Goal: Information Seeking & Learning: Learn about a topic

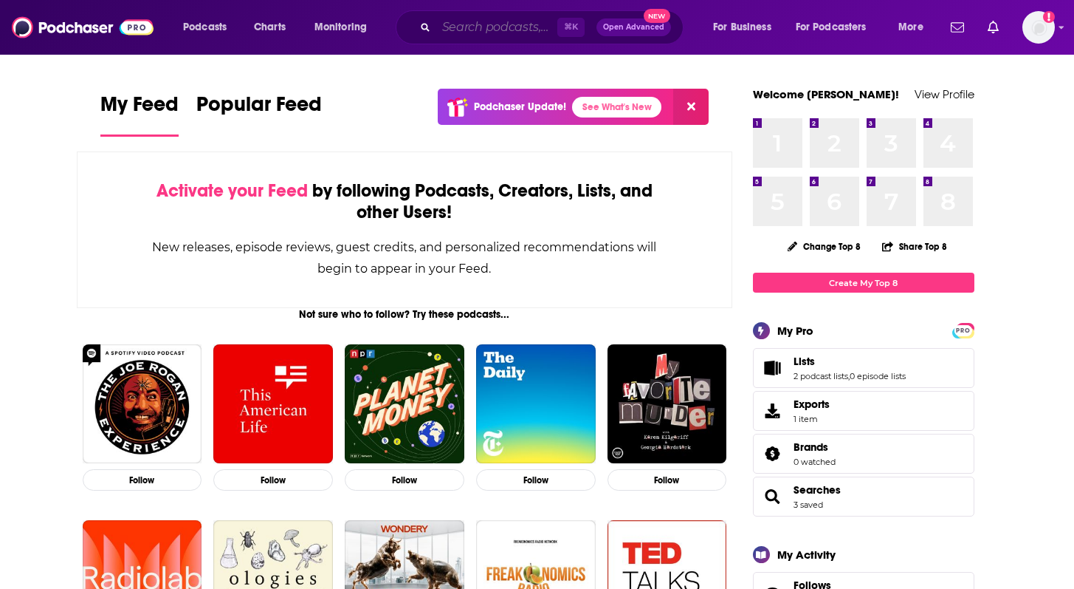
click at [461, 30] on input "Search podcasts, credits, & more..." at bounding box center [496, 28] width 121 height 24
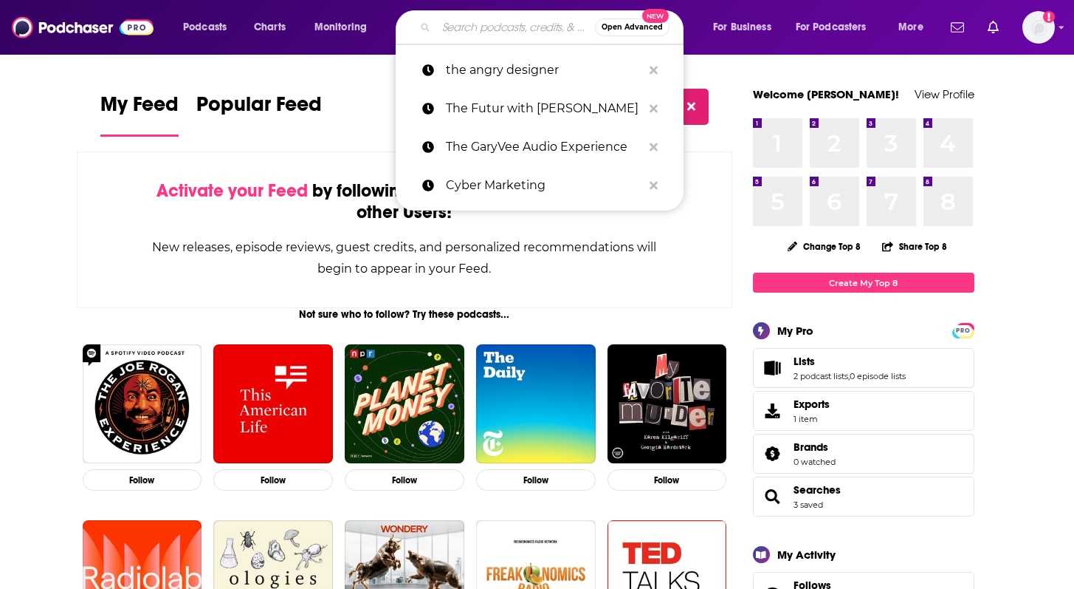
paste input "BAI Banking Strategies"
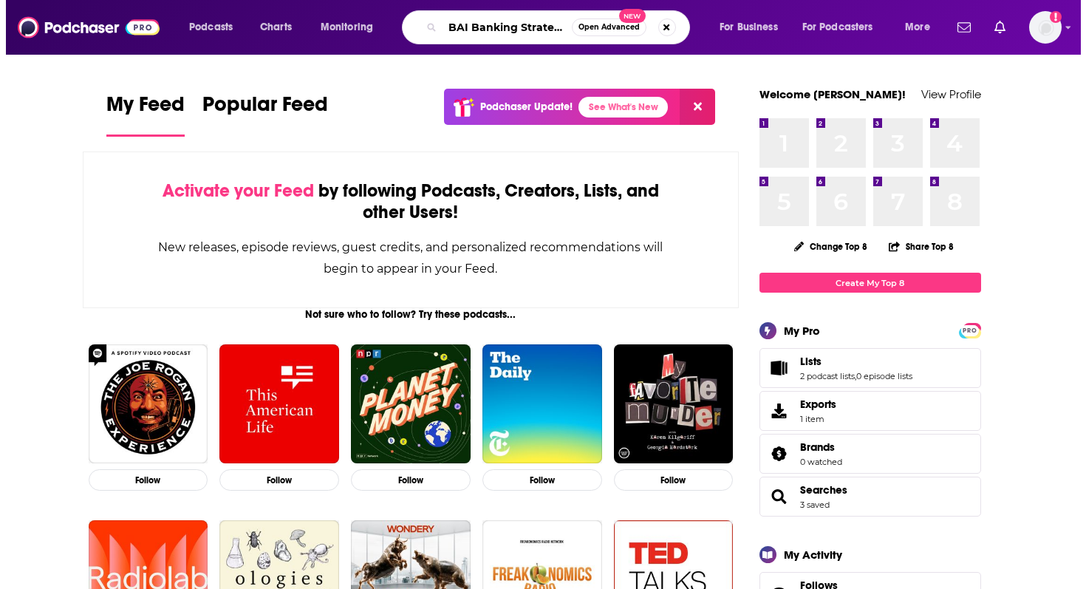
scroll to position [0, 10]
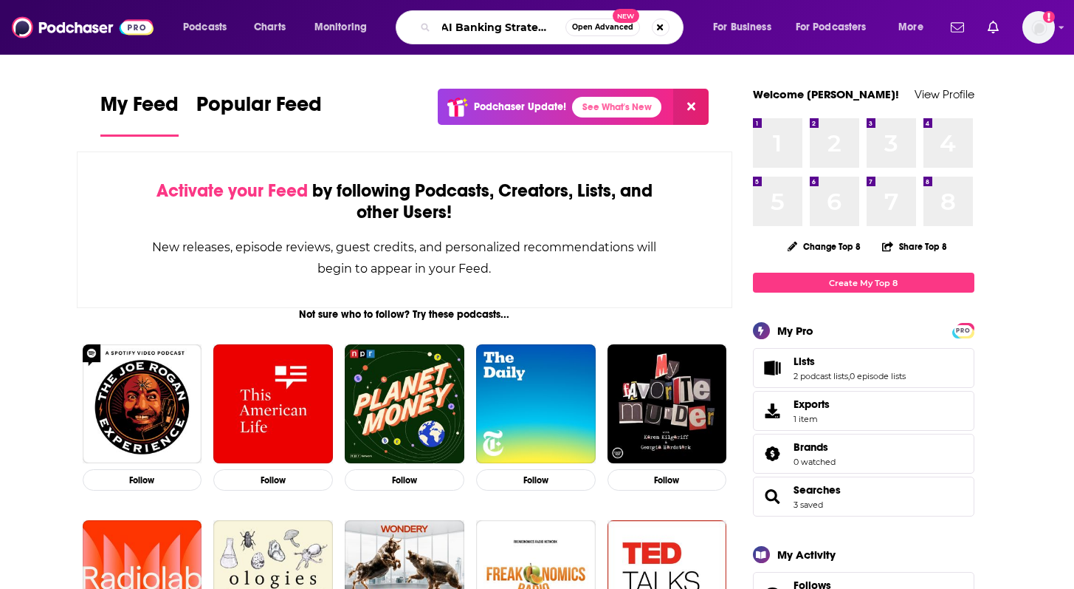
type input "BAI Banking Strategies"
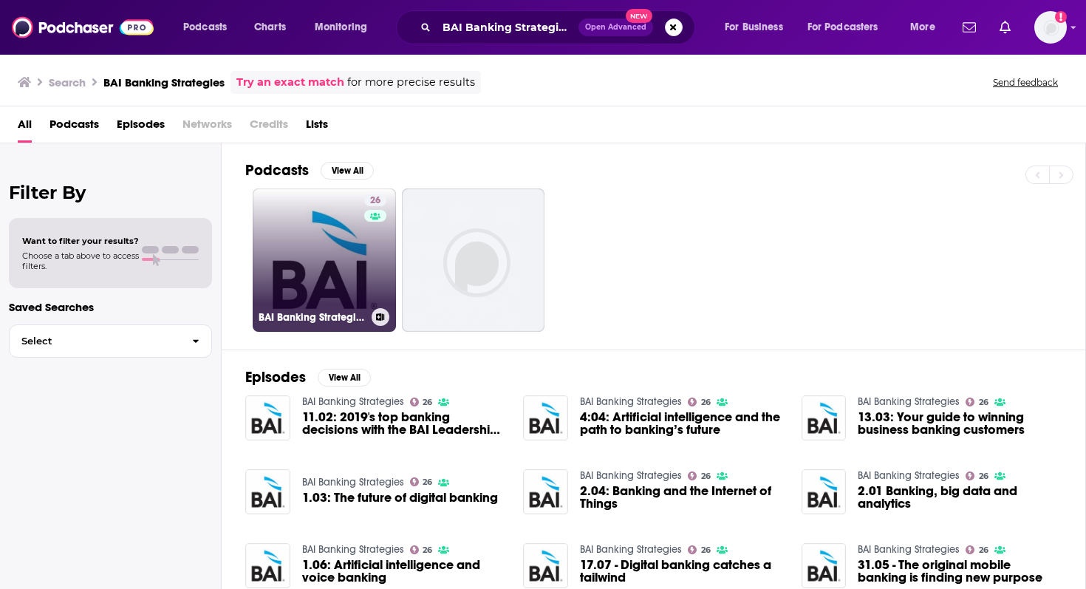
click at [320, 277] on link "26 BAI Banking Strategies" at bounding box center [324, 259] width 143 height 143
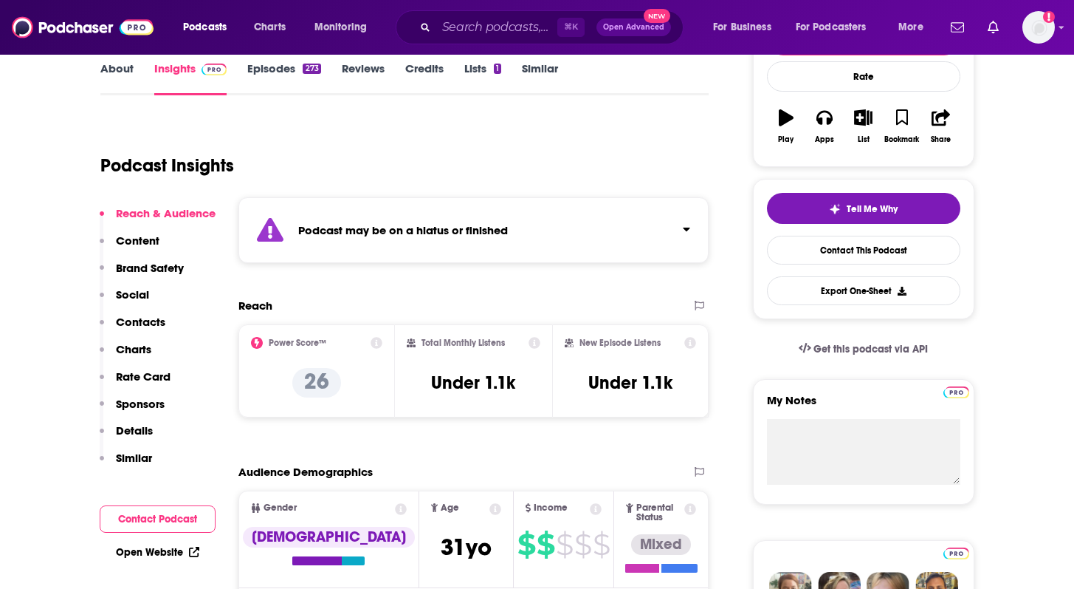
scroll to position [222, 0]
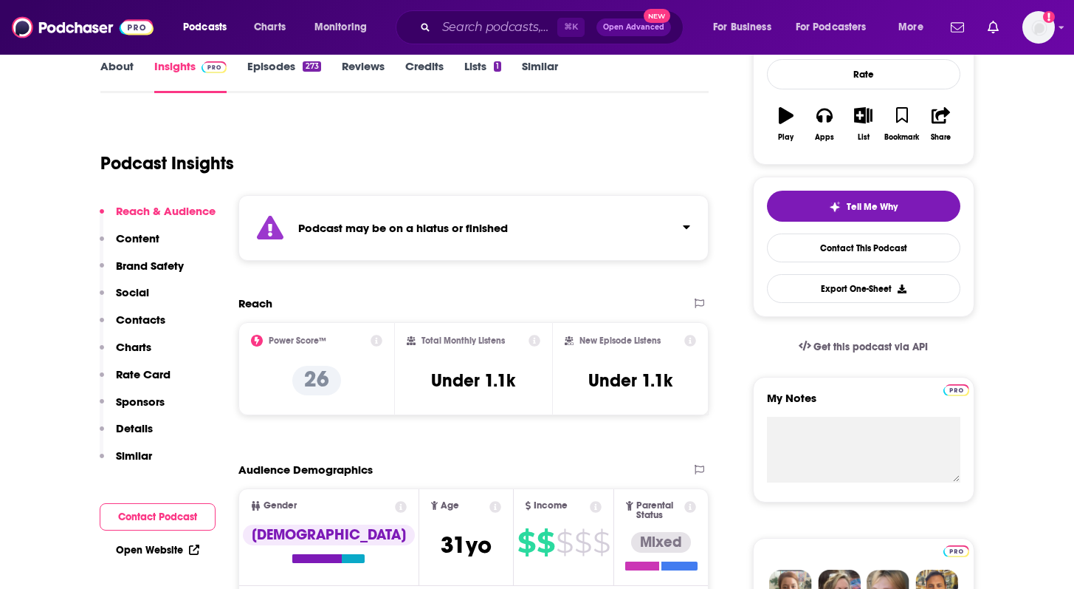
click at [451, 242] on div "Podcast may be on a hiatus or finished" at bounding box center [474, 228] width 471 height 66
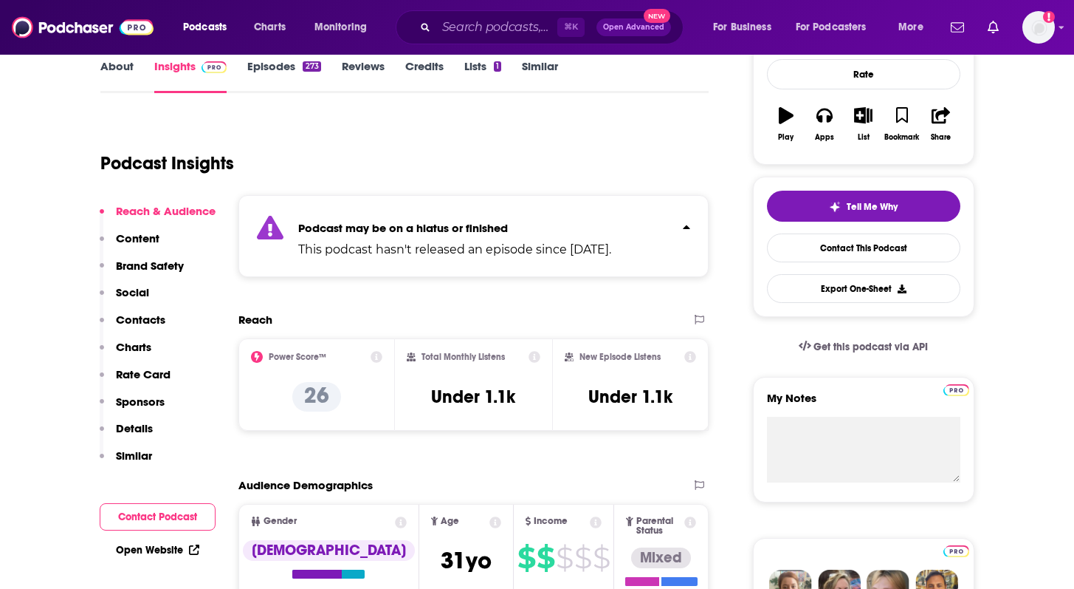
click at [552, 231] on p "Podcast may be on a hiatus or finished" at bounding box center [454, 228] width 313 height 14
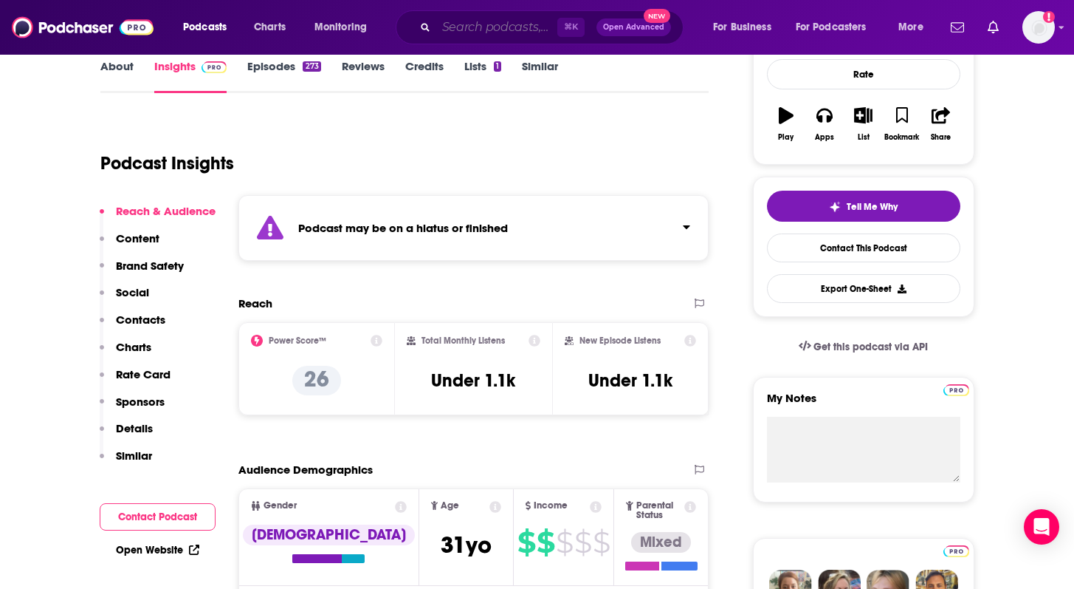
click at [455, 35] on input "Search podcasts, credits, & more..." at bounding box center [496, 28] width 121 height 24
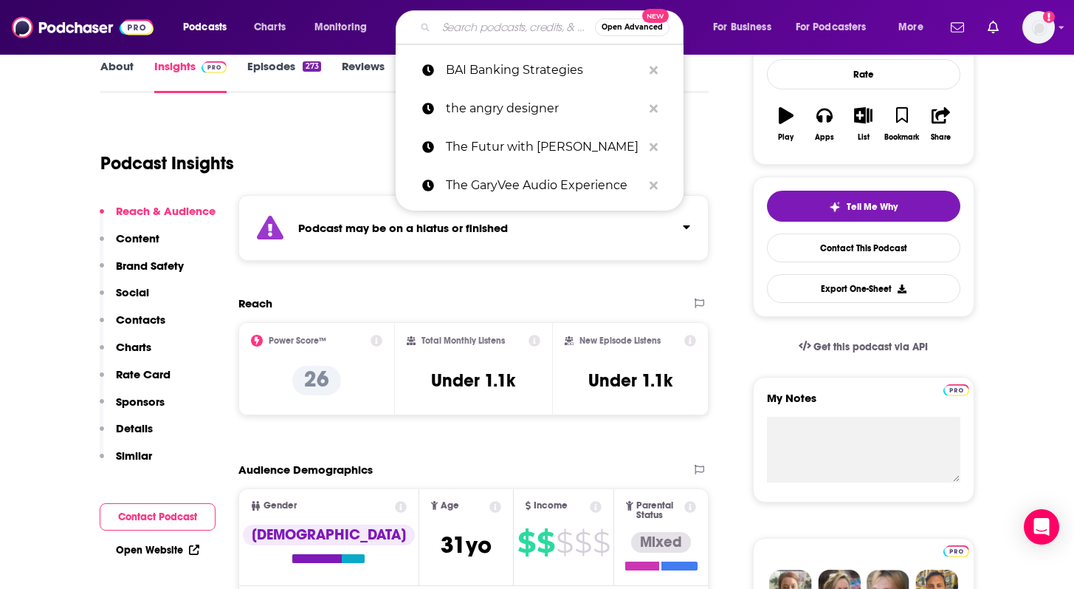
paste input "FDIC Podcast"
type input "FDIC Podcast"
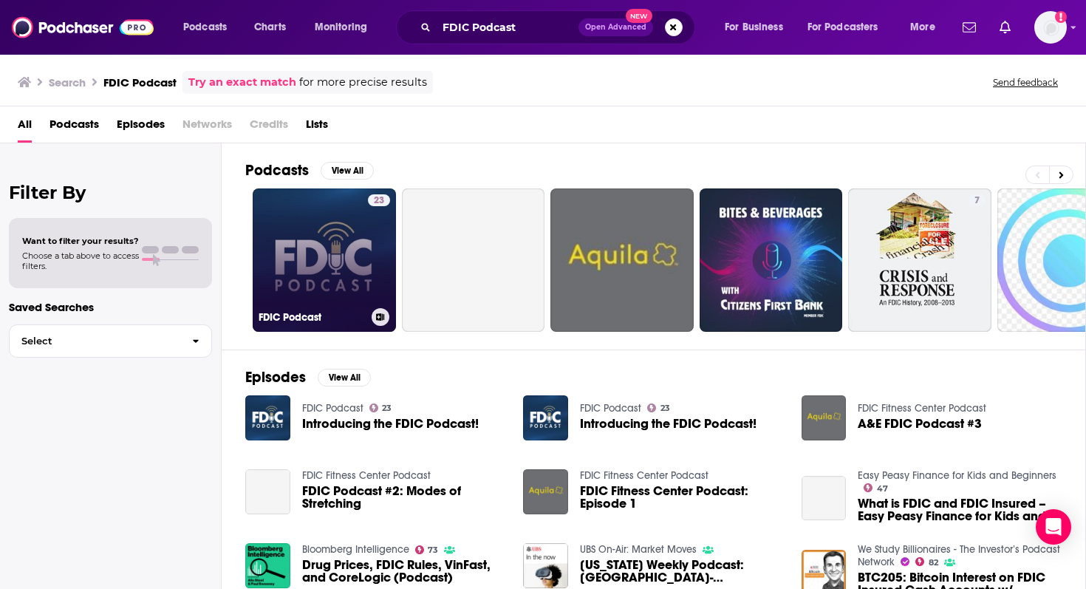
click at [346, 275] on link "23 FDIC Podcast" at bounding box center [324, 259] width 143 height 143
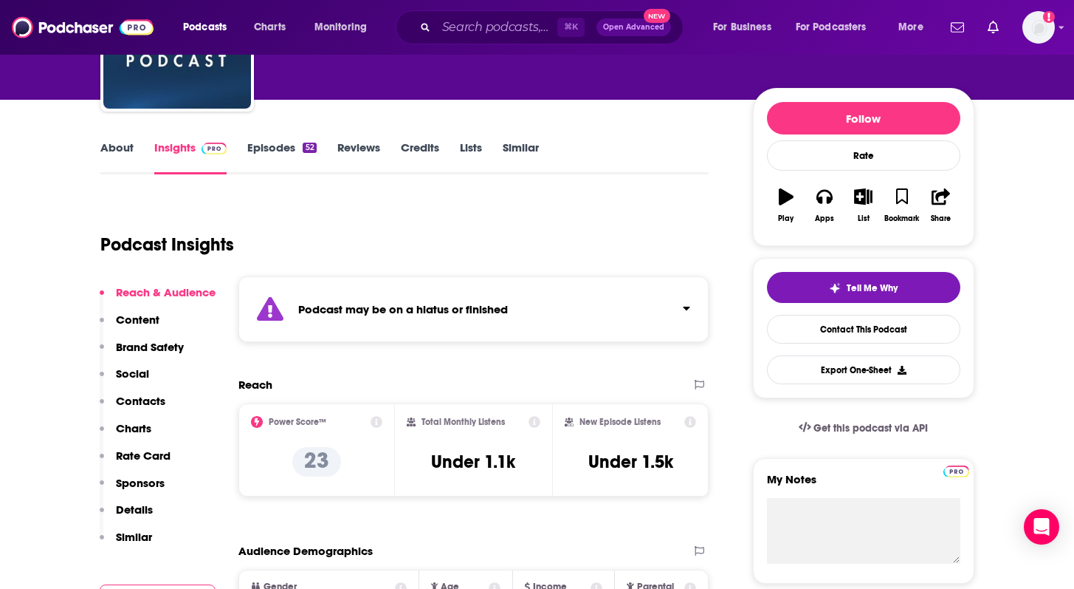
scroll to position [170, 0]
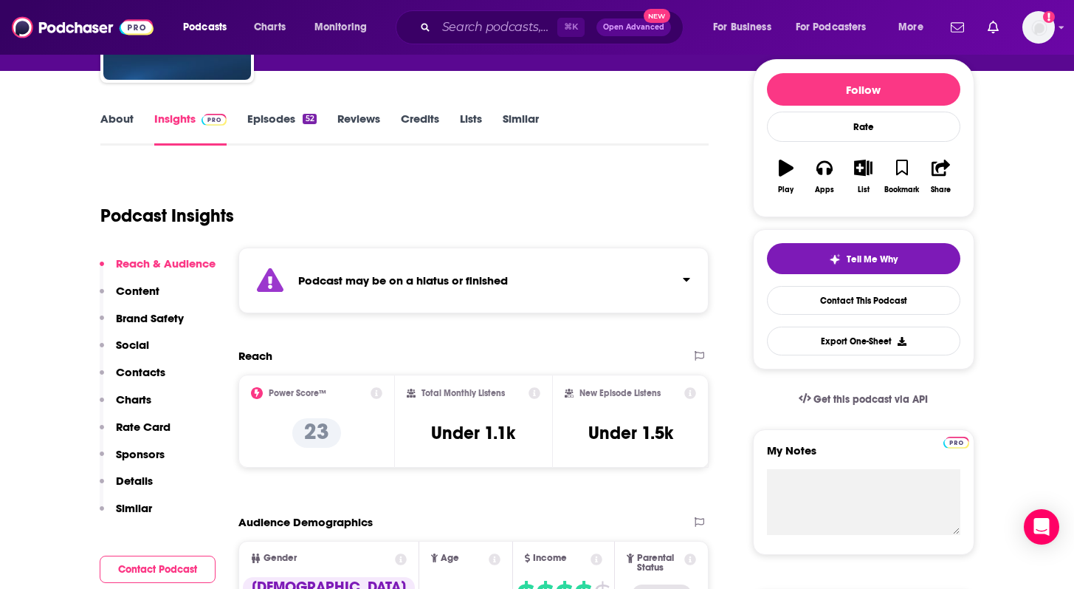
click at [434, 285] on strong "Podcast may be on a hiatus or finished" at bounding box center [403, 280] width 210 height 14
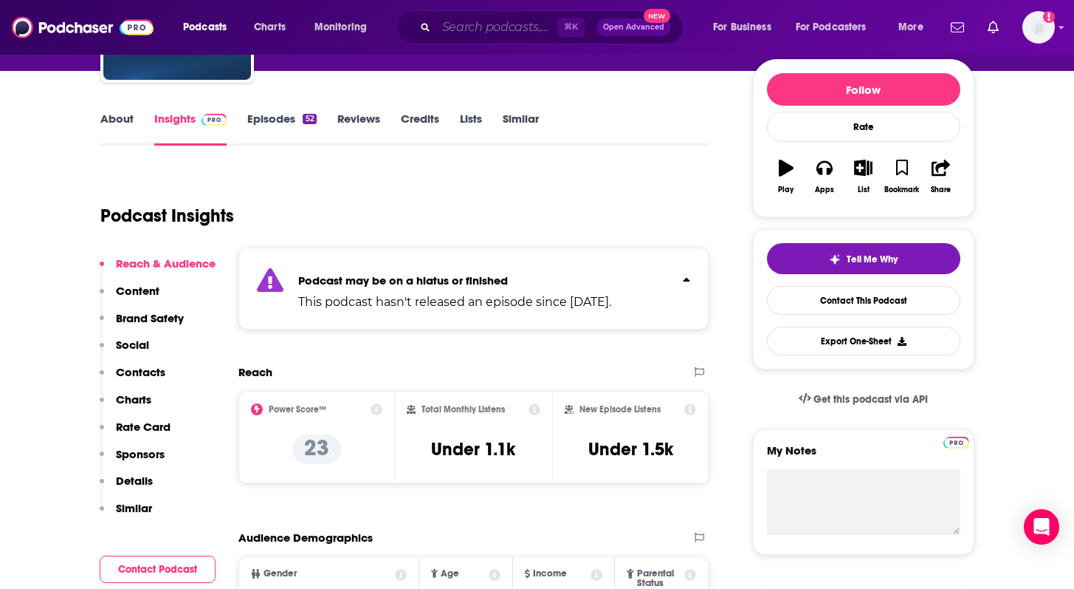
click at [453, 33] on input "Search podcasts, credits, & more..." at bounding box center [496, 28] width 121 height 24
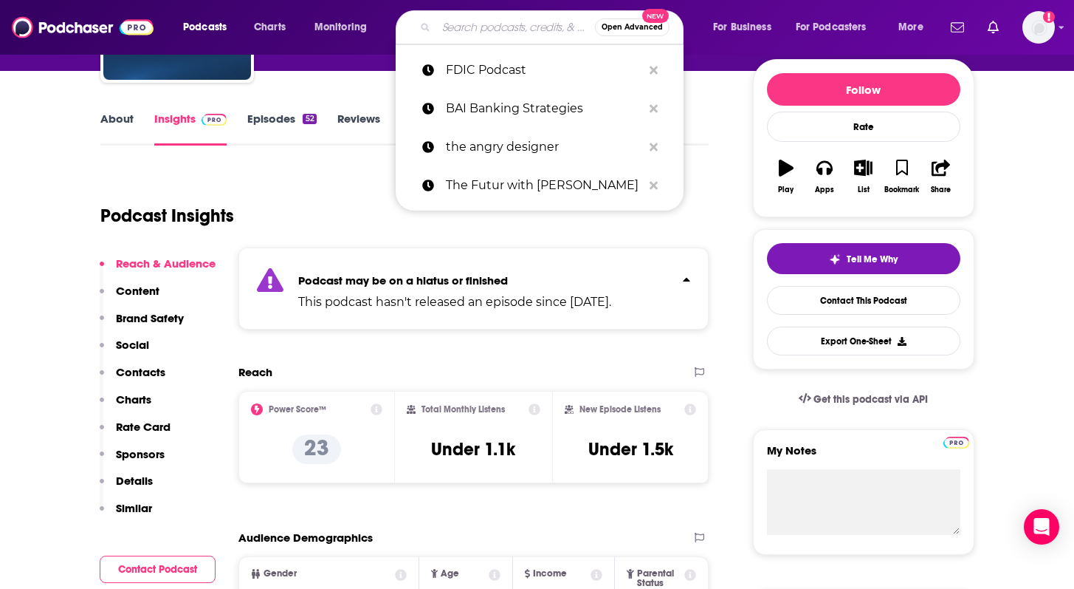
paste input "Independent Banker"
type input "Independent Banker"
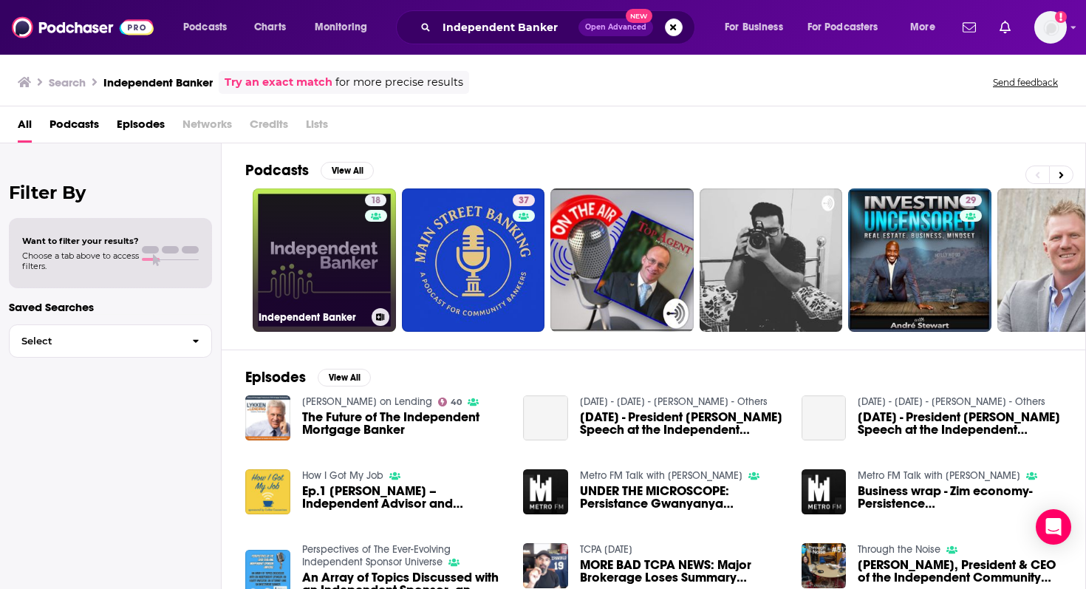
click at [329, 259] on link "18 Independent Banker" at bounding box center [324, 259] width 143 height 143
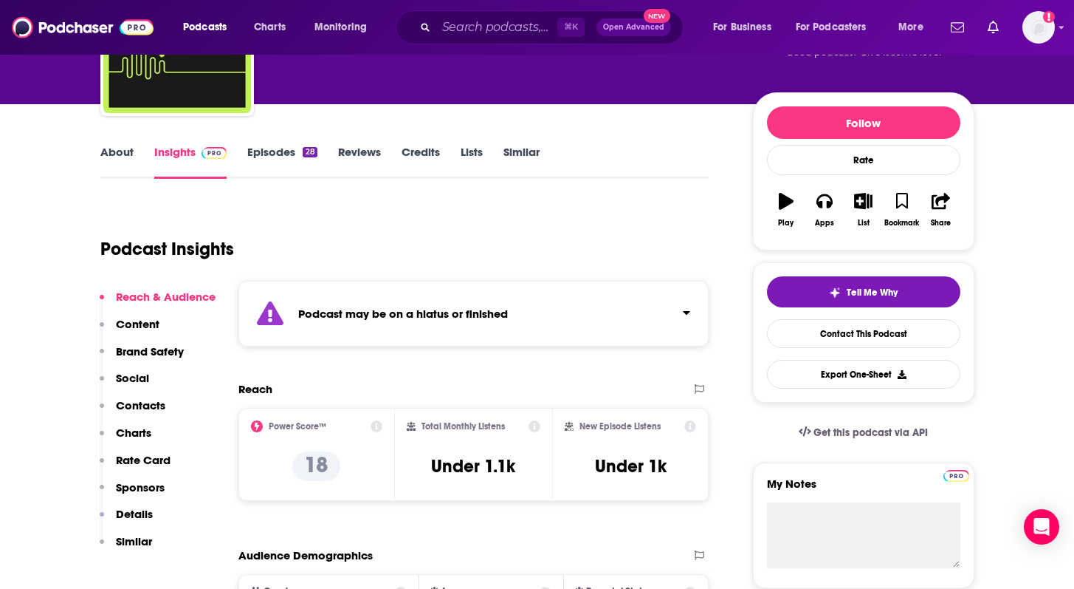
scroll to position [158, 0]
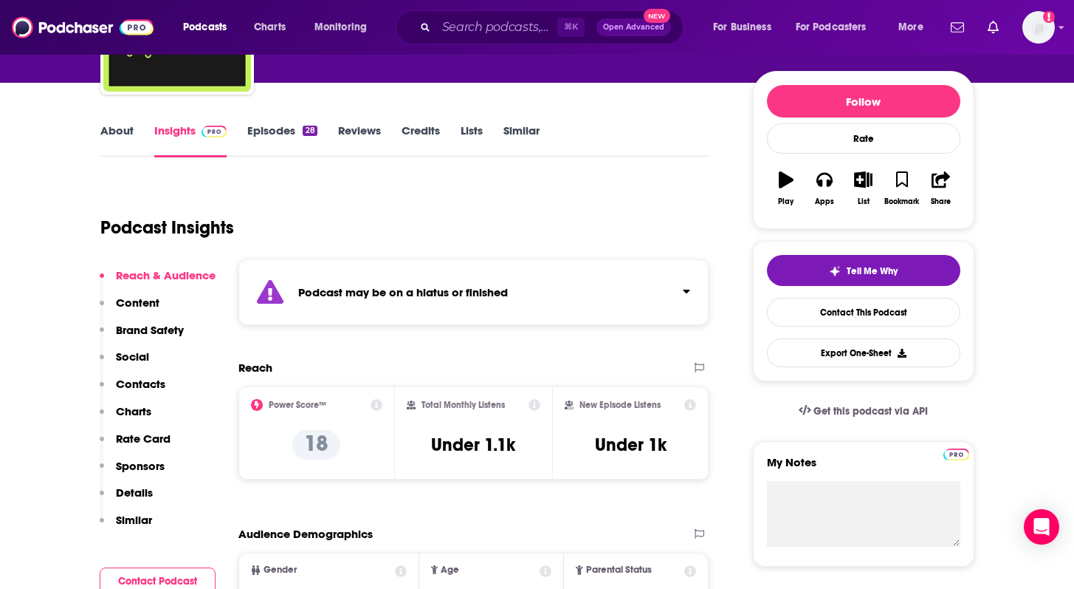
click at [385, 302] on div "Podcast may be on a hiatus or finished" at bounding box center [474, 292] width 471 height 66
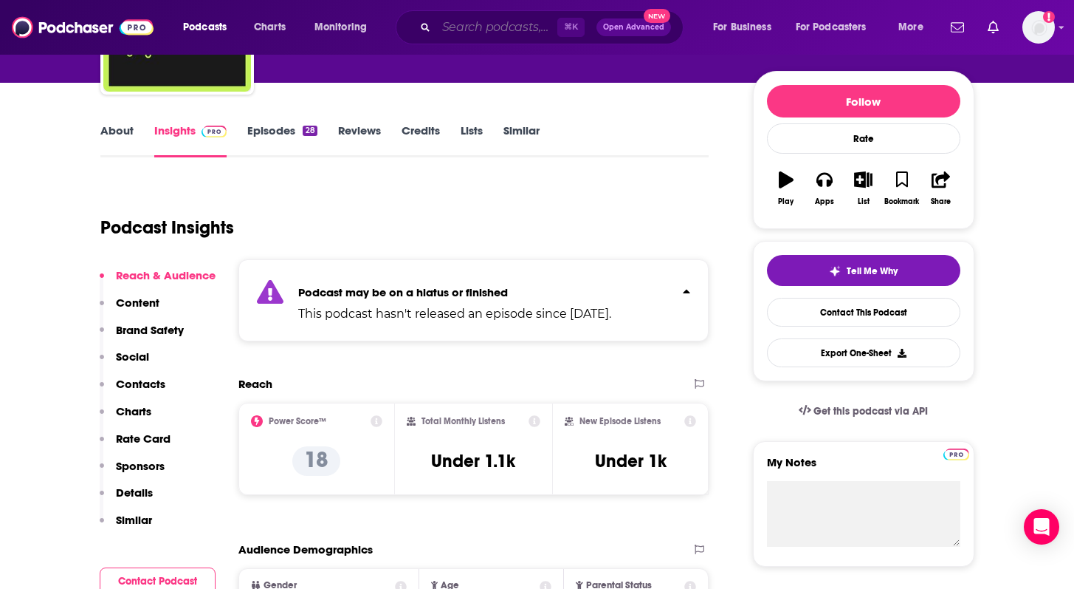
click at [443, 38] on input "Search podcasts, credits, & more..." at bounding box center [496, 28] width 121 height 24
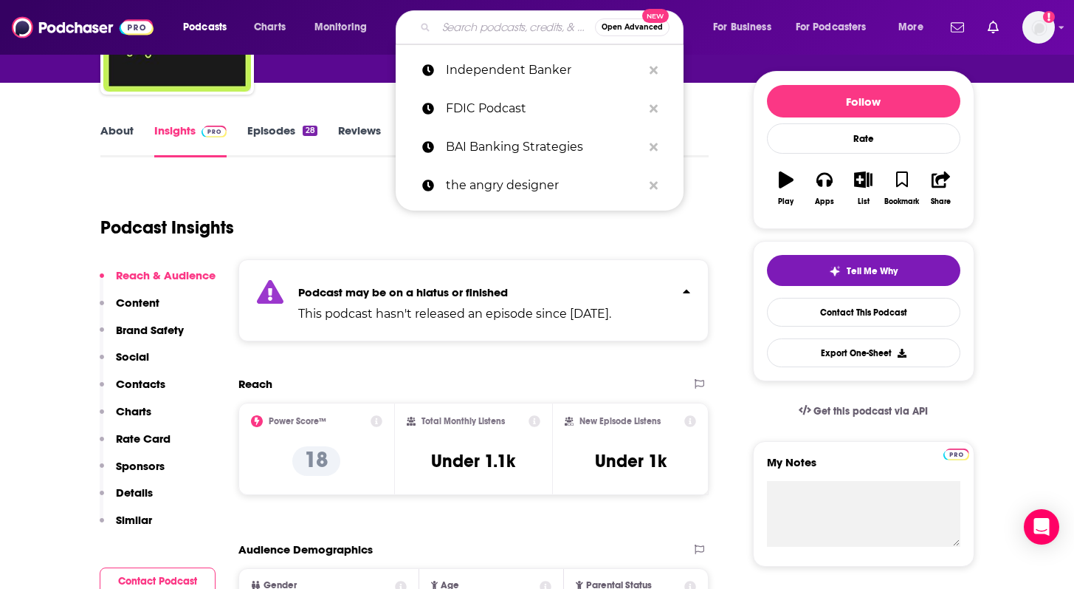
paste input "Fintech Takes"
type input "Fintech Takes"
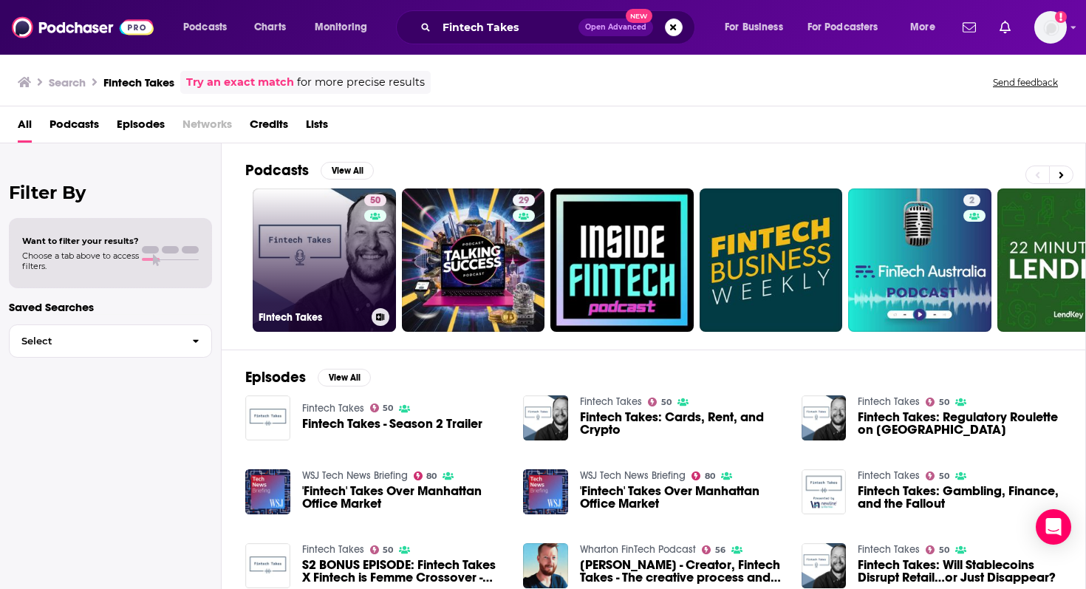
click at [338, 271] on link "50 Fintech Takes" at bounding box center [324, 259] width 143 height 143
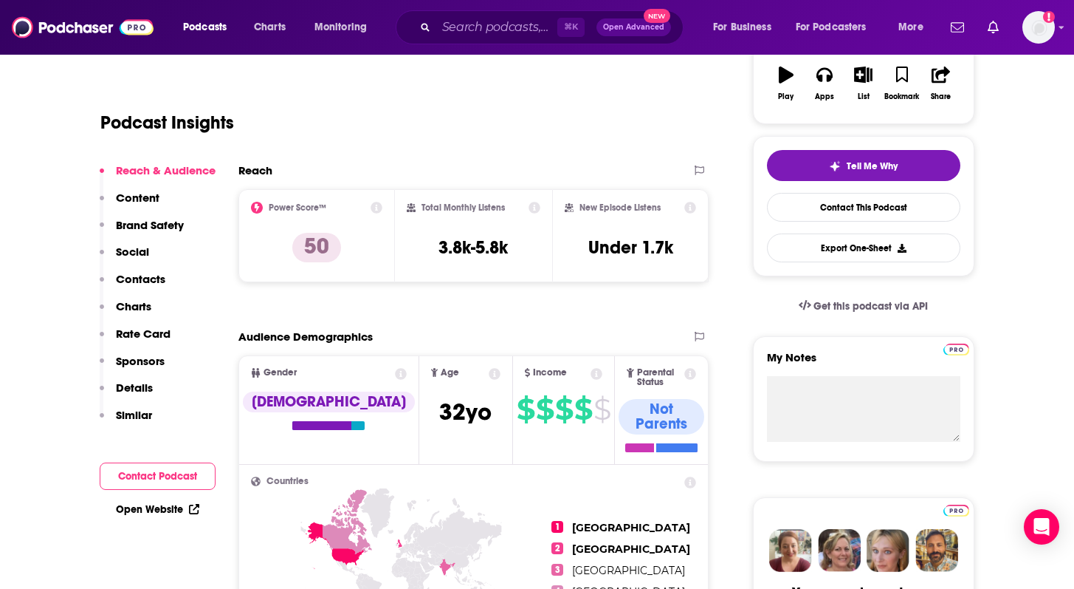
scroll to position [254, 0]
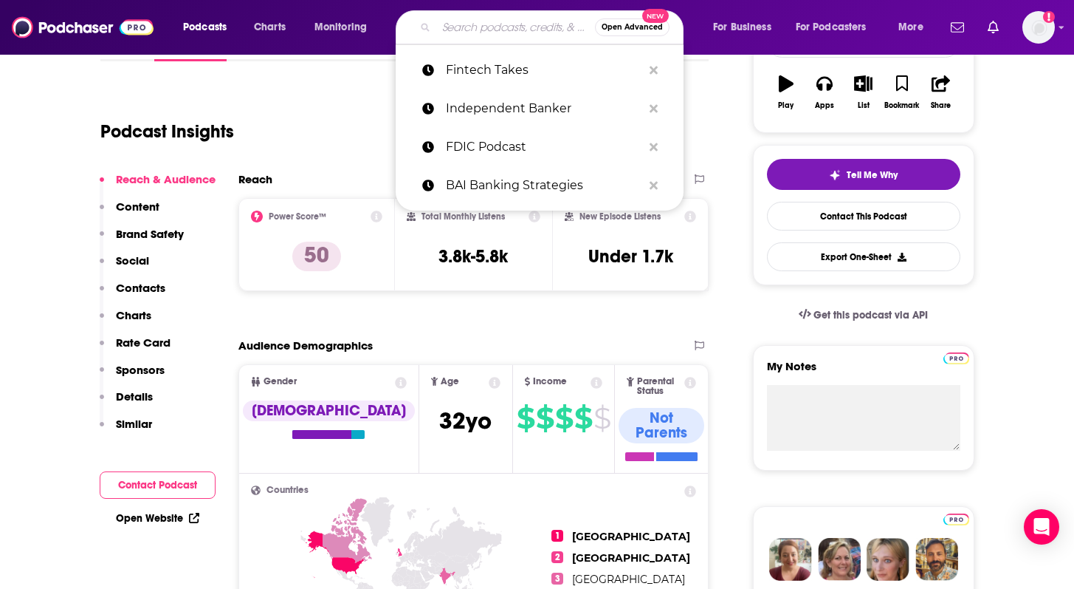
click at [451, 30] on input "Search podcasts, credits, & more..." at bounding box center [515, 28] width 159 height 24
paste input "Banking Transformed"
type input "Banking Transformed"
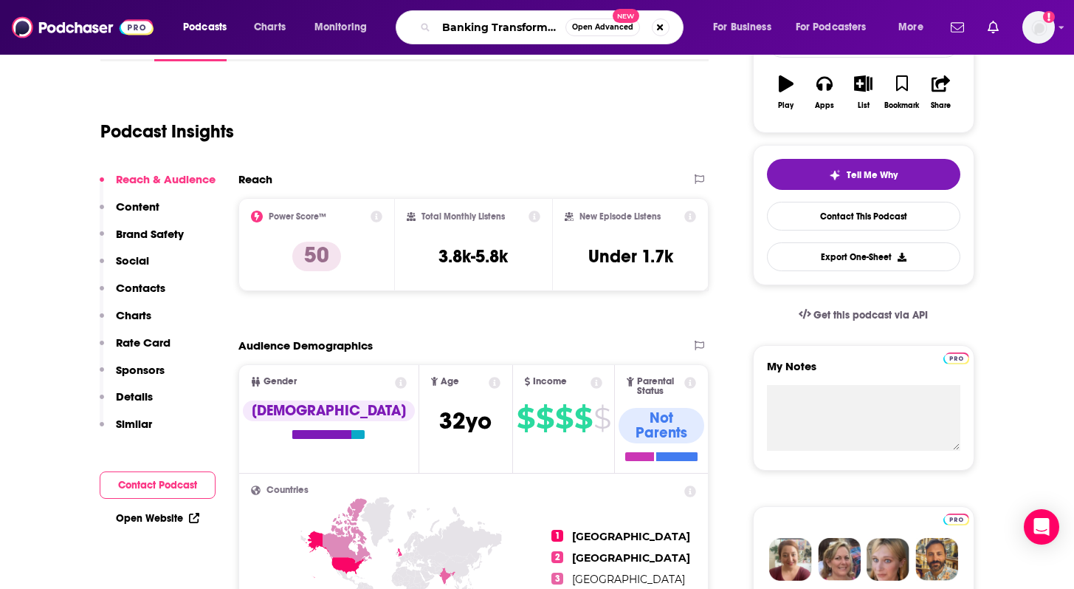
scroll to position [0, 2]
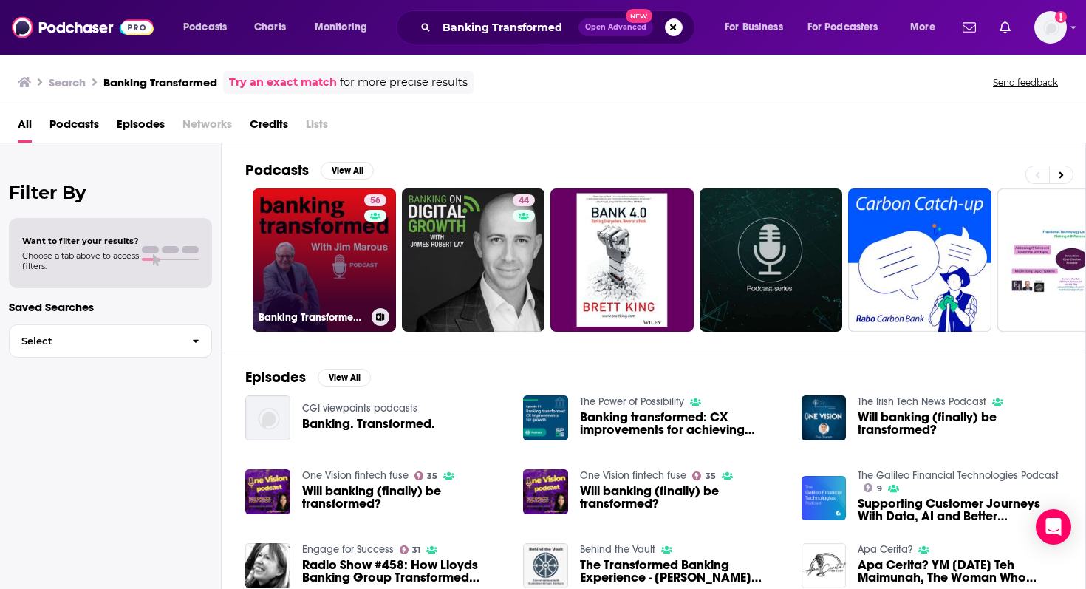
click at [315, 256] on link "56 Banking Transformed with [PERSON_NAME]" at bounding box center [324, 259] width 143 height 143
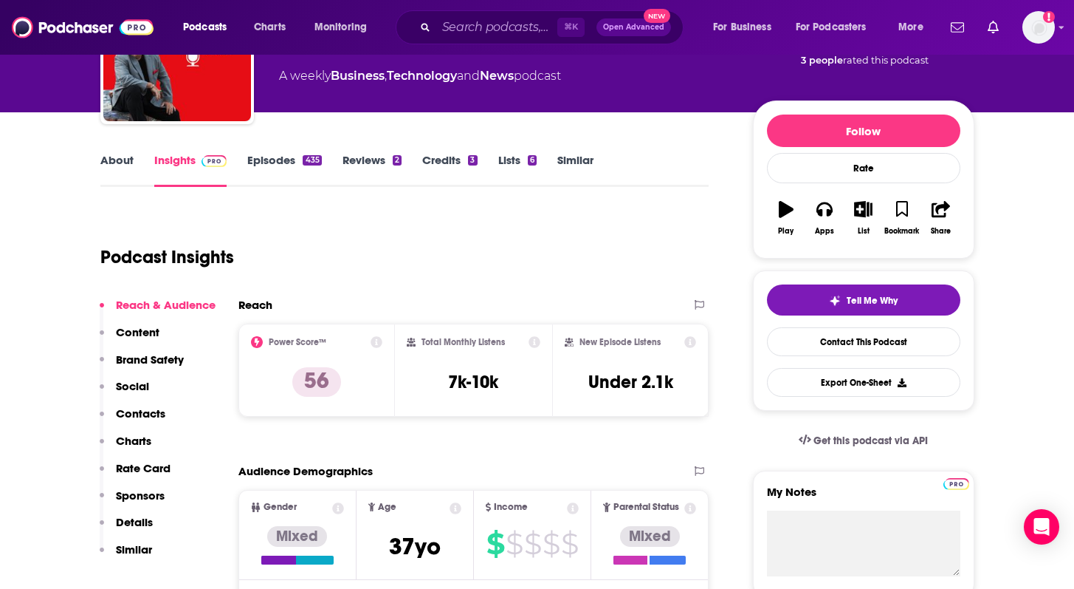
scroll to position [5, 0]
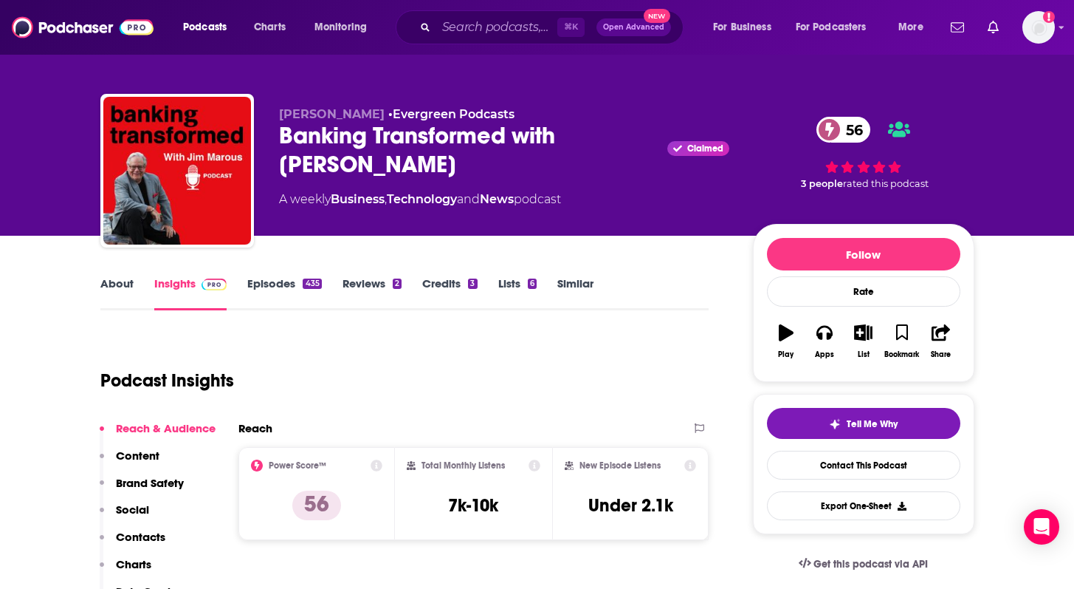
click at [357, 161] on div "Banking Transformed with [PERSON_NAME] Claimed 56" at bounding box center [504, 150] width 450 height 58
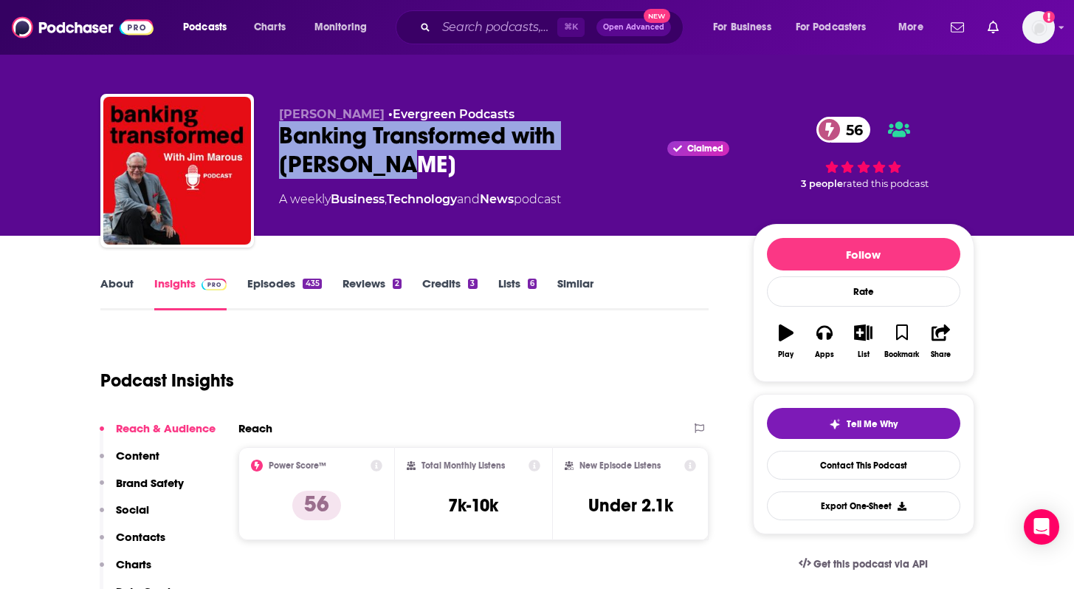
drag, startPoint x: 363, startPoint y: 164, endPoint x: 281, endPoint y: 137, distance: 86.2
click at [281, 137] on div "Banking Transformed with [PERSON_NAME] Claimed 56" at bounding box center [504, 150] width 450 height 58
copy h2 "Banking Transformed with [PERSON_NAME]"
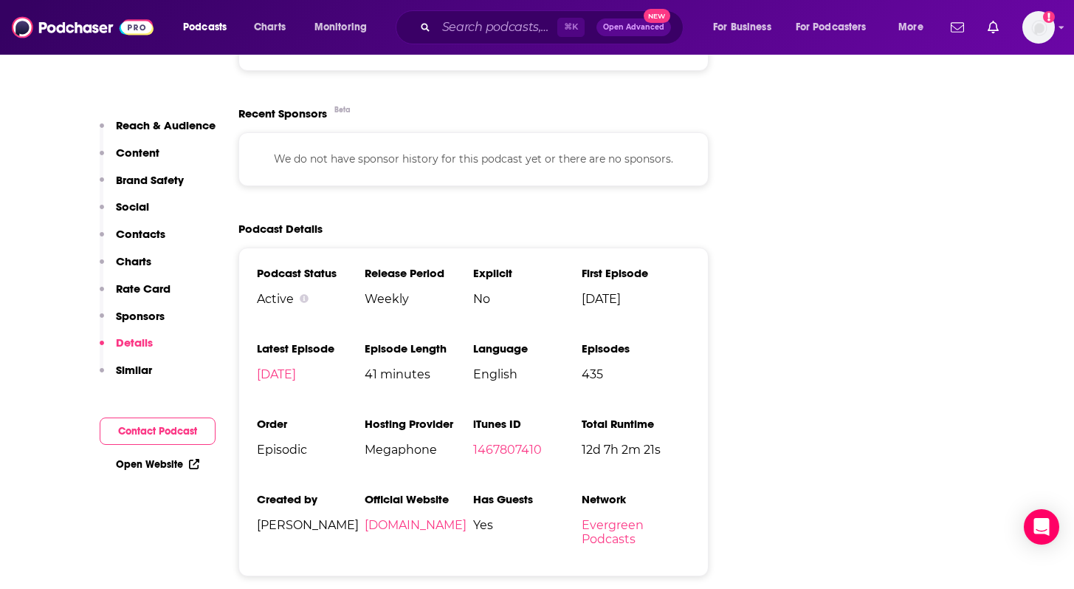
scroll to position [2495, 0]
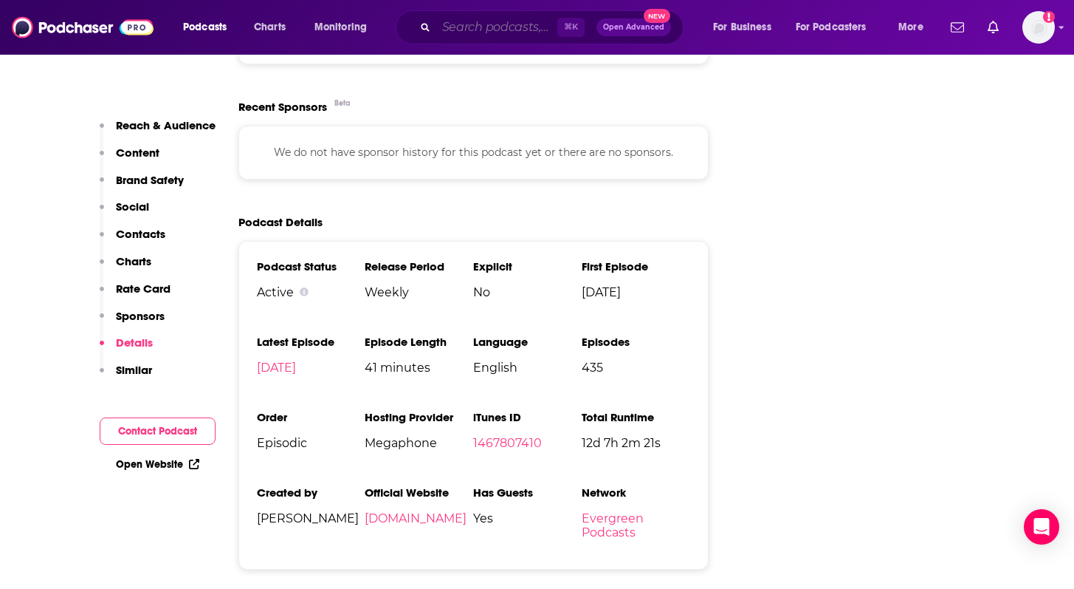
click at [470, 28] on input "Search podcasts, credits, & more..." at bounding box center [496, 28] width 121 height 24
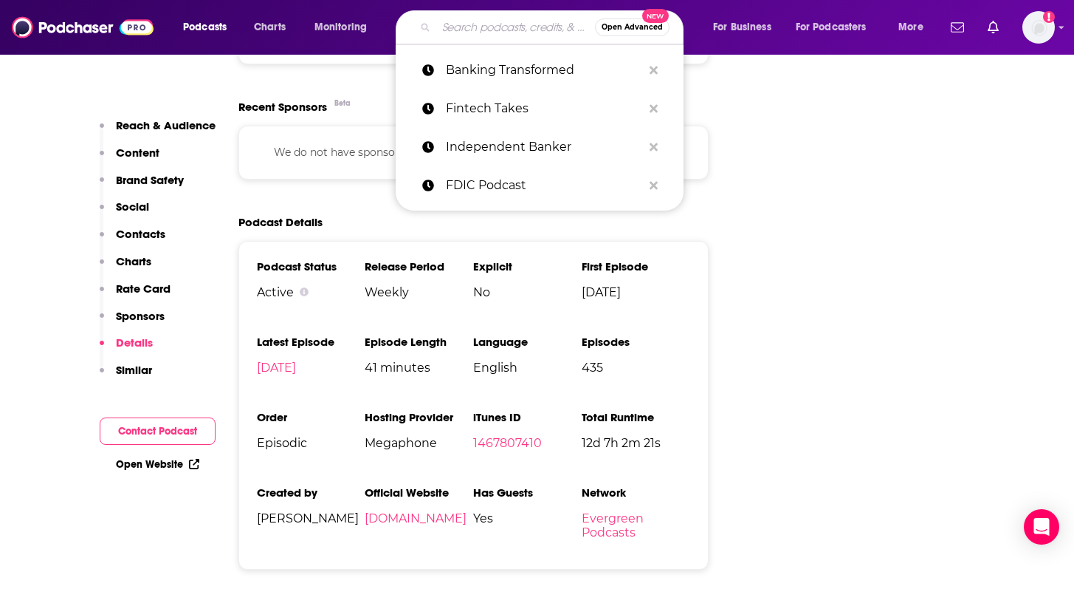
paste input "BAI Banking Strategies"
type input "BAI Banking Strategies"
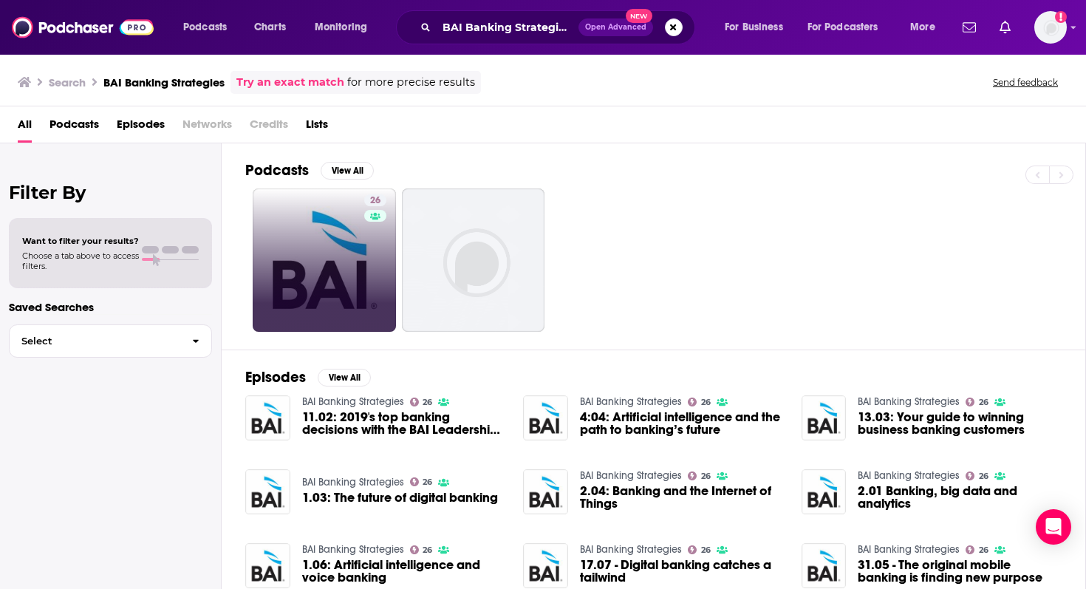
click at [347, 232] on link "26" at bounding box center [324, 259] width 143 height 143
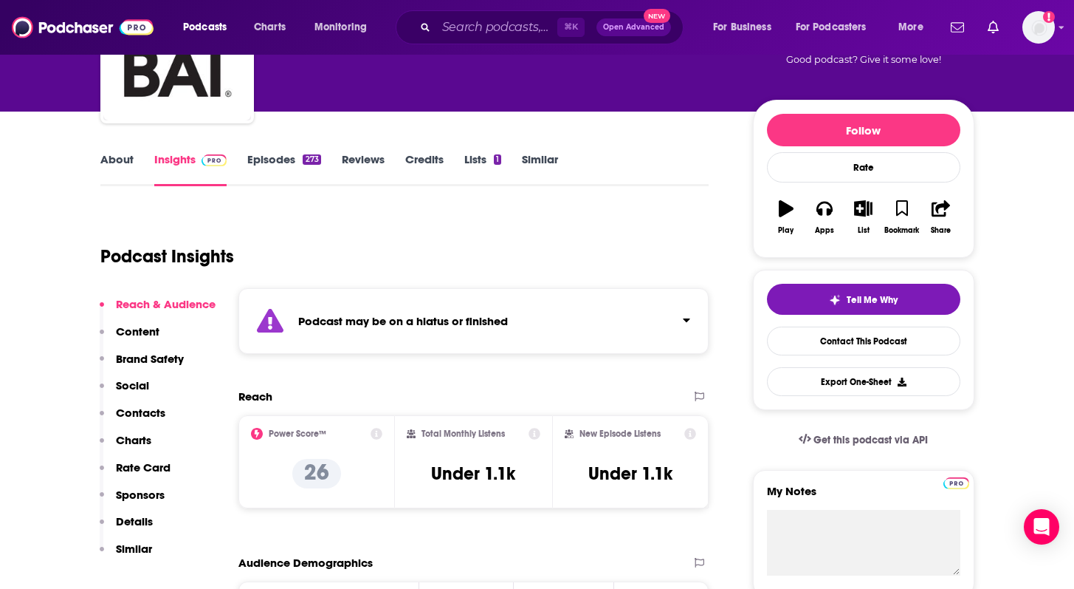
scroll to position [106, 0]
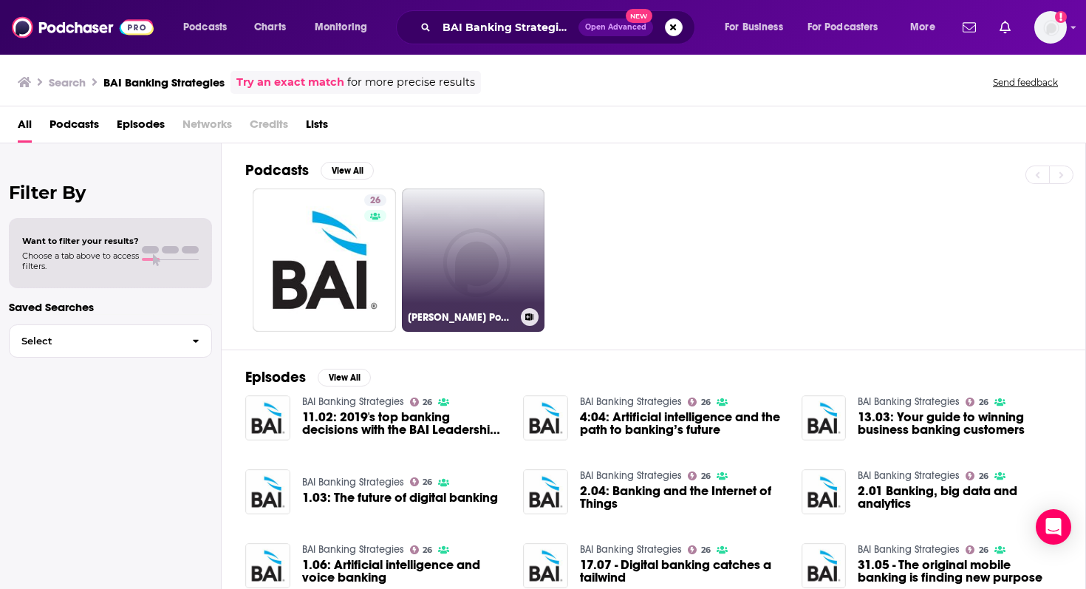
click at [447, 234] on link "[PERSON_NAME] Podcast" at bounding box center [473, 259] width 143 height 143
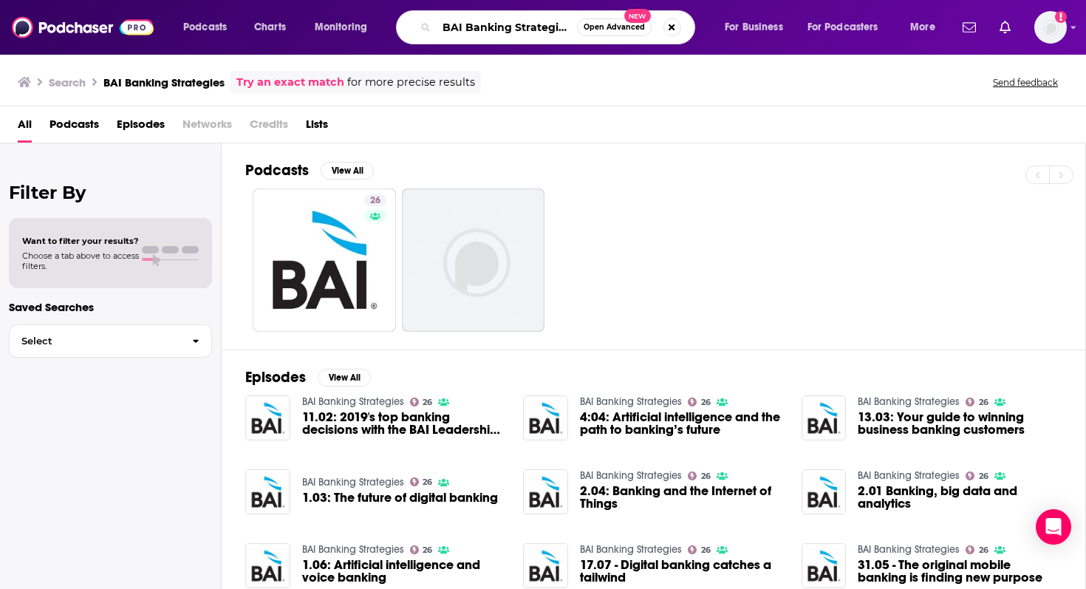
click at [469, 25] on input "BAI Banking Strategies" at bounding box center [506, 28] width 140 height 24
paste input "Fintech Daydreaming"
type input "Fintech Daydreaming"
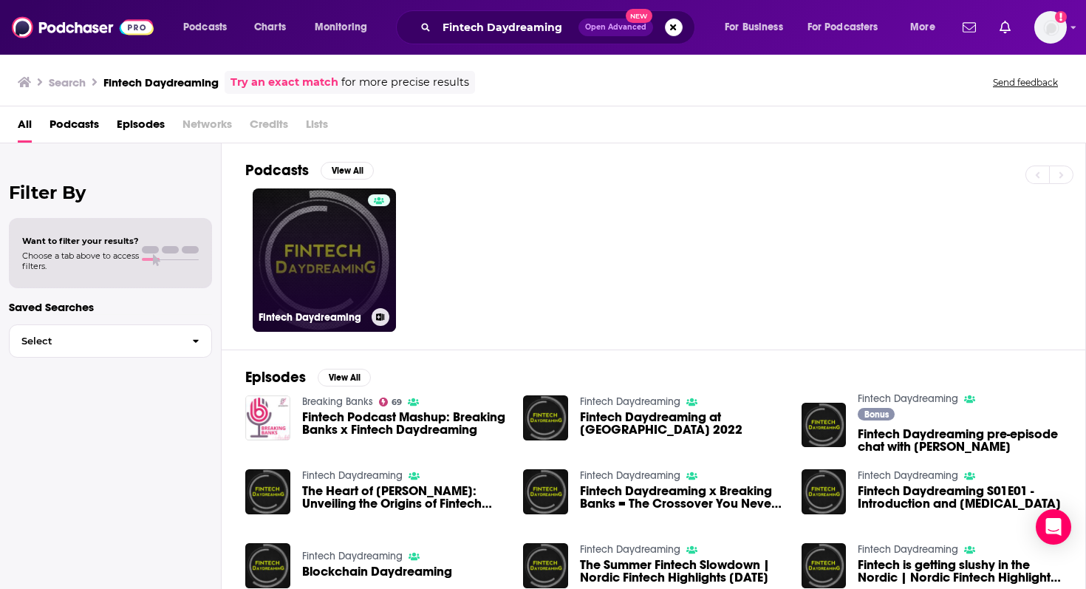
click at [351, 244] on link "Fintech Daydreaming" at bounding box center [324, 259] width 143 height 143
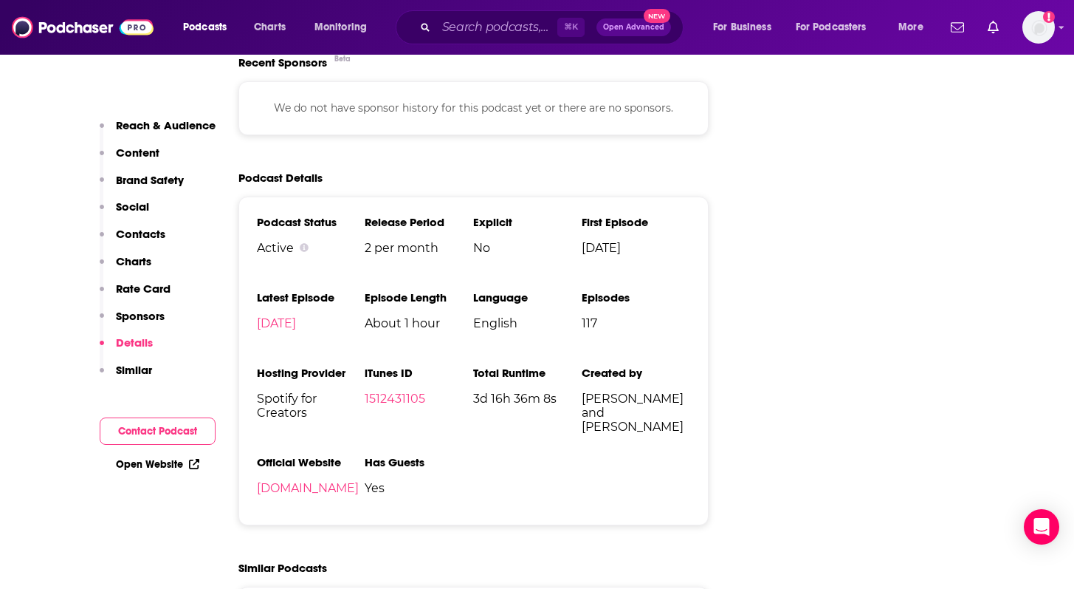
scroll to position [2238, 0]
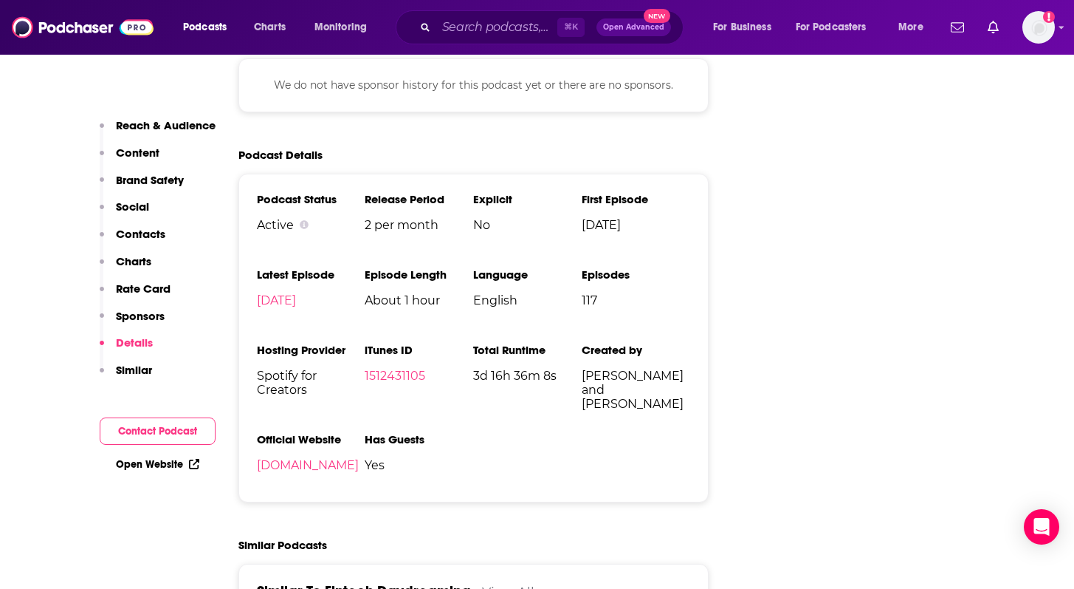
click at [147, 467] on link "Open Website" at bounding box center [157, 464] width 83 height 13
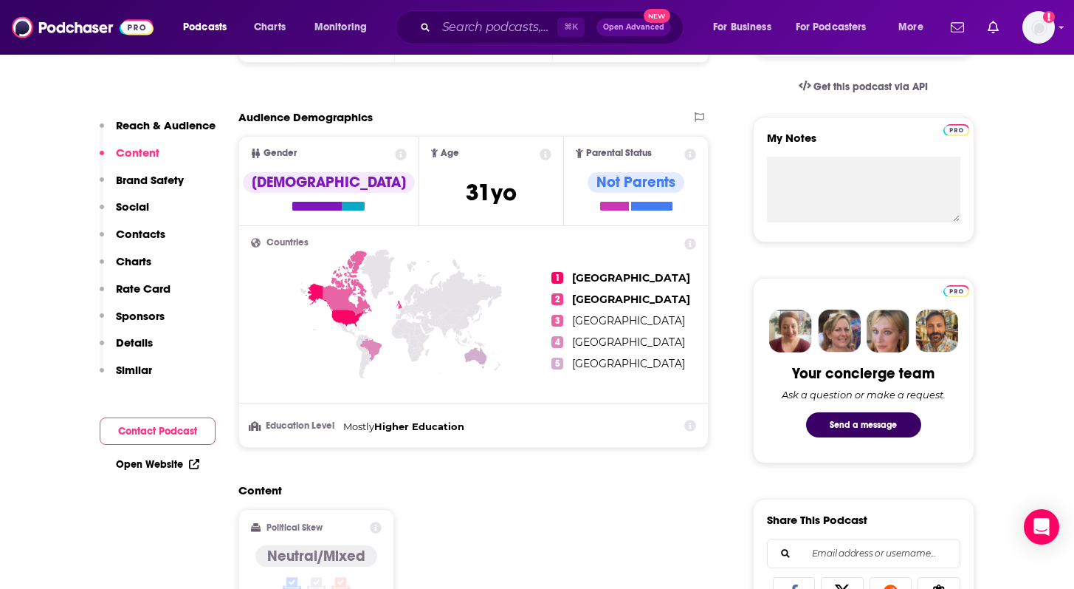
scroll to position [0, 0]
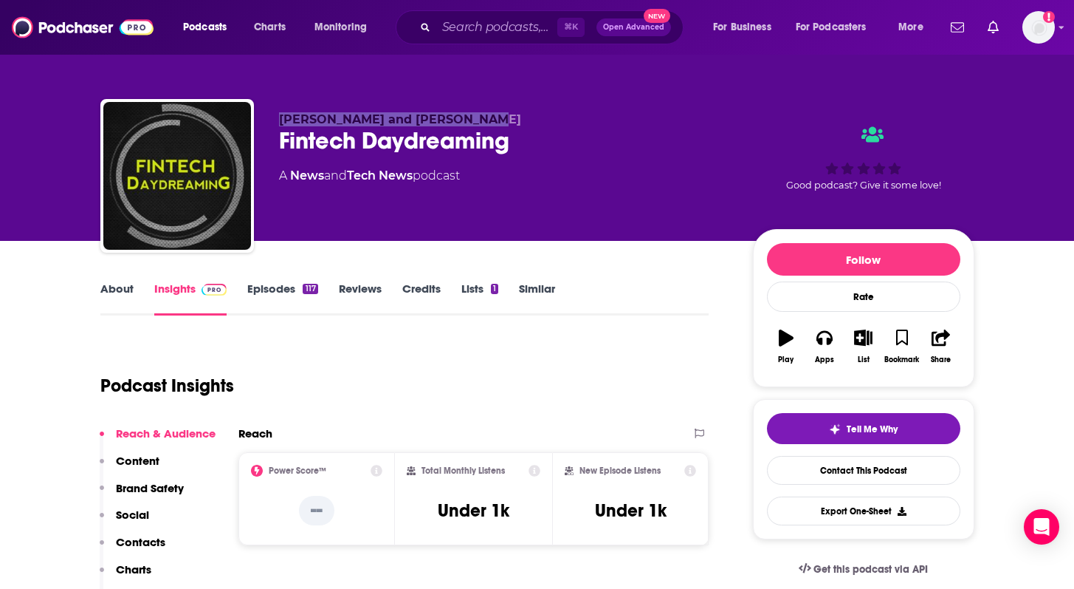
drag, startPoint x: 461, startPoint y: 119, endPoint x: 281, endPoint y: 124, distance: 179.5
click at [281, 124] on p "[PERSON_NAME] and [PERSON_NAME]" at bounding box center [504, 119] width 450 height 14
copy span "[PERSON_NAME] and [PERSON_NAME]"
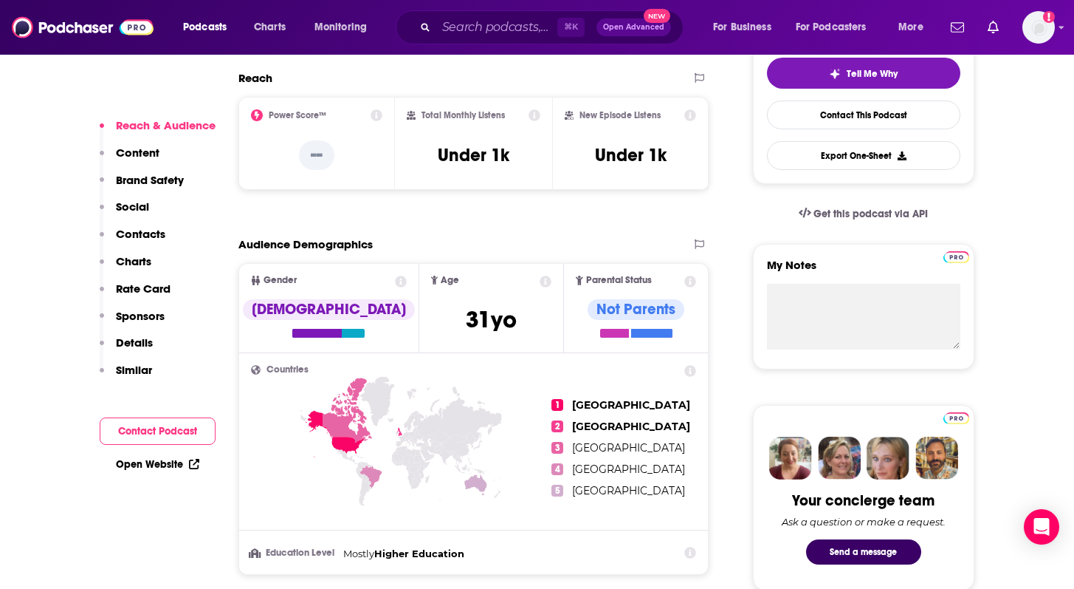
scroll to position [376, 0]
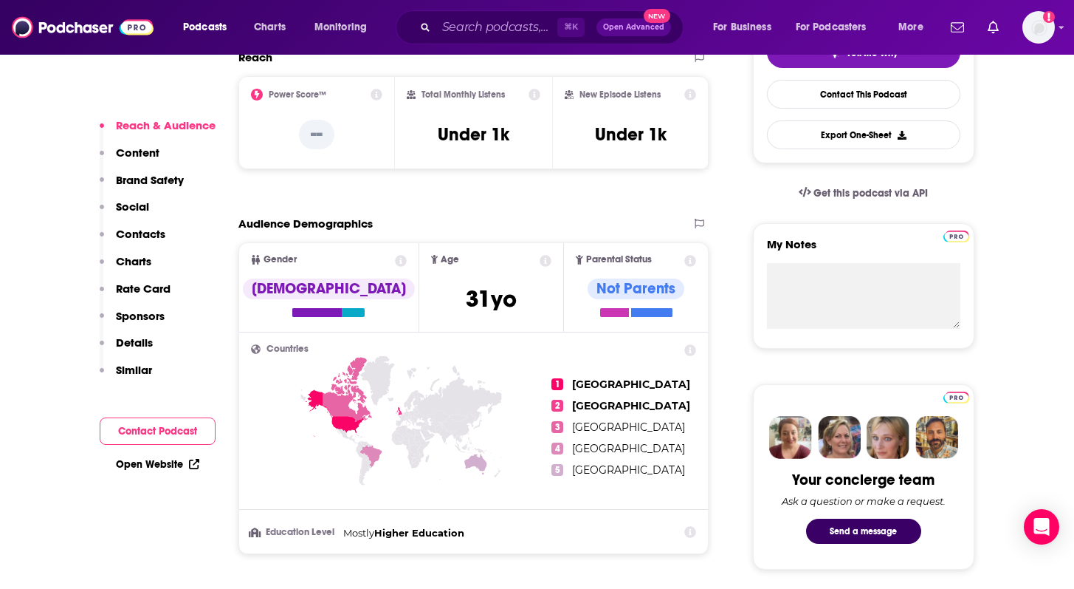
click at [148, 232] on p "Contacts" at bounding box center [140, 234] width 49 height 14
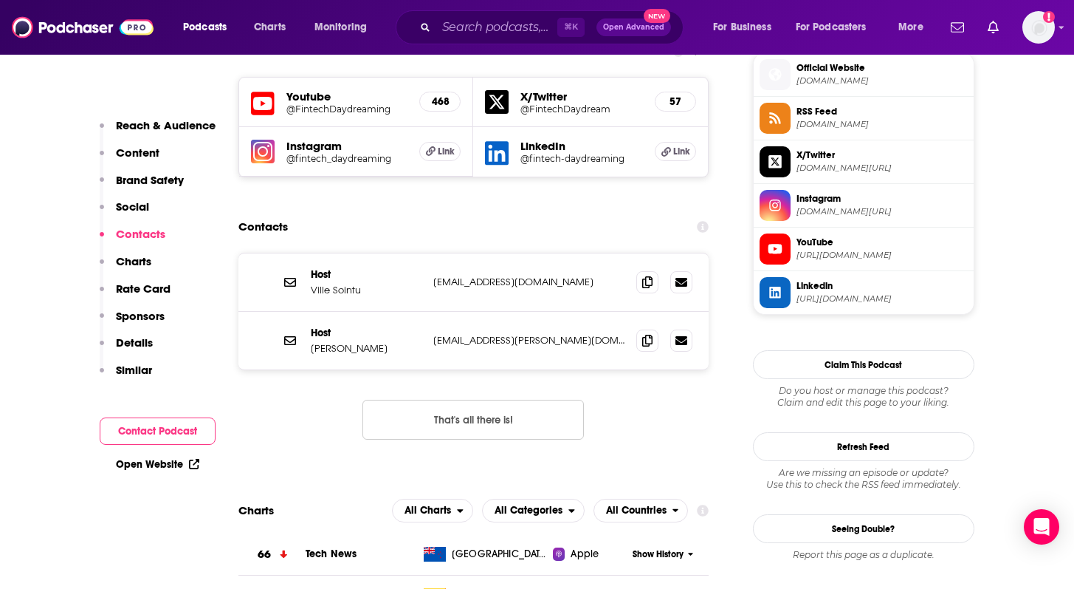
scroll to position [1209, 0]
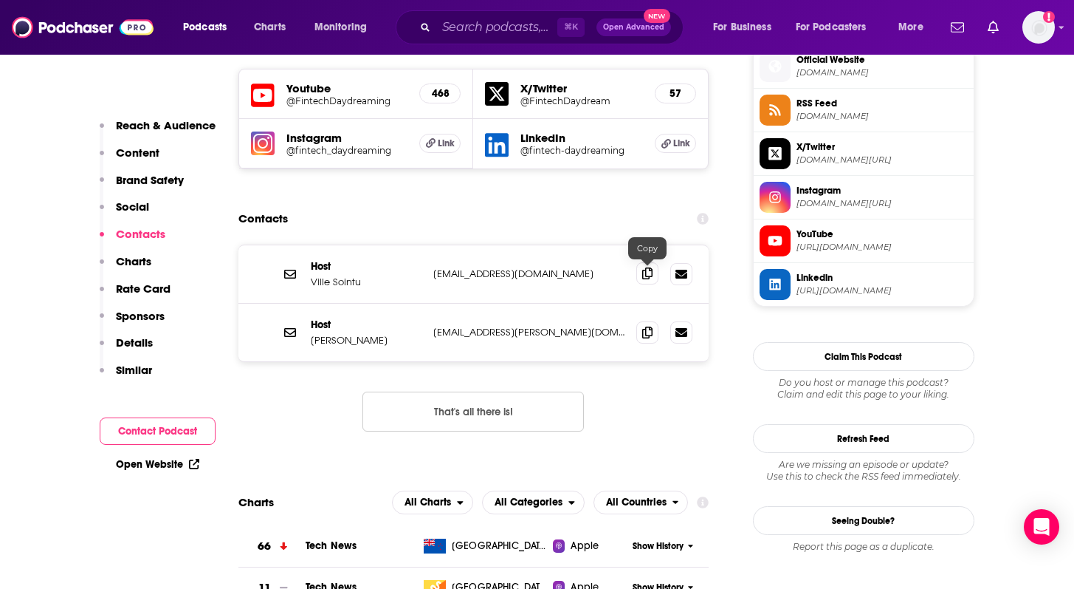
click at [650, 283] on span at bounding box center [648, 273] width 22 height 22
click at [638, 329] on span at bounding box center [648, 331] width 22 height 22
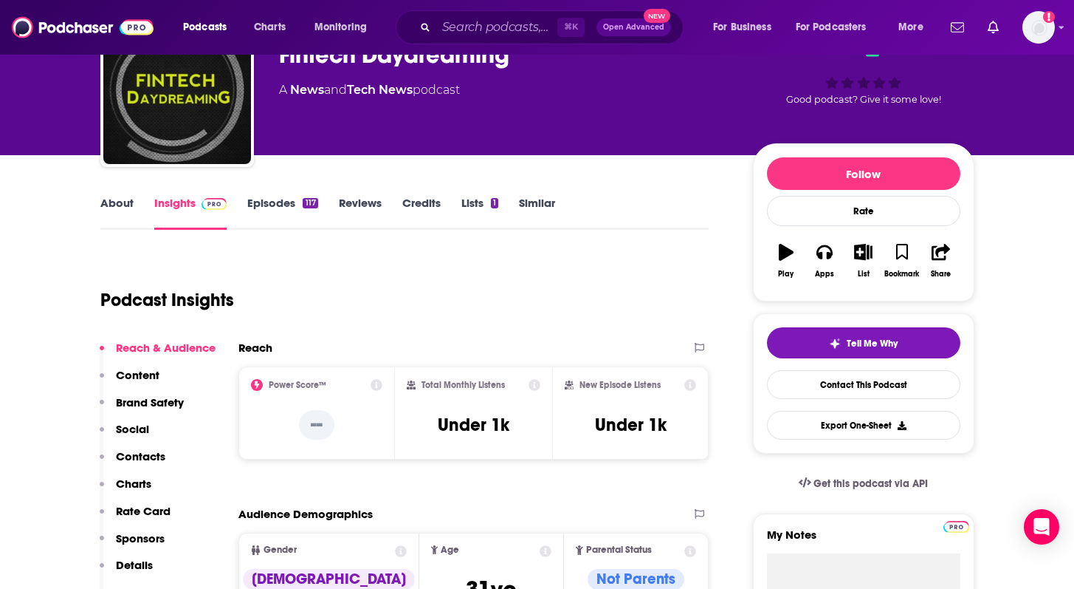
scroll to position [95, 0]
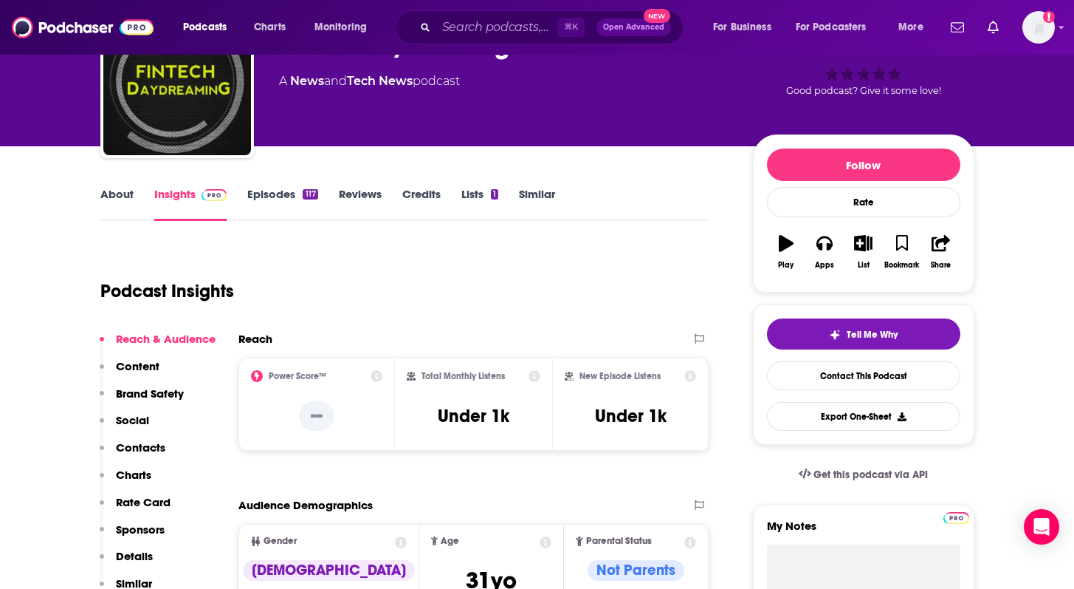
click at [115, 195] on link "About" at bounding box center [116, 204] width 33 height 34
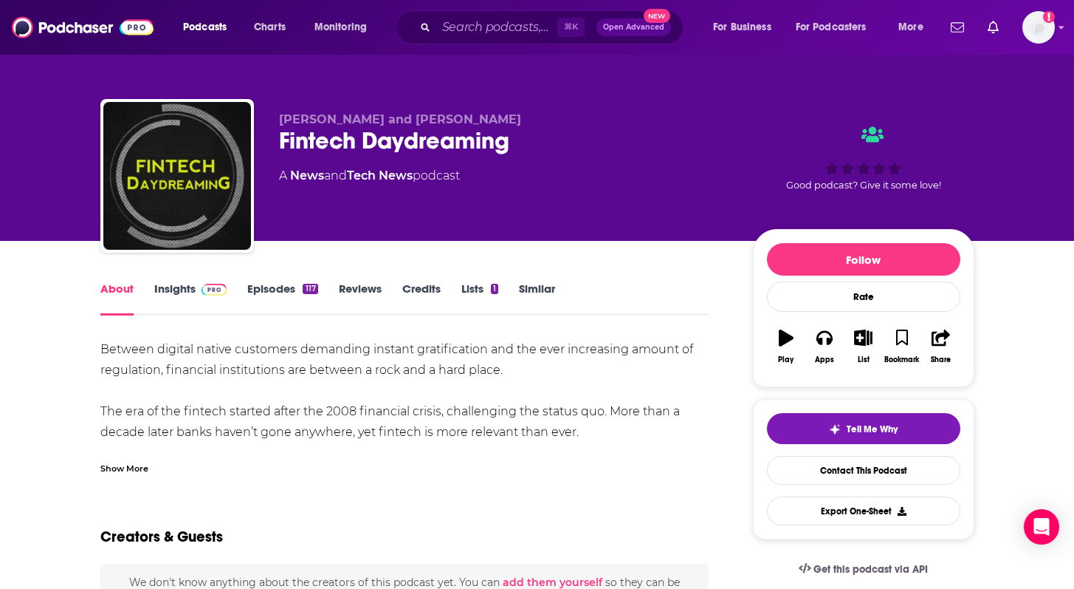
scroll to position [89, 0]
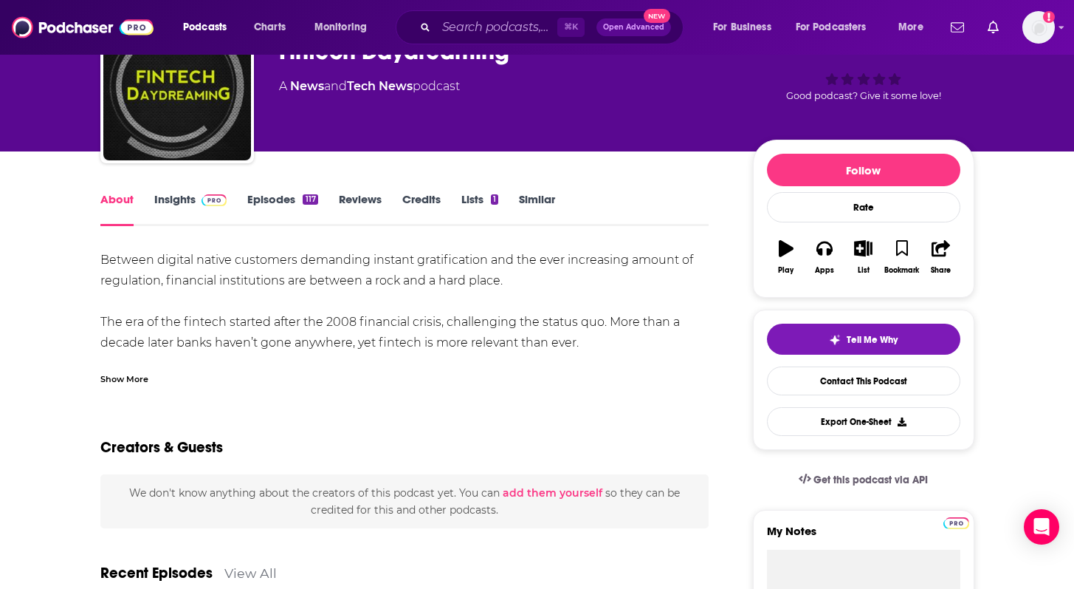
click at [128, 378] on div "Show More" at bounding box center [124, 378] width 48 height 14
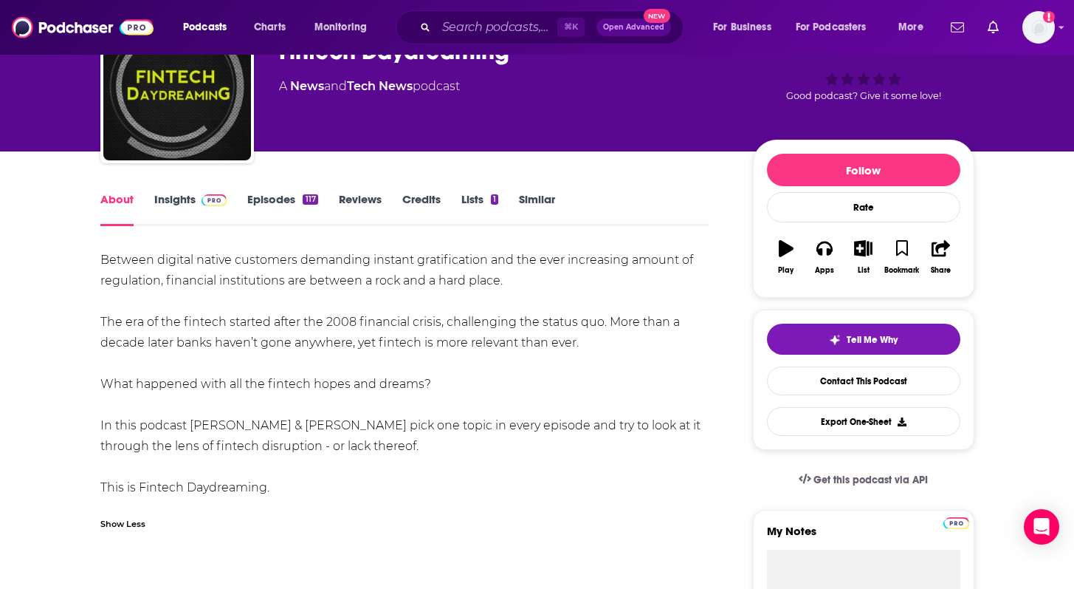
drag, startPoint x: 283, startPoint y: 489, endPoint x: 89, endPoint y: 267, distance: 294.7
copy div "Between digital native customers demanding instant gratification and the ever i…"
click at [474, 39] on div "⌘ K Open Advanced New" at bounding box center [540, 27] width 288 height 34
click at [466, 30] on input "Search podcasts, credits, & more..." at bounding box center [496, 28] width 121 height 24
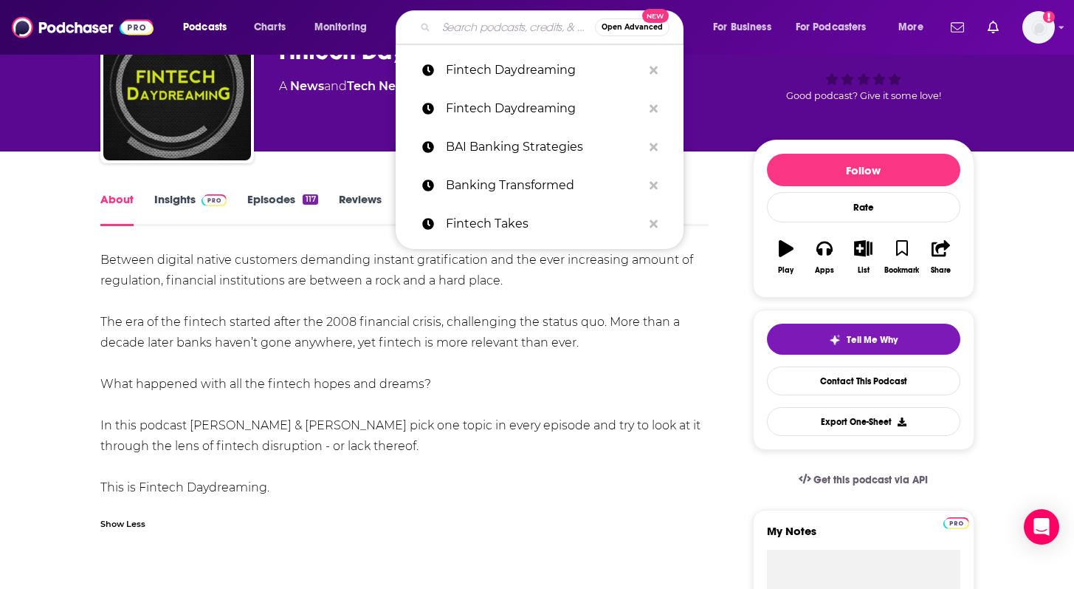
paste input "BAI Banking Strategies"
type input "BAI Banking Strategies"
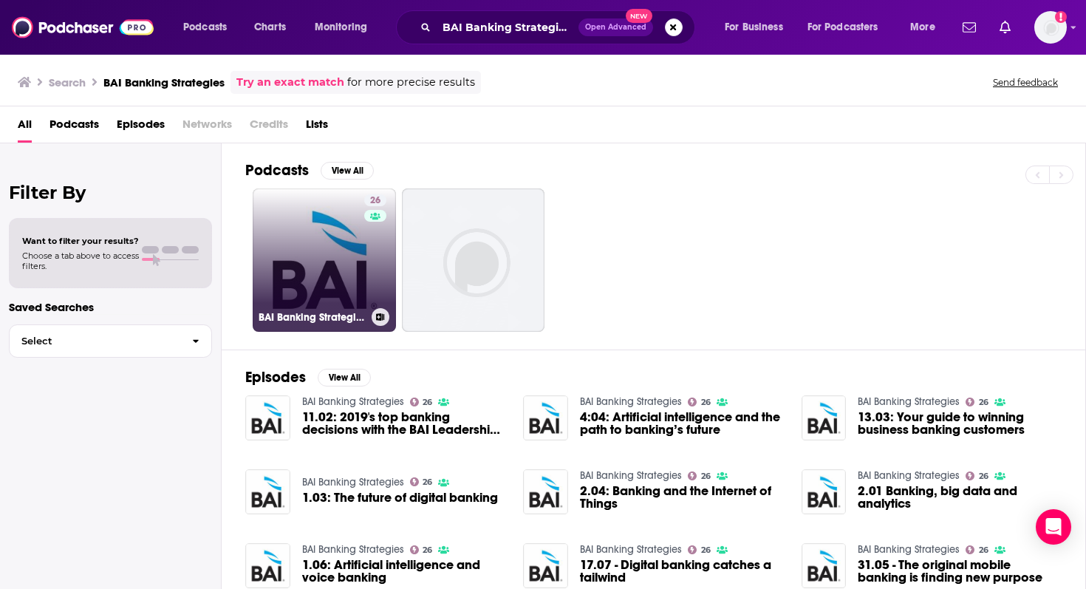
click at [287, 299] on link "26 BAI Banking Strategies" at bounding box center [324, 259] width 143 height 143
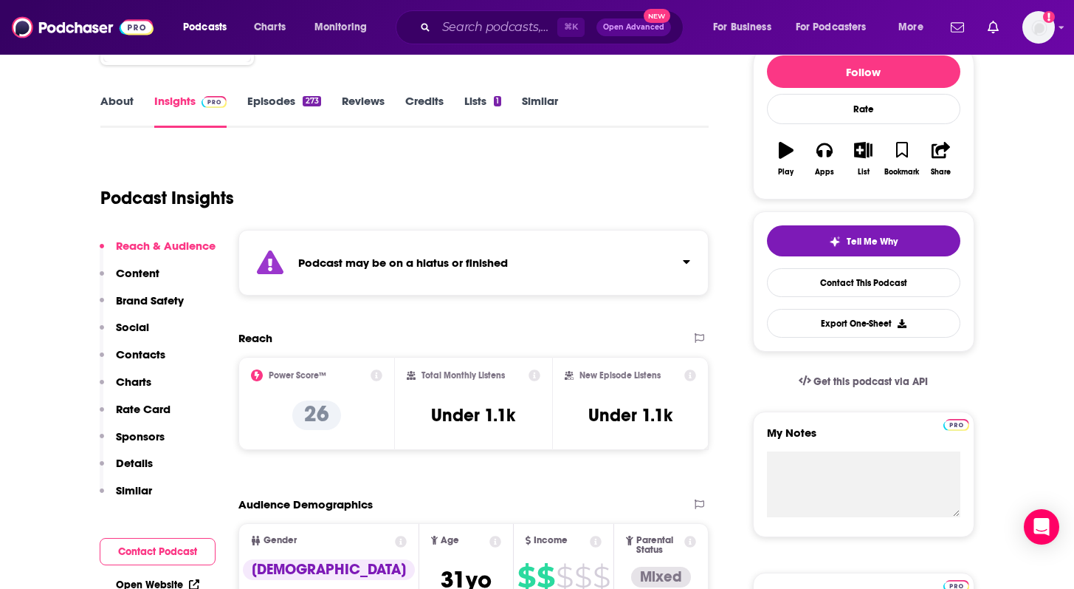
scroll to position [192, 0]
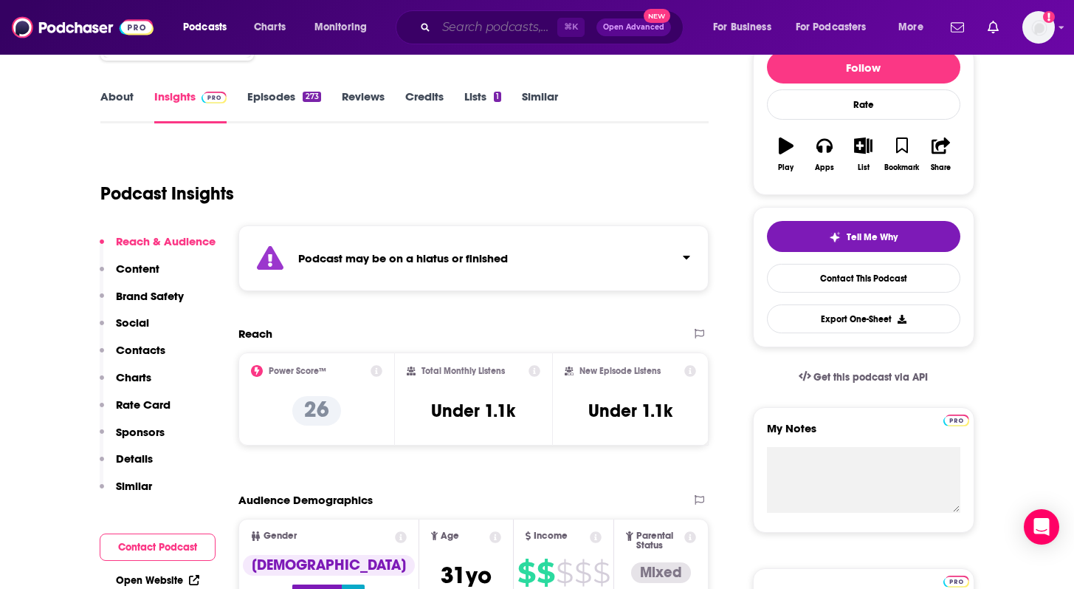
click at [466, 33] on input "Search podcasts, credits, & more..." at bounding box center [496, 28] width 121 height 24
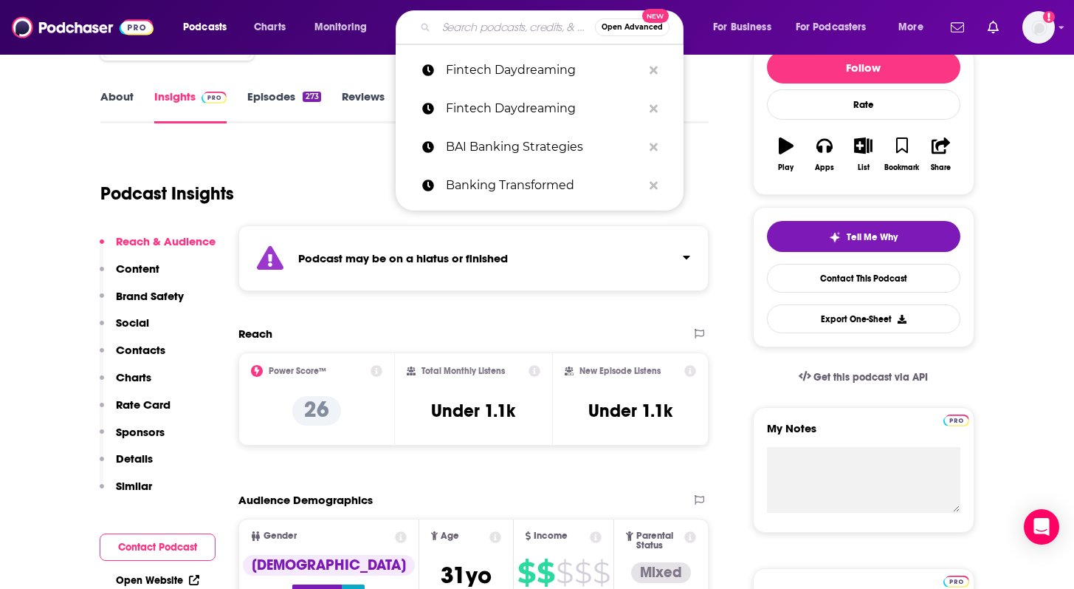
paste input "Fintech Takes"
type input "Fintech Takes"
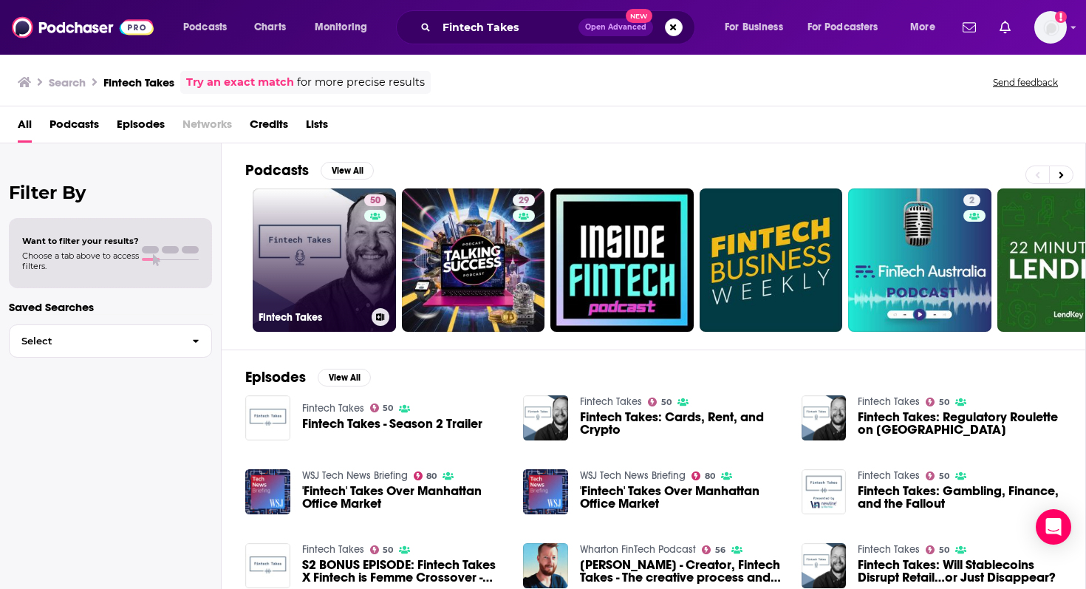
click at [341, 240] on link "50 Fintech Takes" at bounding box center [324, 259] width 143 height 143
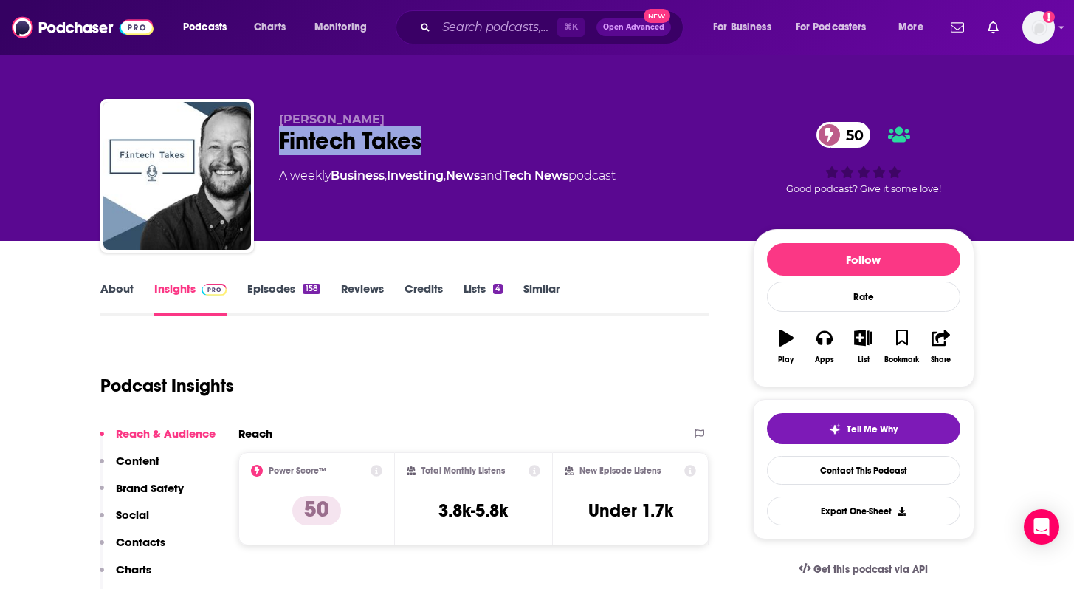
drag, startPoint x: 434, startPoint y: 145, endPoint x: 276, endPoint y: 141, distance: 158.1
click at [276, 141] on div "[PERSON_NAME] Fintech Takes 50 A weekly Business , Investing , News and Tech Ne…" at bounding box center [537, 179] width 874 height 160
copy h2 "Fintech Takes"
click at [375, 97] on div "[PERSON_NAME] Fintech Takes 50 A weekly Business , Investing , News and Tech Ne…" at bounding box center [537, 161] width 897 height 160
drag, startPoint x: 374, startPoint y: 116, endPoint x: 277, endPoint y: 116, distance: 97.5
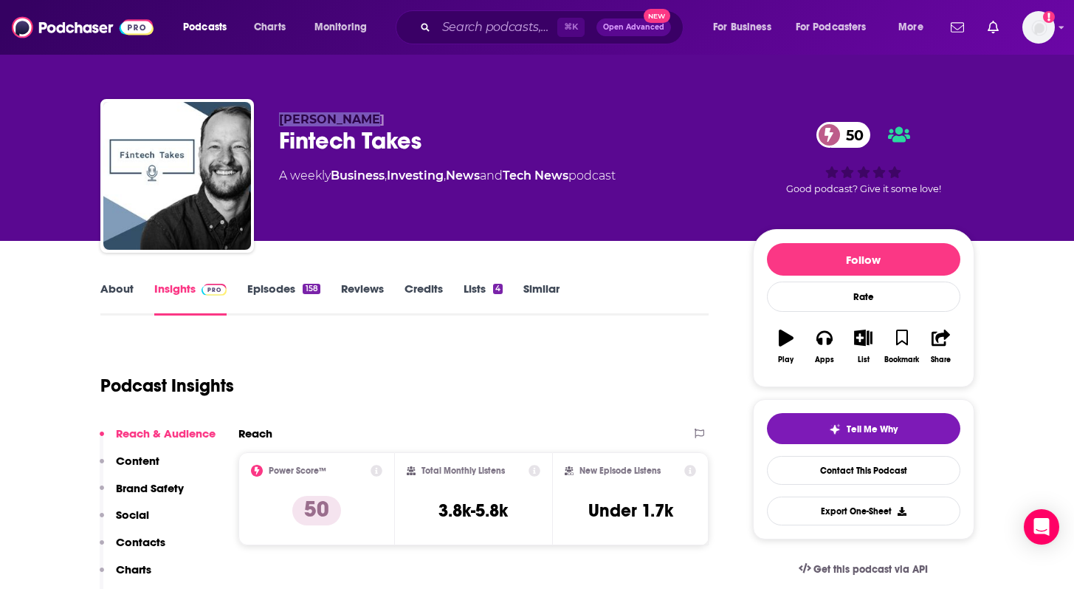
click at [277, 116] on div "[PERSON_NAME] Fintech Takes 50 A weekly Business , Investing , News and Tech Ne…" at bounding box center [537, 179] width 874 height 160
copy span "[PERSON_NAME]"
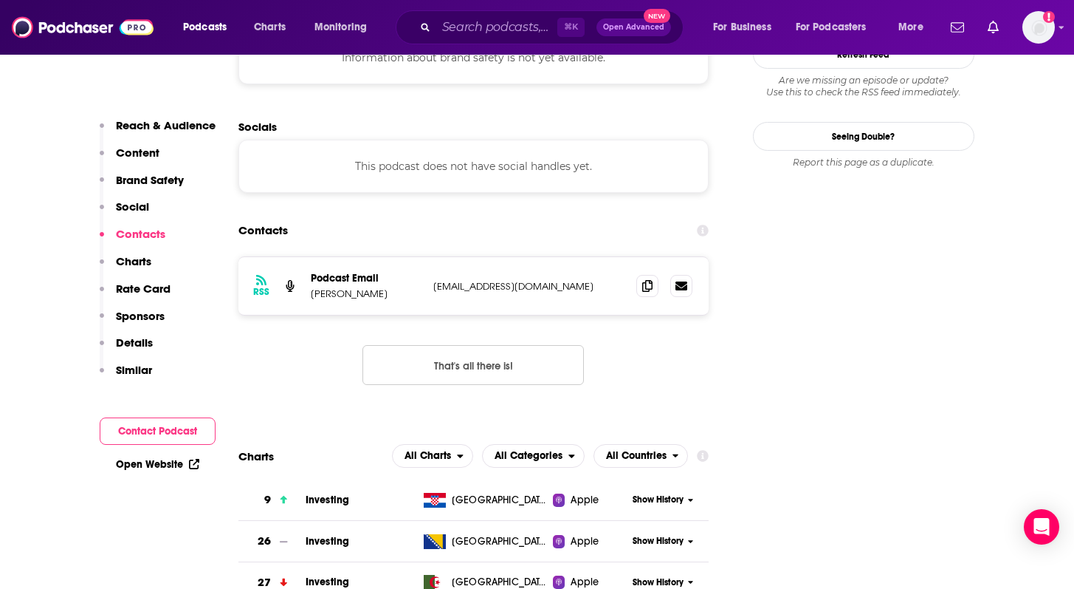
scroll to position [1409, 0]
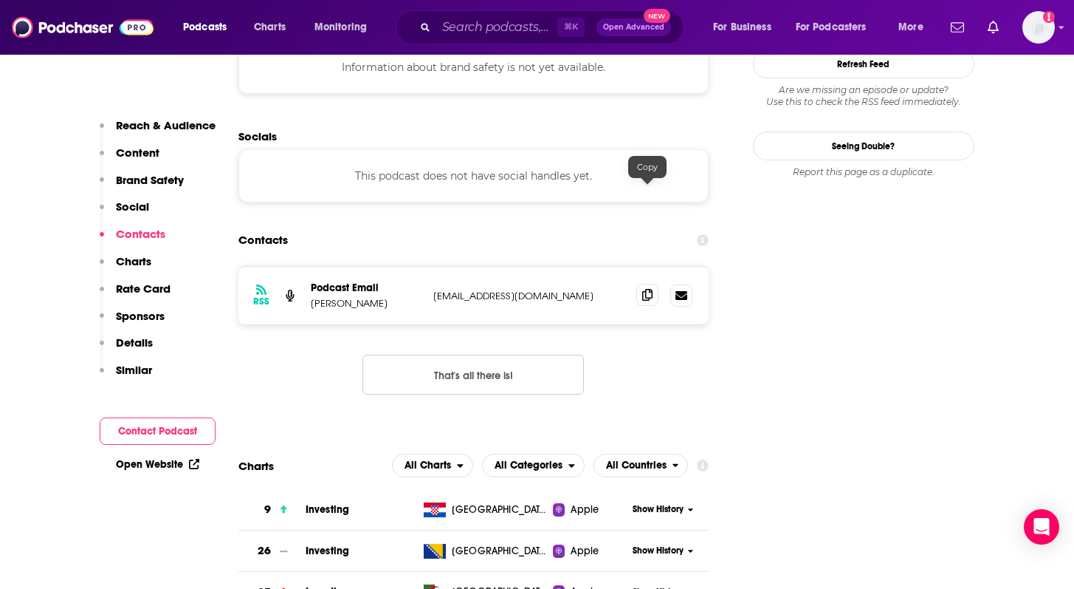
click at [645, 289] on icon at bounding box center [647, 295] width 10 height 12
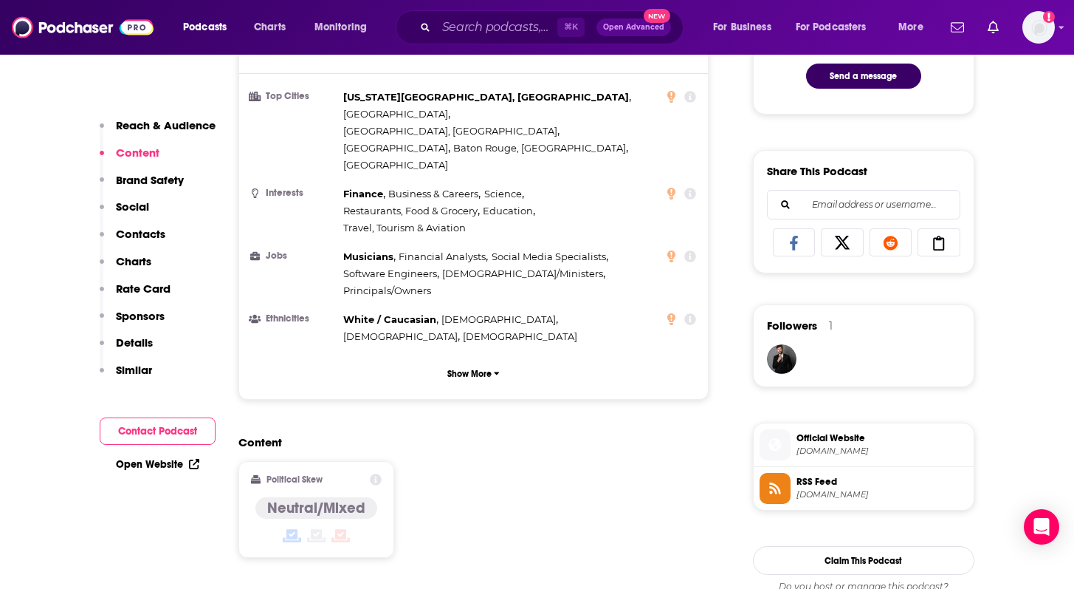
scroll to position [0, 0]
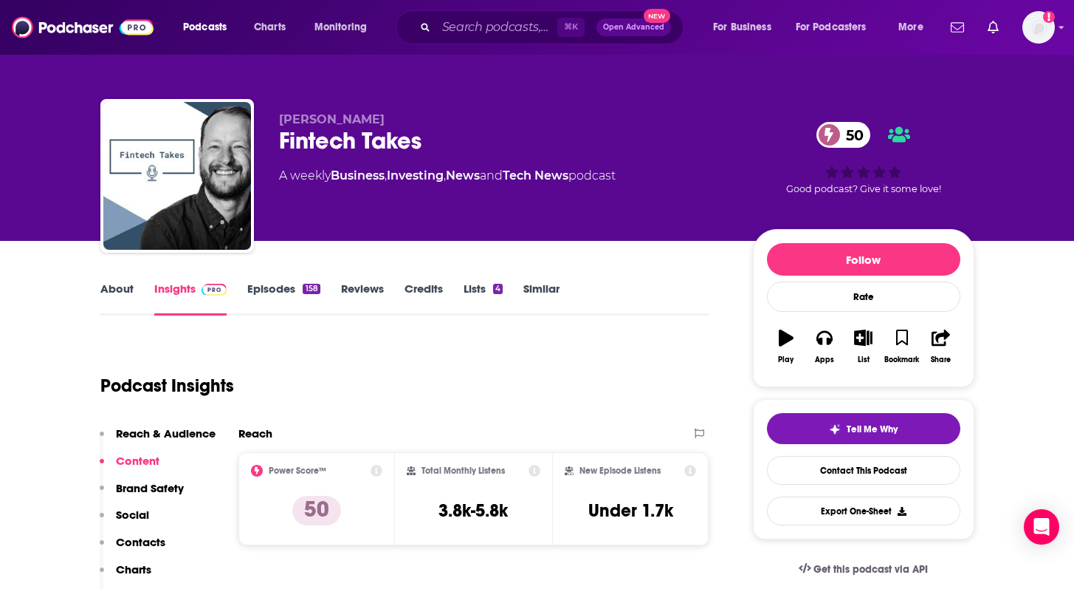
click at [119, 287] on link "About" at bounding box center [116, 298] width 33 height 34
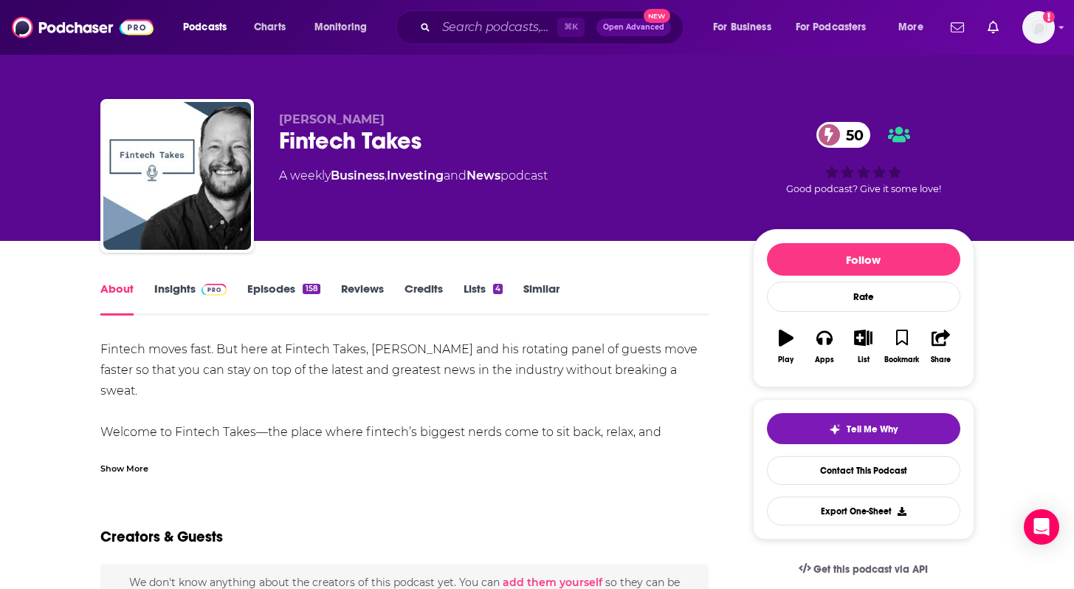
scroll to position [54, 0]
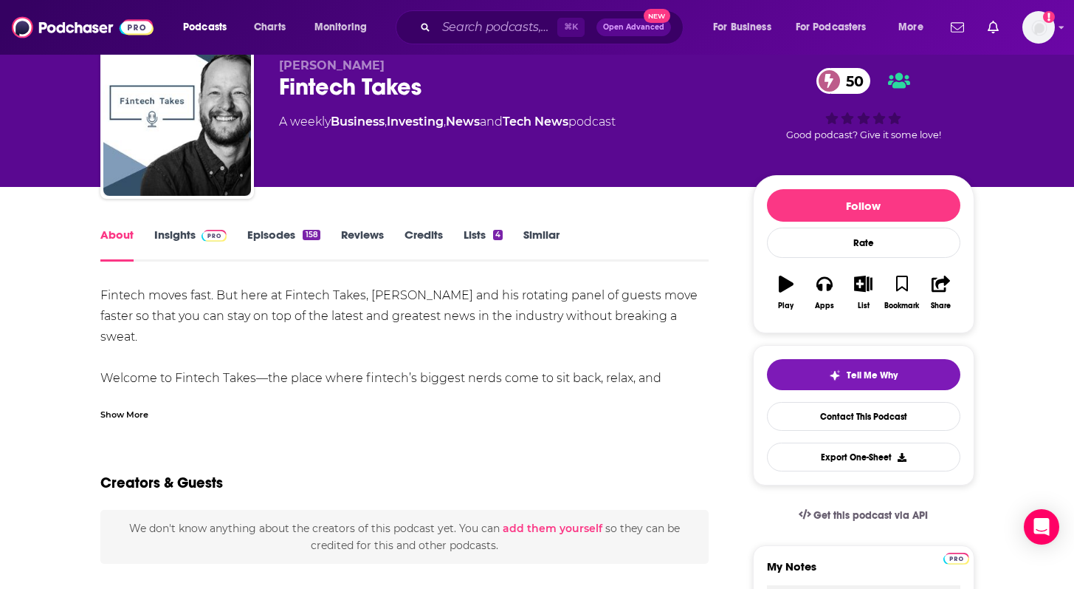
click at [144, 402] on div "Show More" at bounding box center [404, 408] width 609 height 25
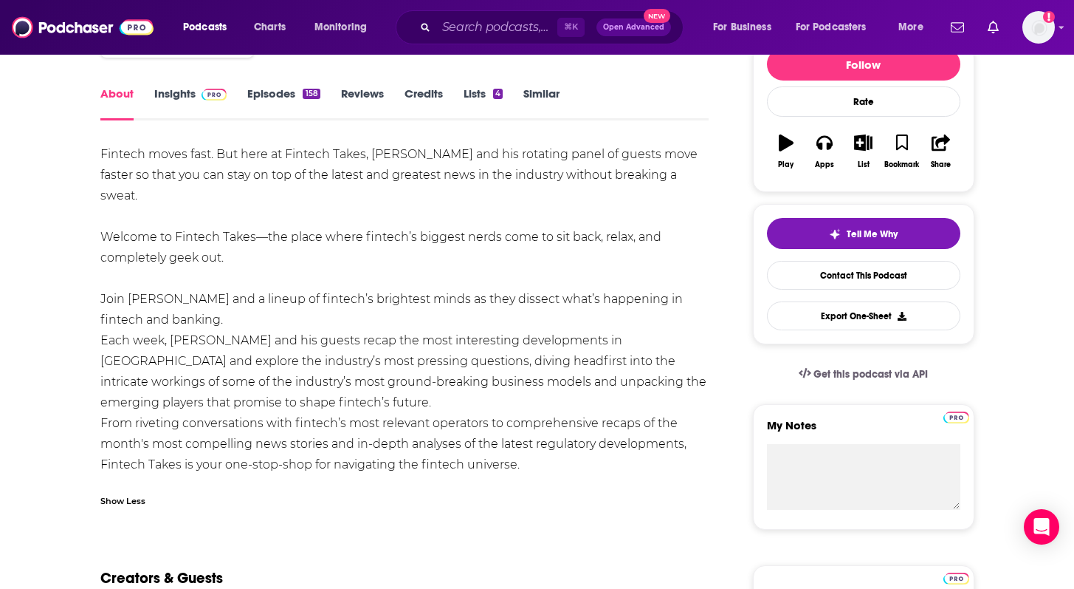
scroll to position [210, 0]
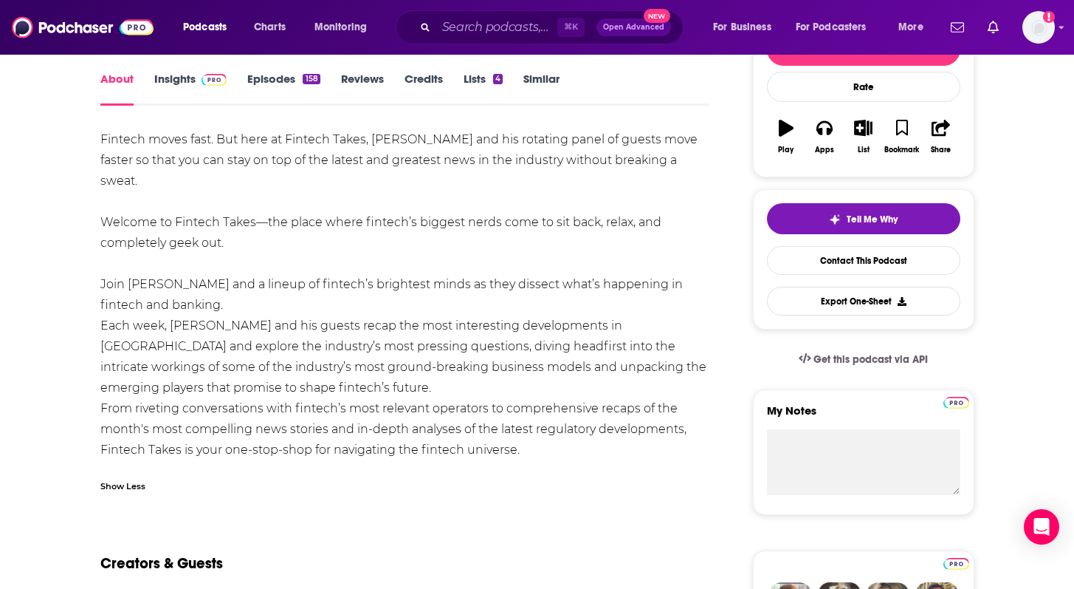
drag, startPoint x: 237, startPoint y: 228, endPoint x: 100, endPoint y: 145, distance: 160.1
click at [100, 145] on div "Fintech moves fast. But here at Fintech Takes, [PERSON_NAME] and his rotating p…" at bounding box center [404, 305] width 609 height 352
copy div "Fintech moves fast. But here at Fintech Takes, [PERSON_NAME] and his rotating p…"
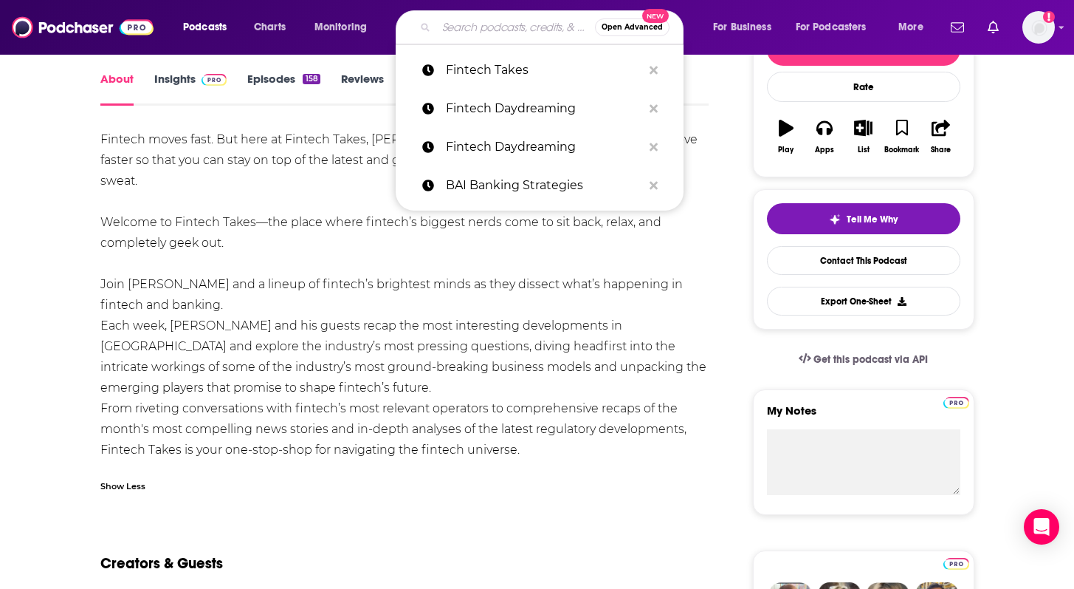
click at [456, 27] on input "Search podcasts, credits, & more..." at bounding box center [515, 28] width 159 height 24
paste input "Open Banking Expo Unplugged"
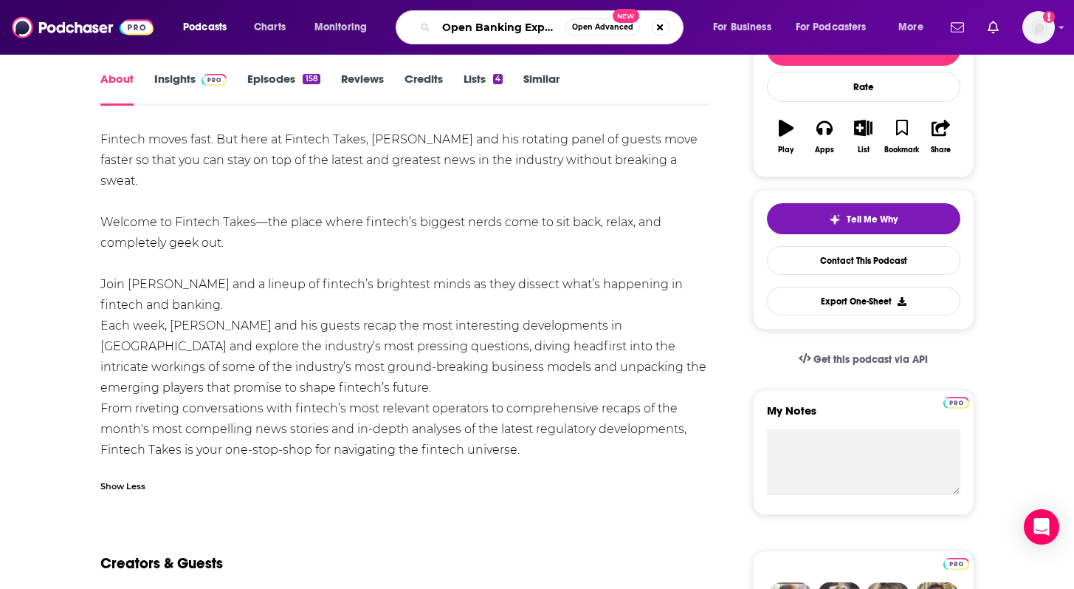
type input "Open Banking Expo Unplugged"
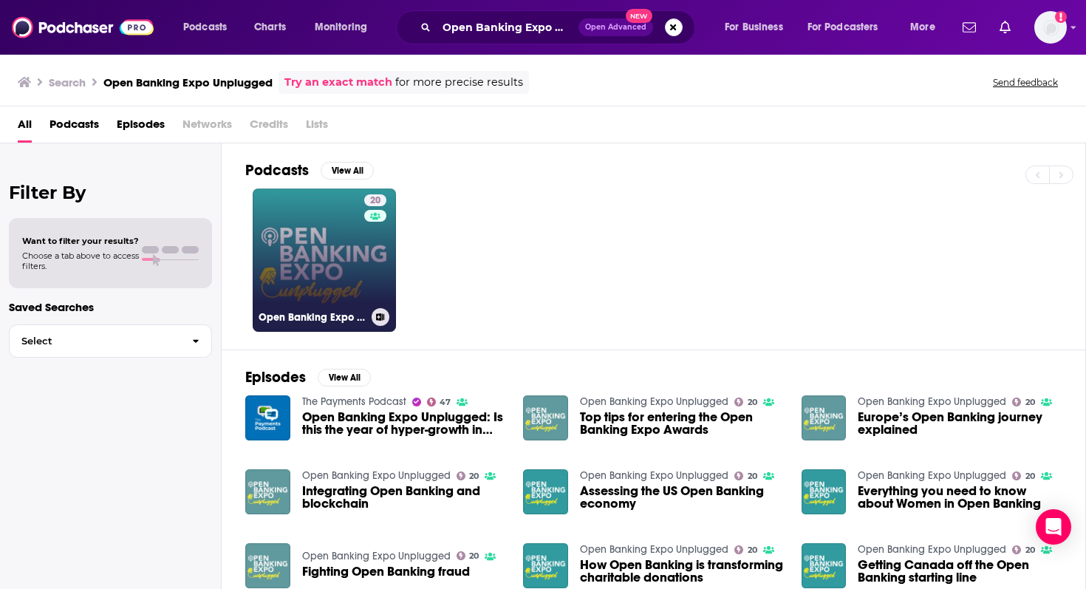
click at [329, 253] on link "20 Open Banking Expo Unplugged" at bounding box center [324, 259] width 143 height 143
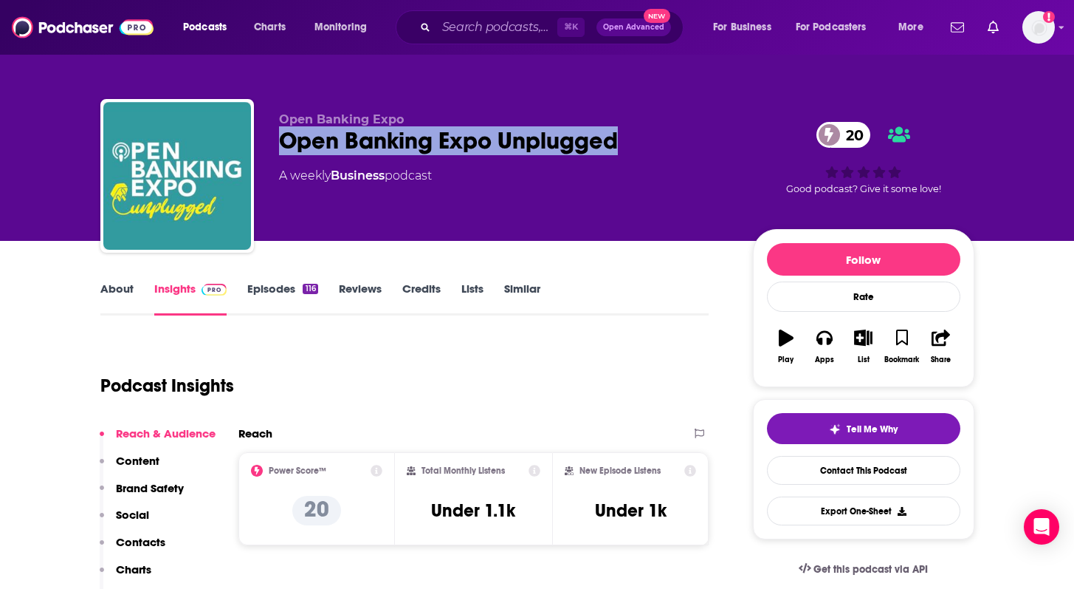
drag, startPoint x: 646, startPoint y: 153, endPoint x: 282, endPoint y: 142, distance: 364.2
click at [282, 142] on div "Open Banking Expo Unplugged 20" at bounding box center [504, 140] width 450 height 29
copy h2 "Open Banking Expo Unplugged"
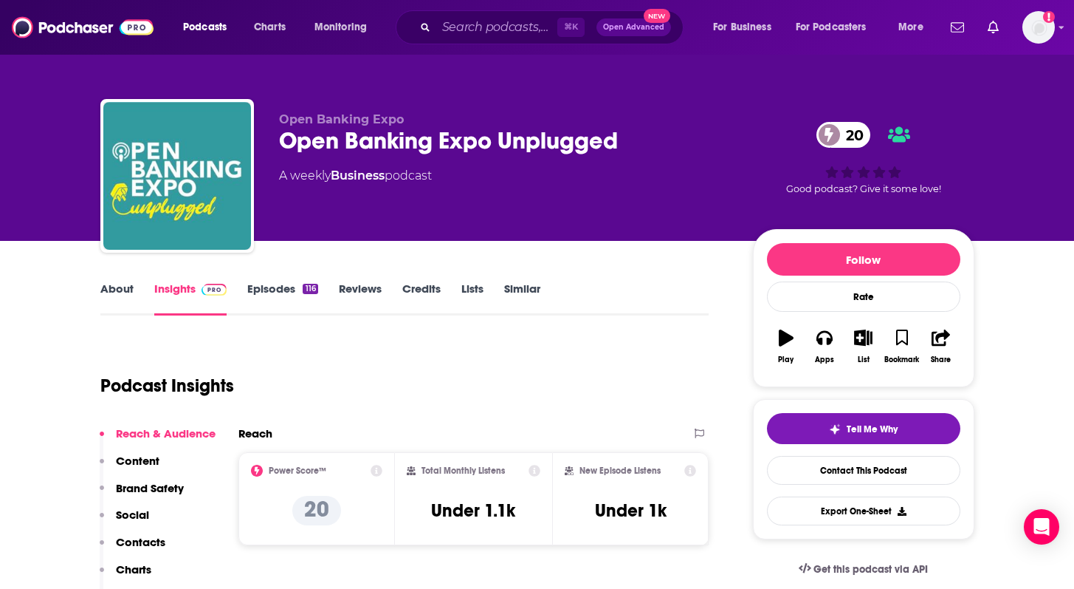
click at [432, 177] on div "A weekly Business podcast" at bounding box center [355, 176] width 153 height 18
drag, startPoint x: 405, startPoint y: 123, endPoint x: 275, endPoint y: 118, distance: 130.0
click at [275, 118] on div "Open Banking Expo Open Banking Expo Unplugged 20 A weekly Business podcast 20 G…" at bounding box center [537, 179] width 874 height 160
copy span "Open Banking Expo"
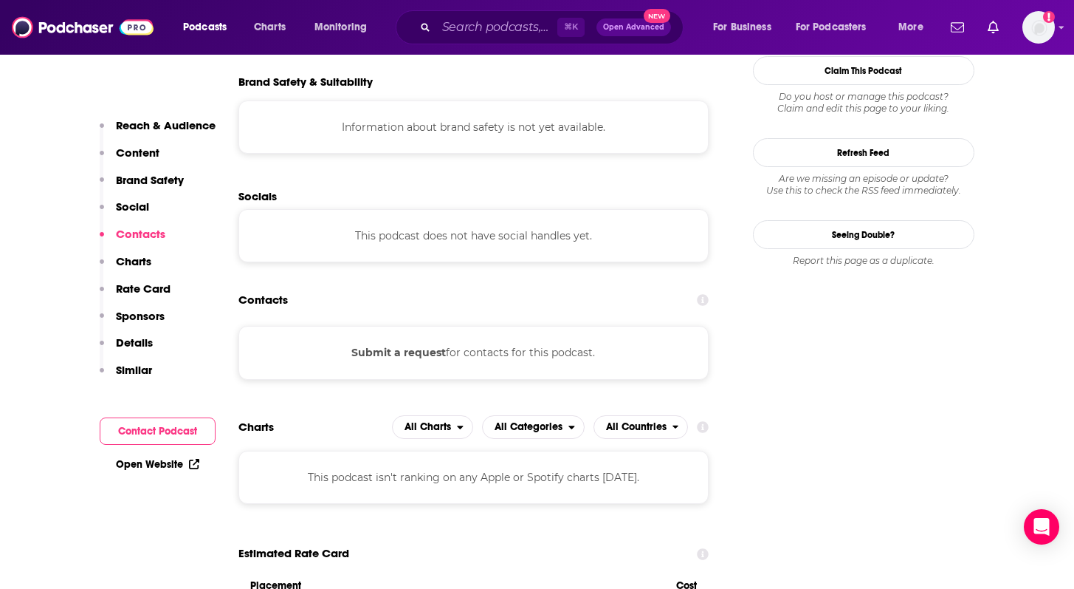
scroll to position [1297, 0]
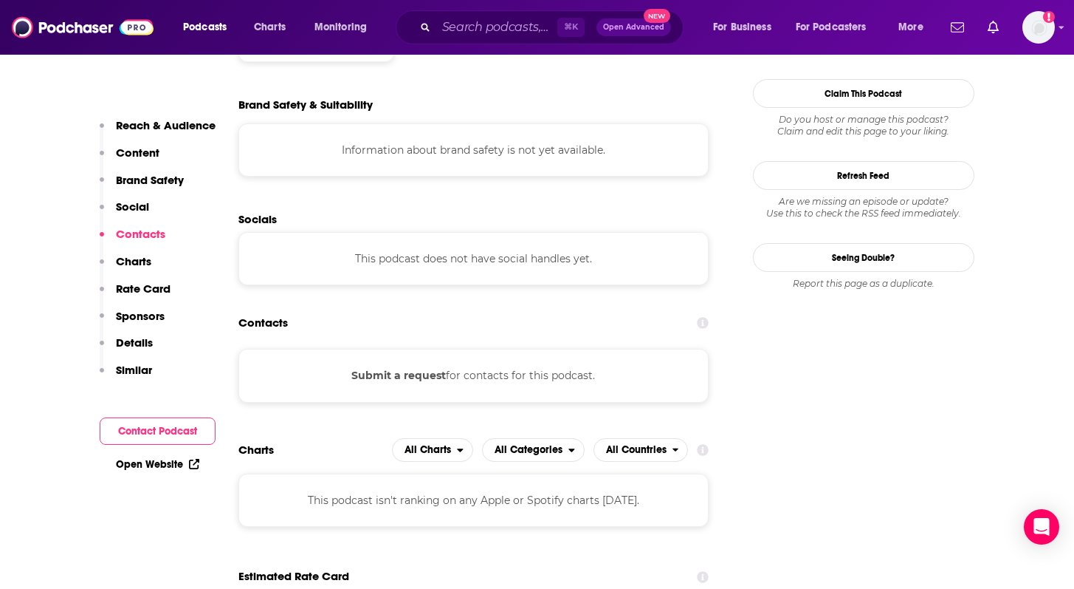
click at [396, 367] on button "Submit a request" at bounding box center [399, 375] width 95 height 16
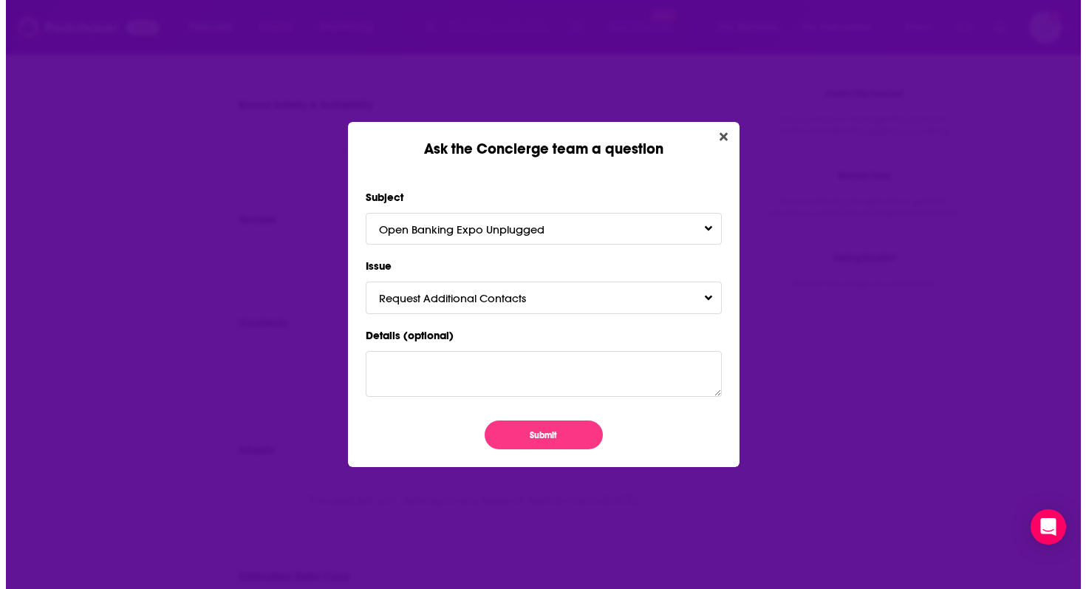
scroll to position [0, 0]
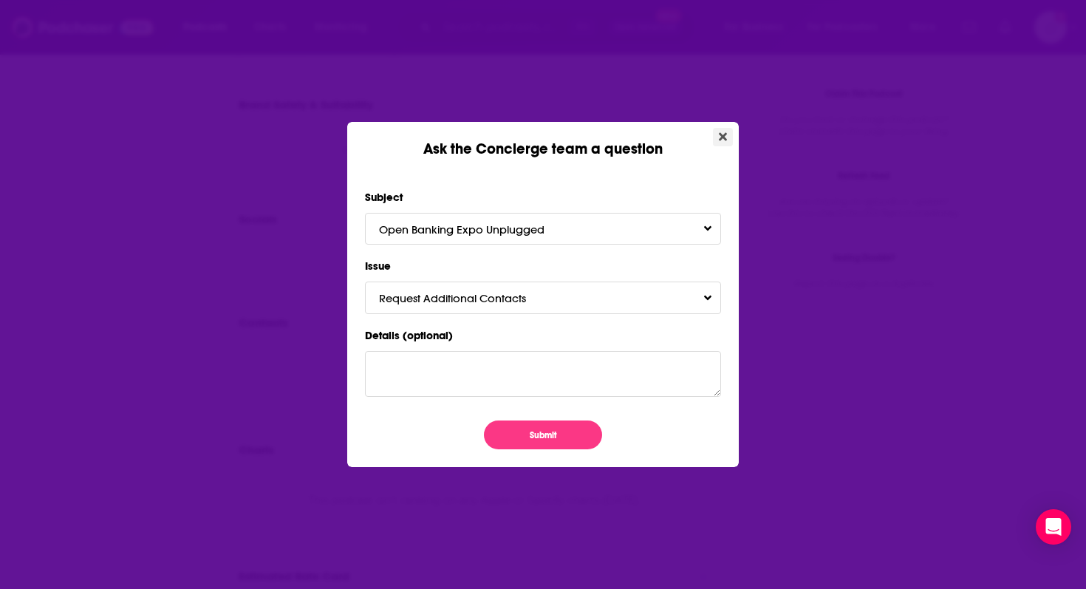
click at [719, 131] on icon "Close" at bounding box center [723, 137] width 8 height 12
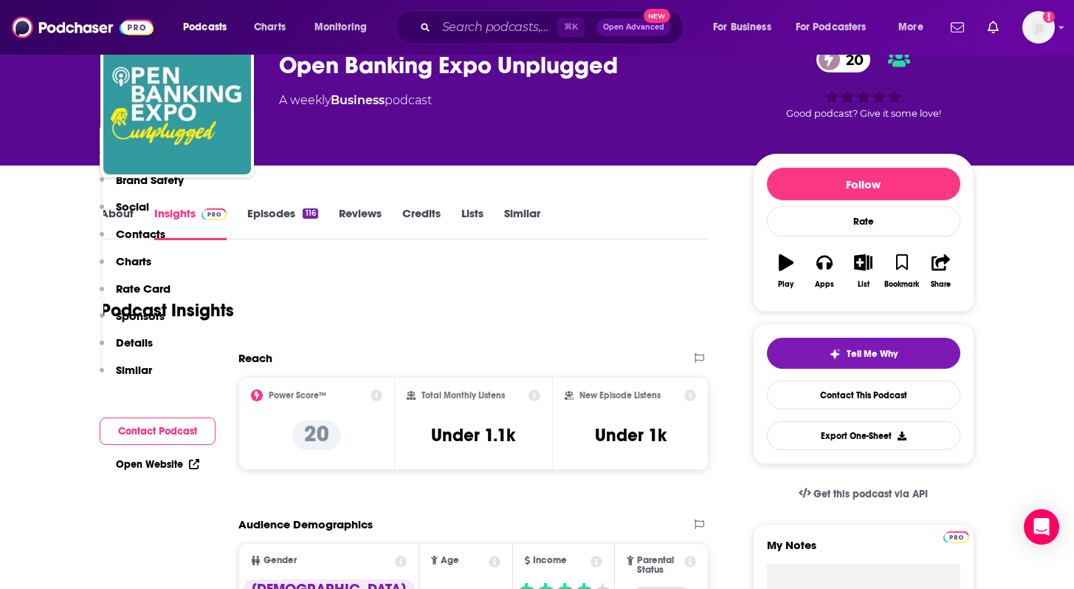
scroll to position [429, 0]
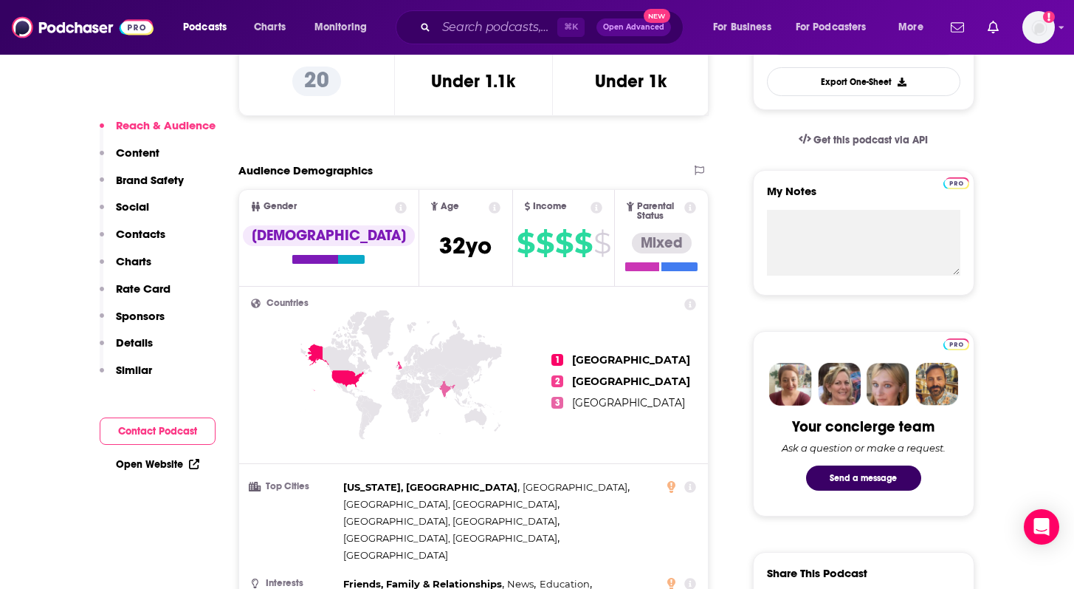
click at [167, 459] on link "Open Website" at bounding box center [157, 464] width 83 height 13
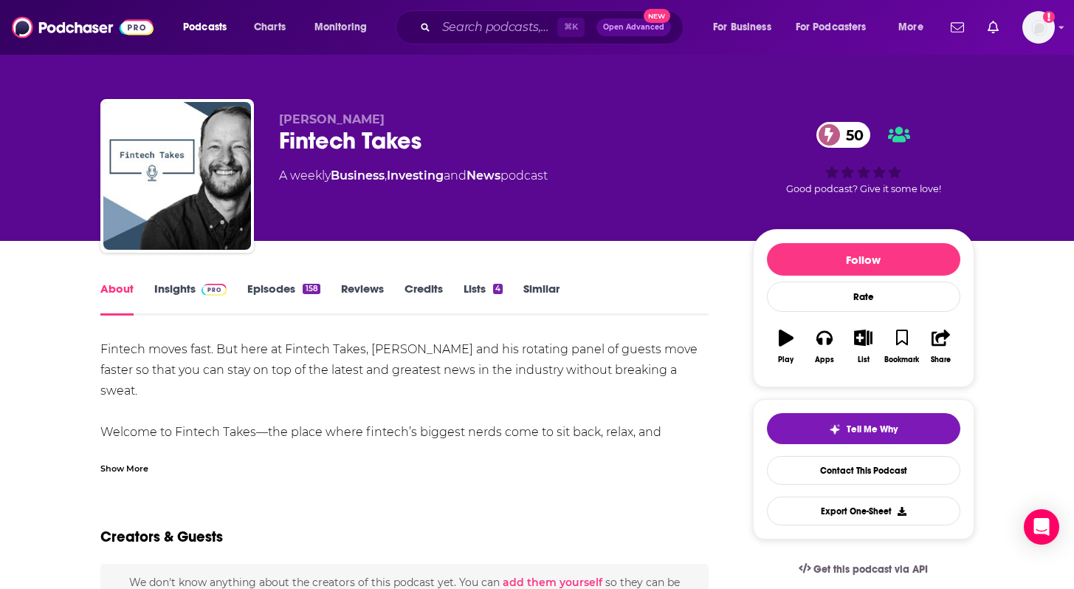
click at [174, 300] on link "Insights" at bounding box center [190, 298] width 73 height 34
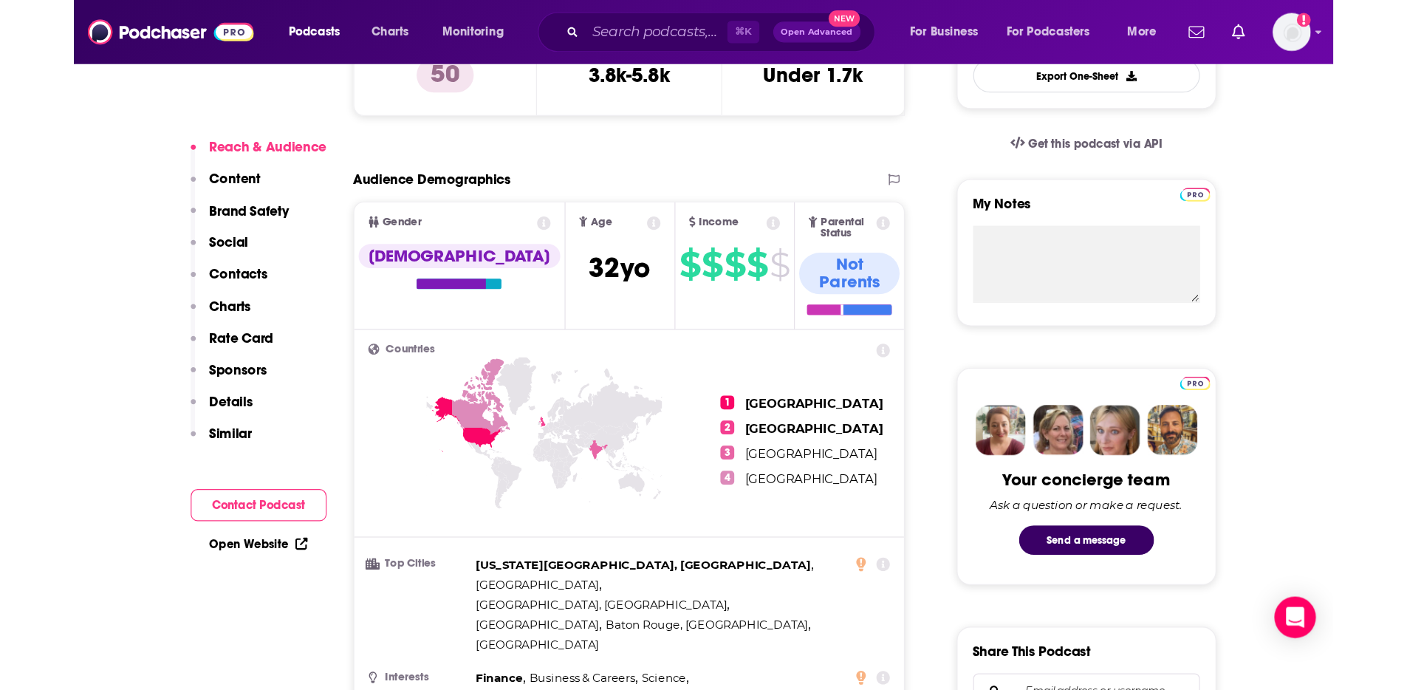
scroll to position [474, 0]
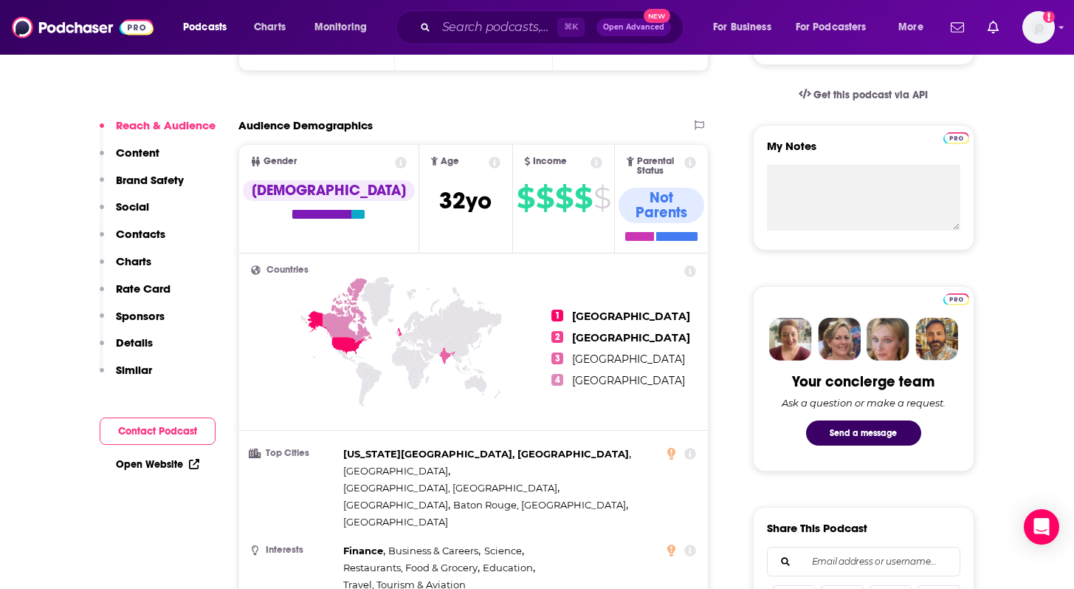
click at [145, 460] on link "Open Website" at bounding box center [157, 464] width 83 height 13
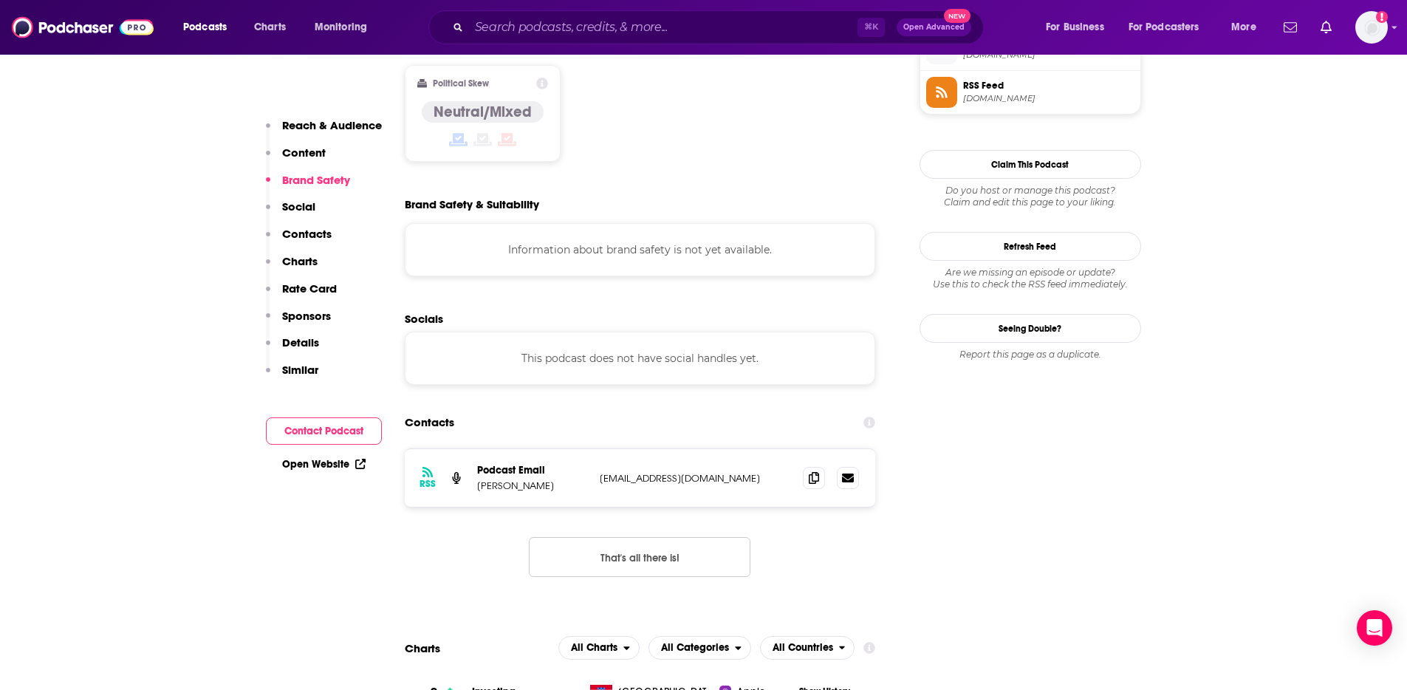
scroll to position [1255, 0]
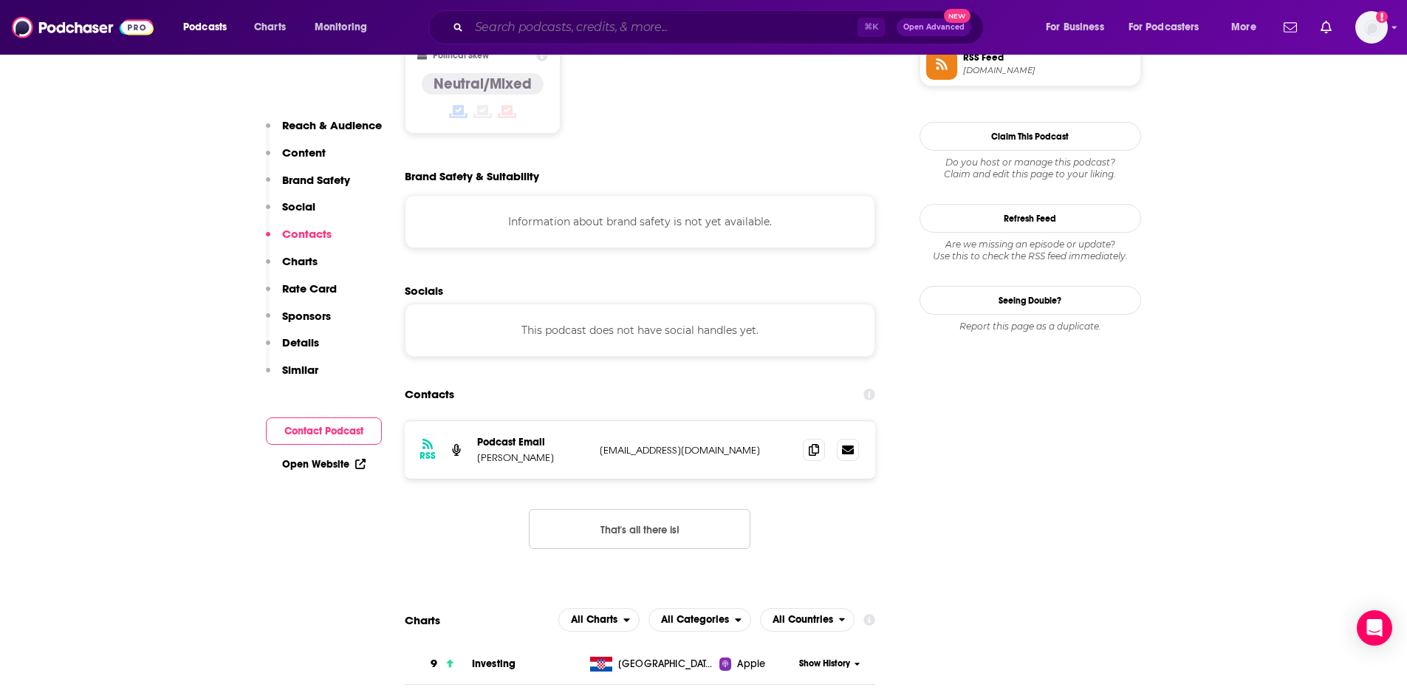
click at [544, 32] on input "Search podcasts, credits, & more..." at bounding box center [663, 28] width 388 height 24
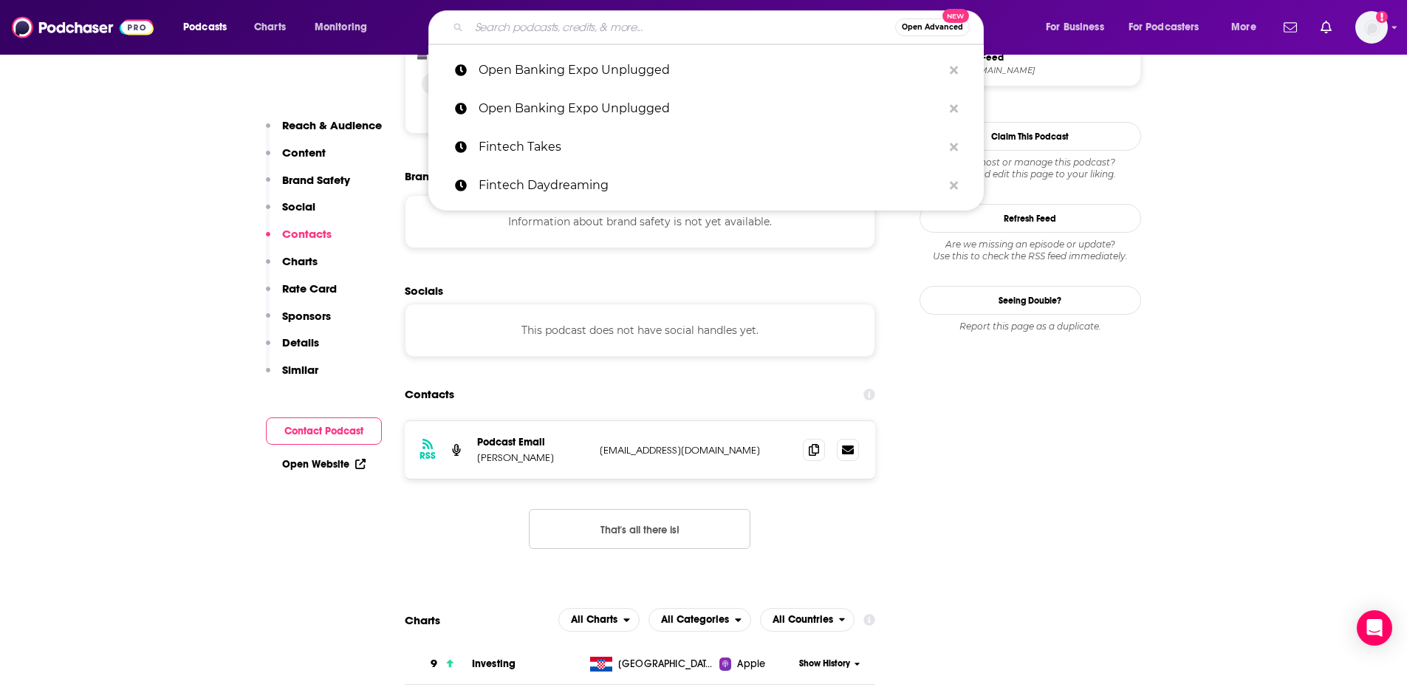
paste input "FinTech Futures"
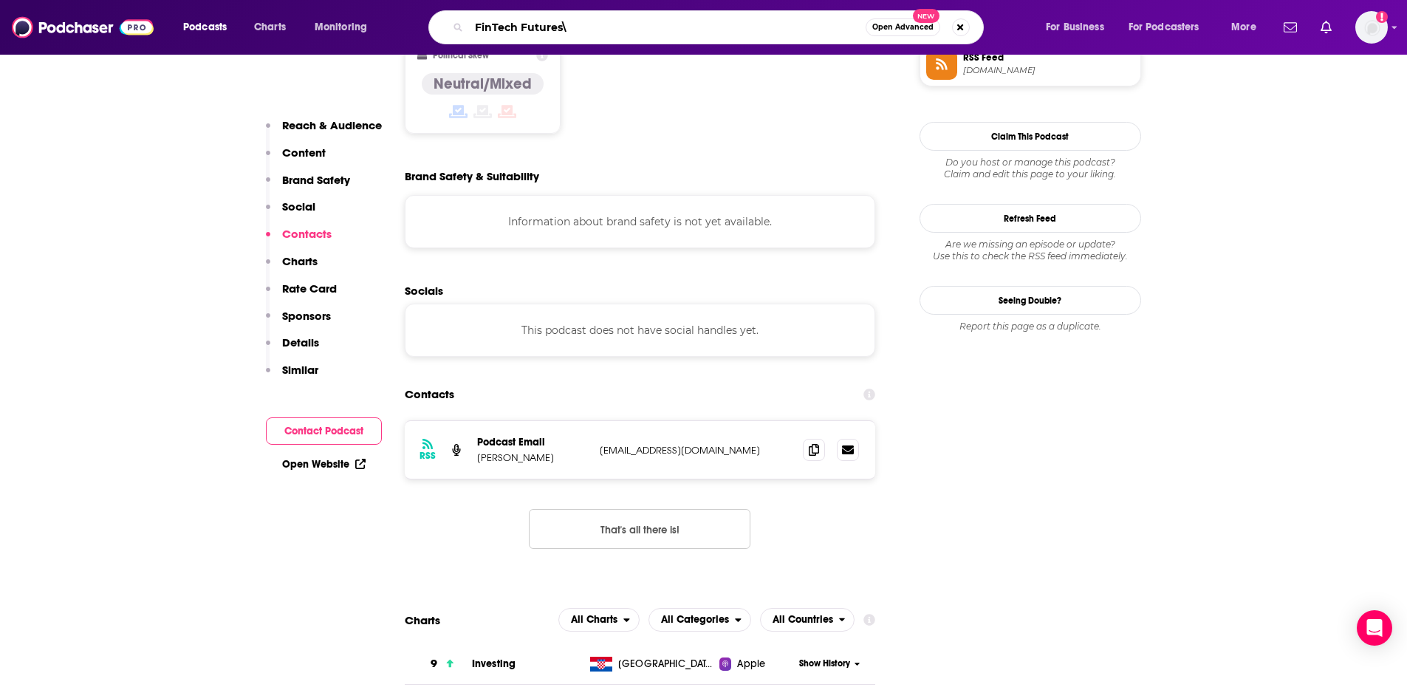
type input "FinTech Futures"
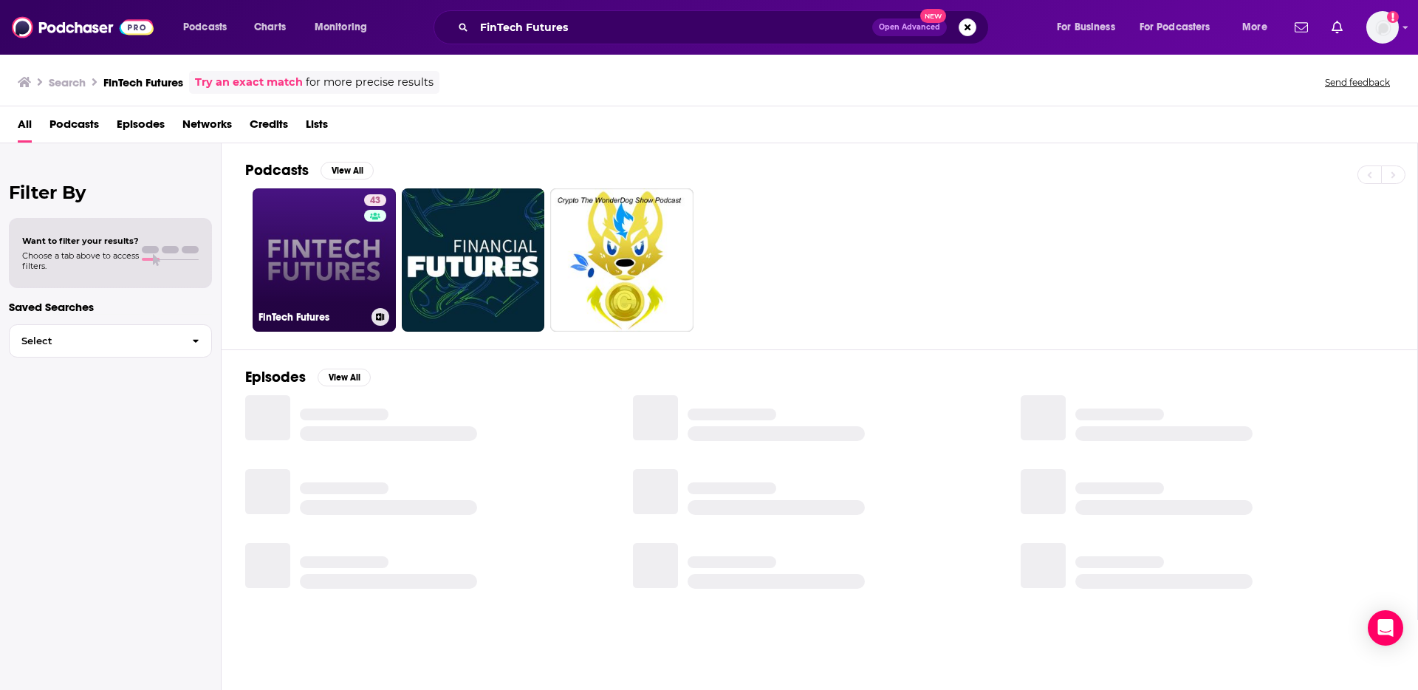
click at [342, 269] on link "43 FinTech Futures" at bounding box center [324, 259] width 143 height 143
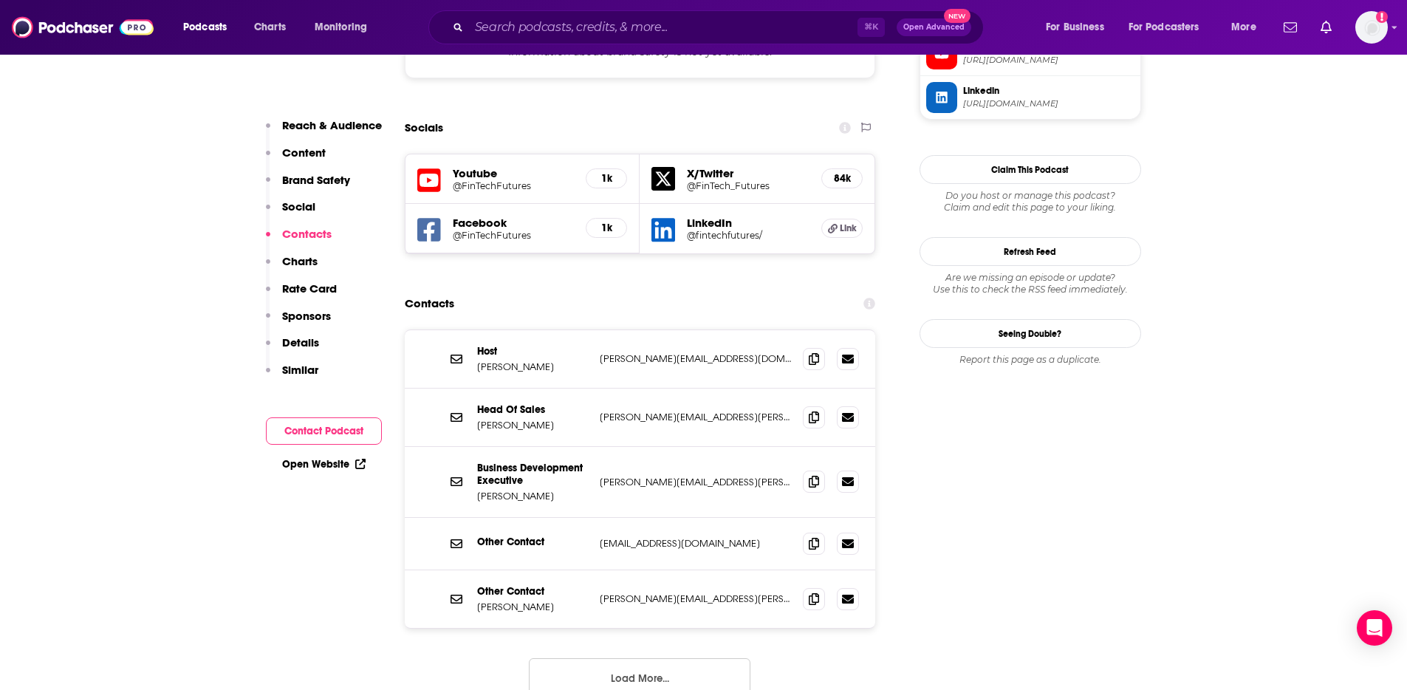
scroll to position [1371, 0]
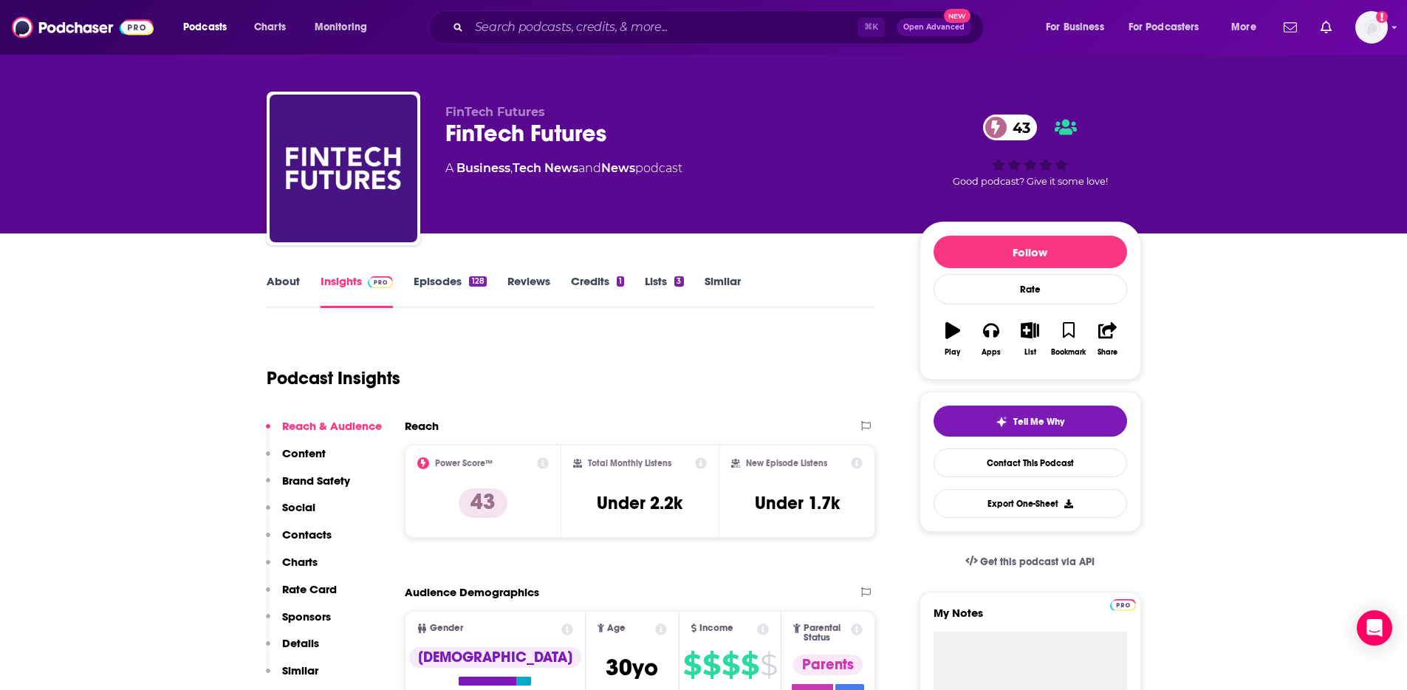
scroll to position [0, 0]
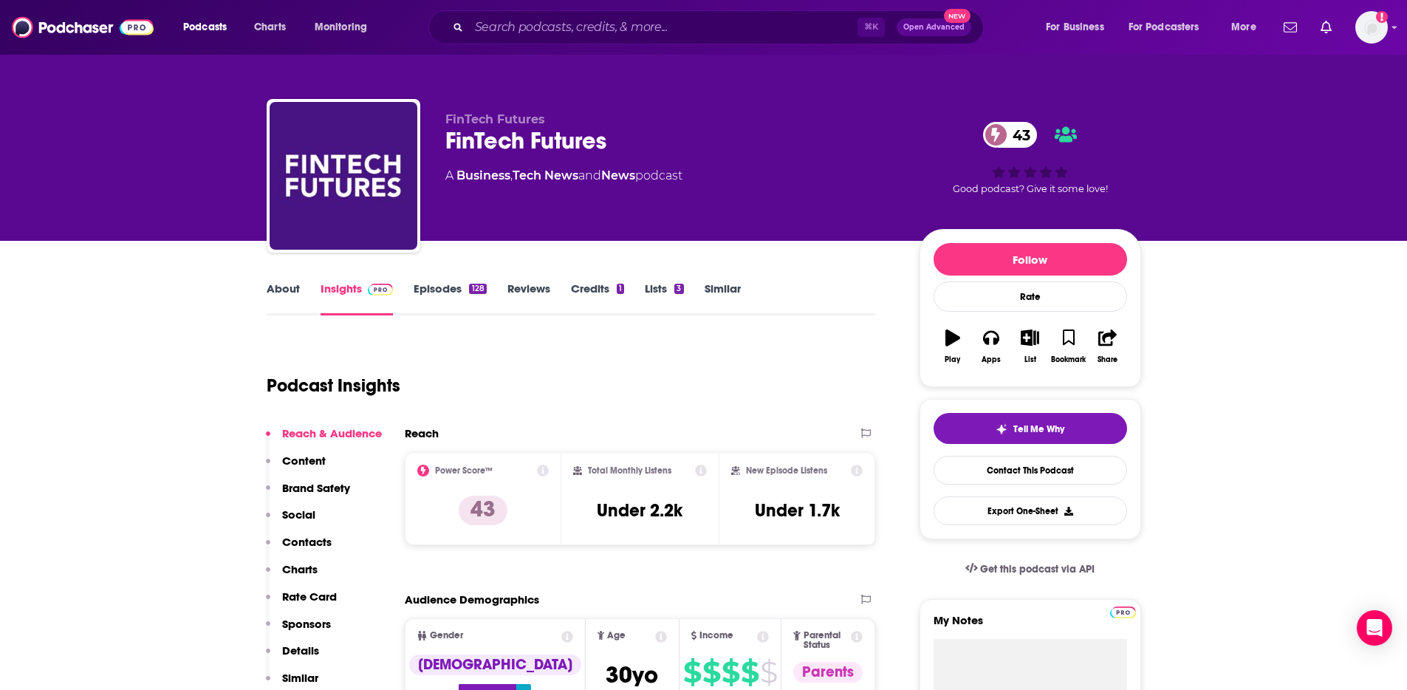
click at [652, 148] on div "FinTech Futures 43" at bounding box center [670, 140] width 450 height 29
drag, startPoint x: 623, startPoint y: 145, endPoint x: 449, endPoint y: 144, distance: 174.3
click at [449, 144] on div "FinTech Futures 43" at bounding box center [670, 140] width 450 height 29
copy h2 "FinTech Futures"
click at [628, 116] on p "FinTech Futures" at bounding box center [670, 119] width 450 height 14
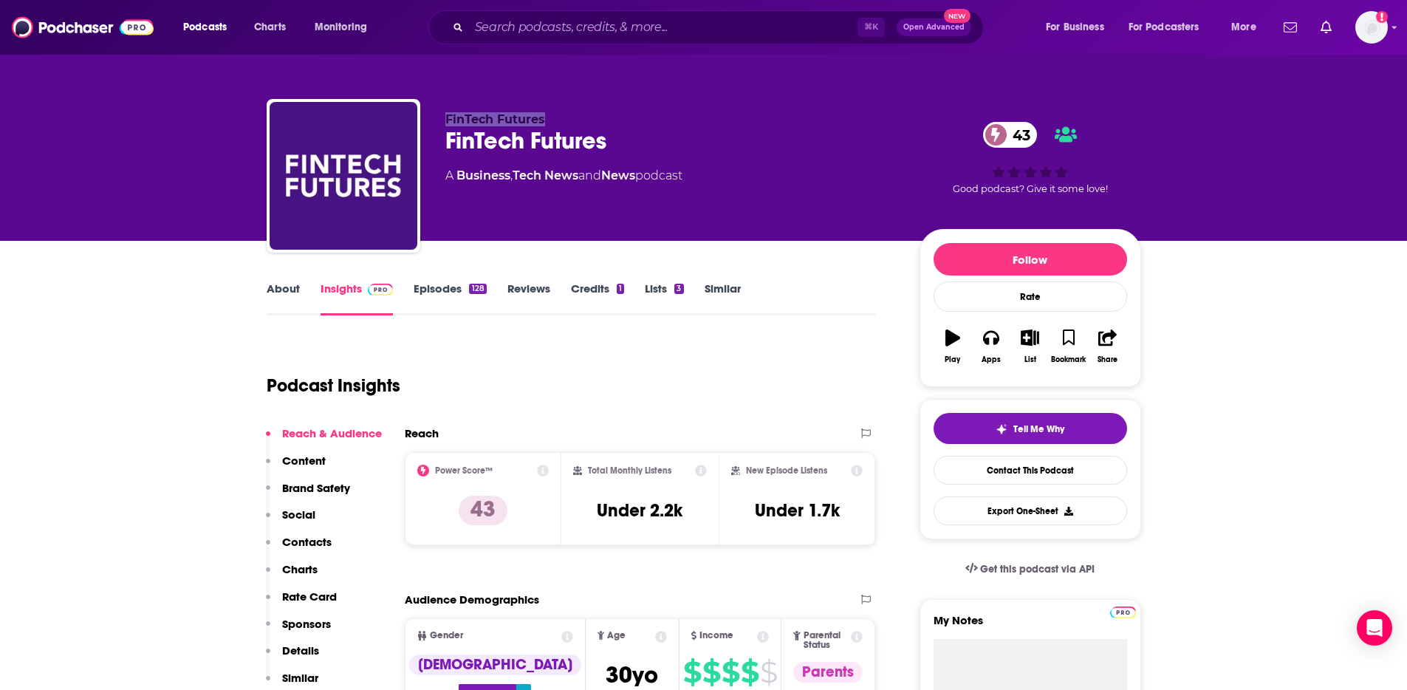
drag, startPoint x: 550, startPoint y: 117, endPoint x: 440, endPoint y: 118, distance: 110.0
click at [440, 118] on div "FinTech Futures FinTech Futures 43 A Business , Tech News and News podcast 43 G…" at bounding box center [704, 179] width 874 height 160
copy span "FinTech Futures"
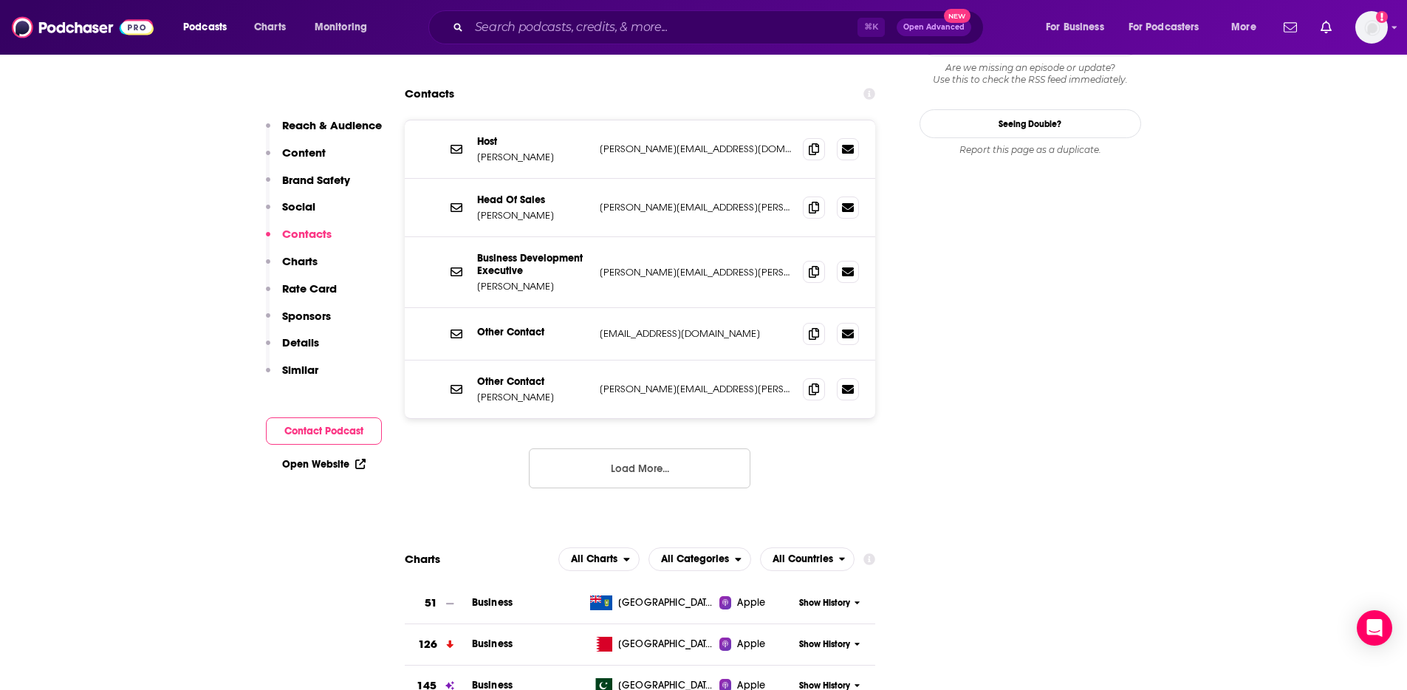
scroll to position [1507, 0]
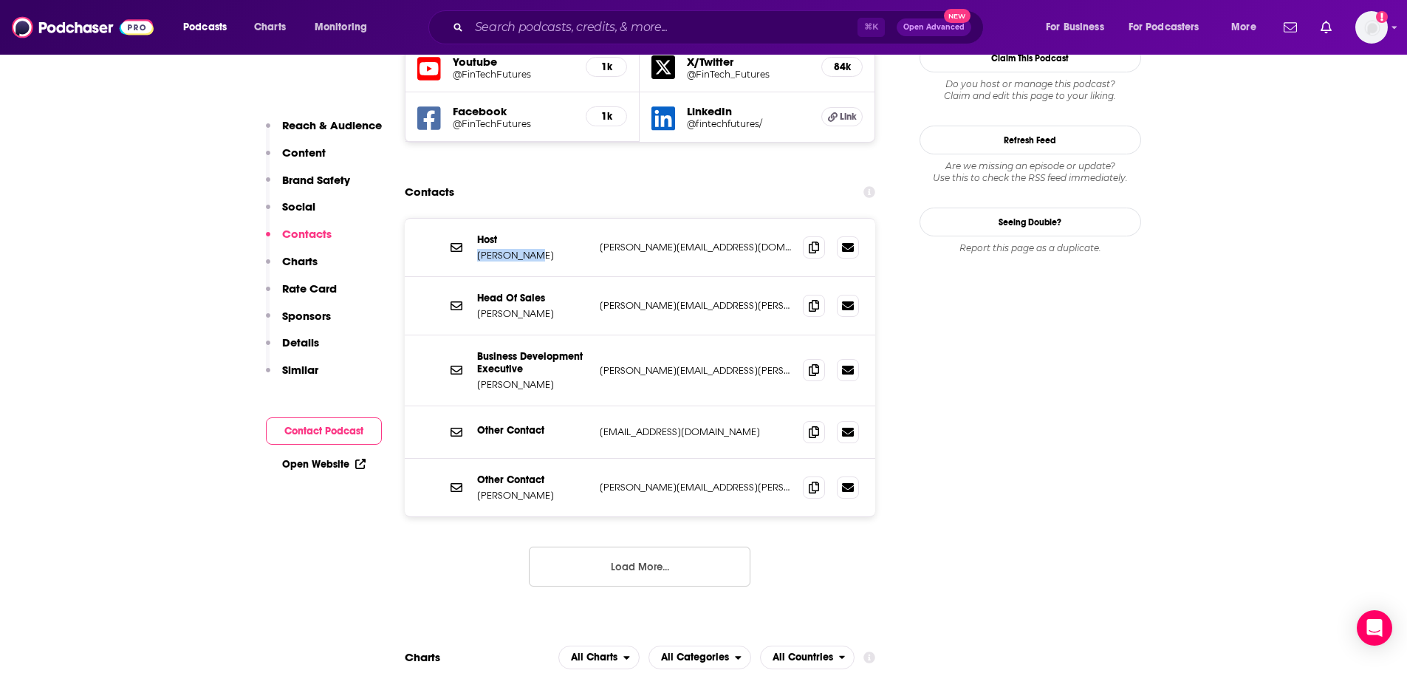
drag, startPoint x: 499, startPoint y: 180, endPoint x: 477, endPoint y: 180, distance: 22.2
click at [477, 249] on p "[PERSON_NAME]" at bounding box center [532, 255] width 111 height 13
click at [808, 236] on span at bounding box center [814, 247] width 22 height 22
click at [814, 425] on icon at bounding box center [814, 431] width 10 height 12
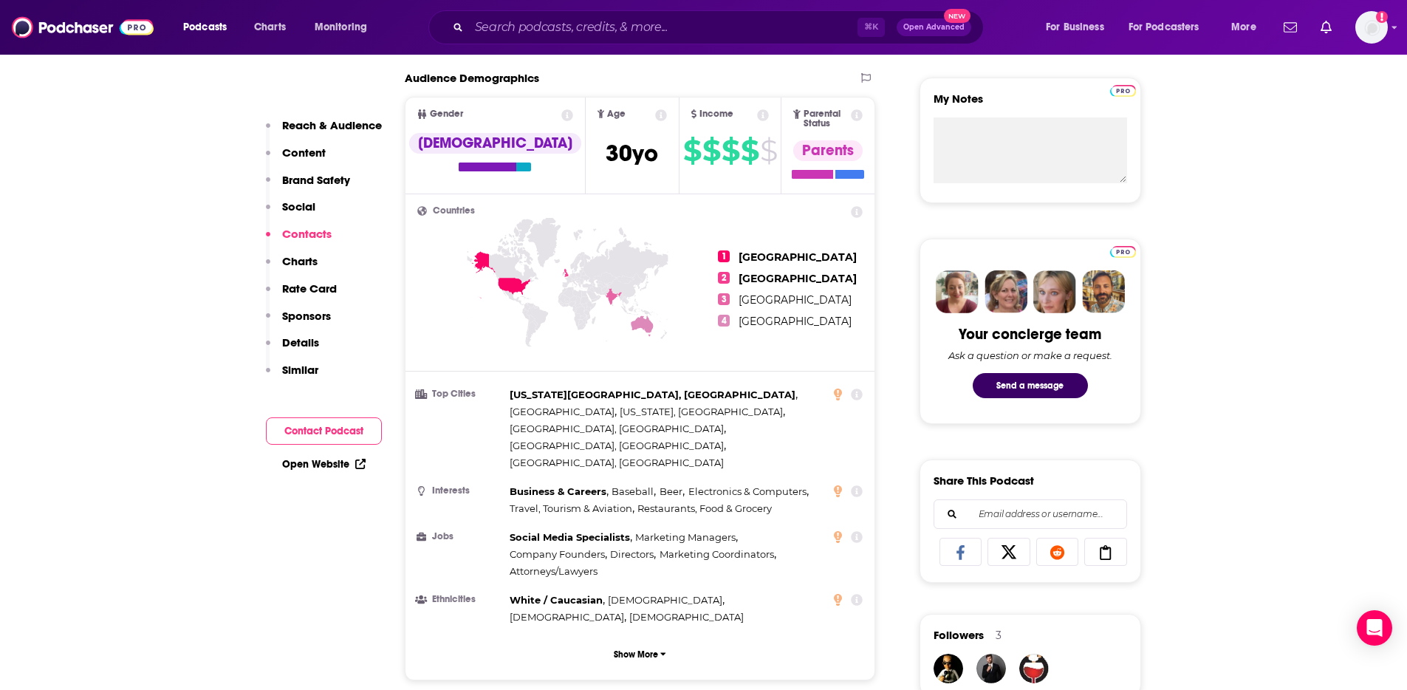
scroll to position [0, 0]
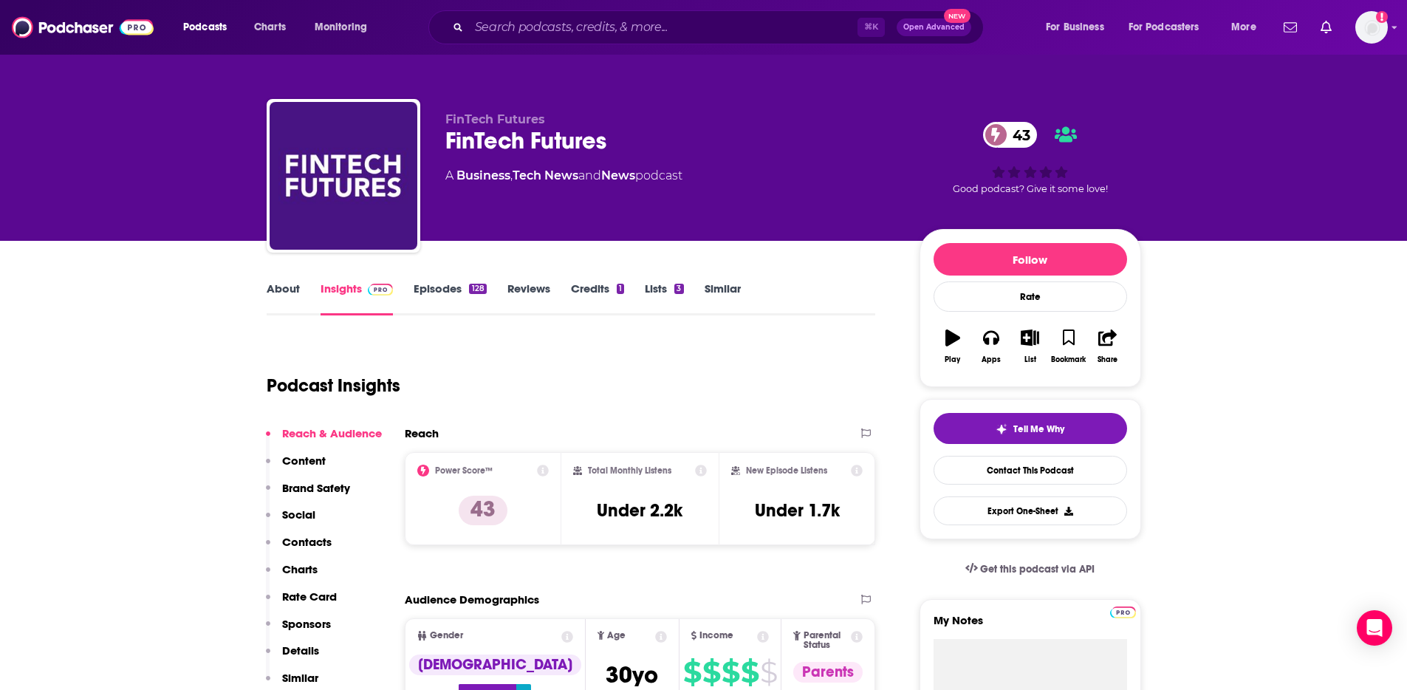
click at [272, 284] on link "About" at bounding box center [283, 298] width 33 height 34
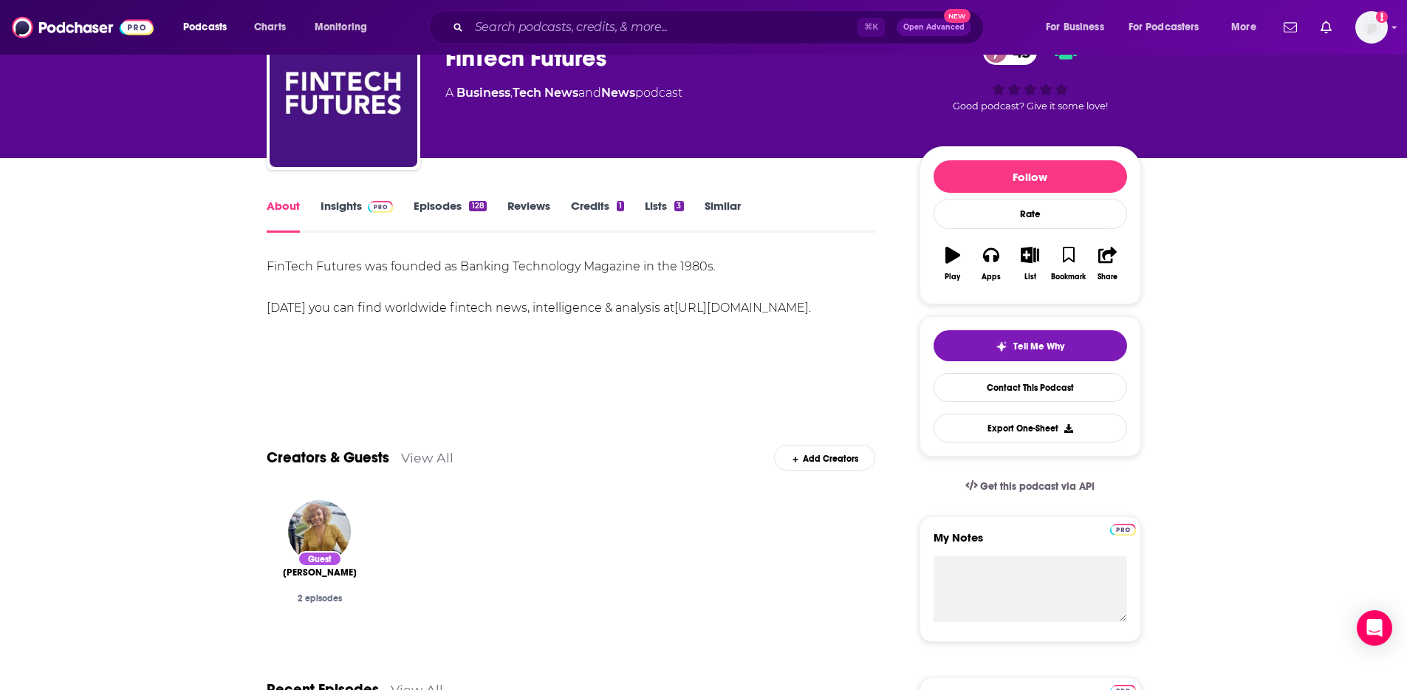
scroll to position [138, 0]
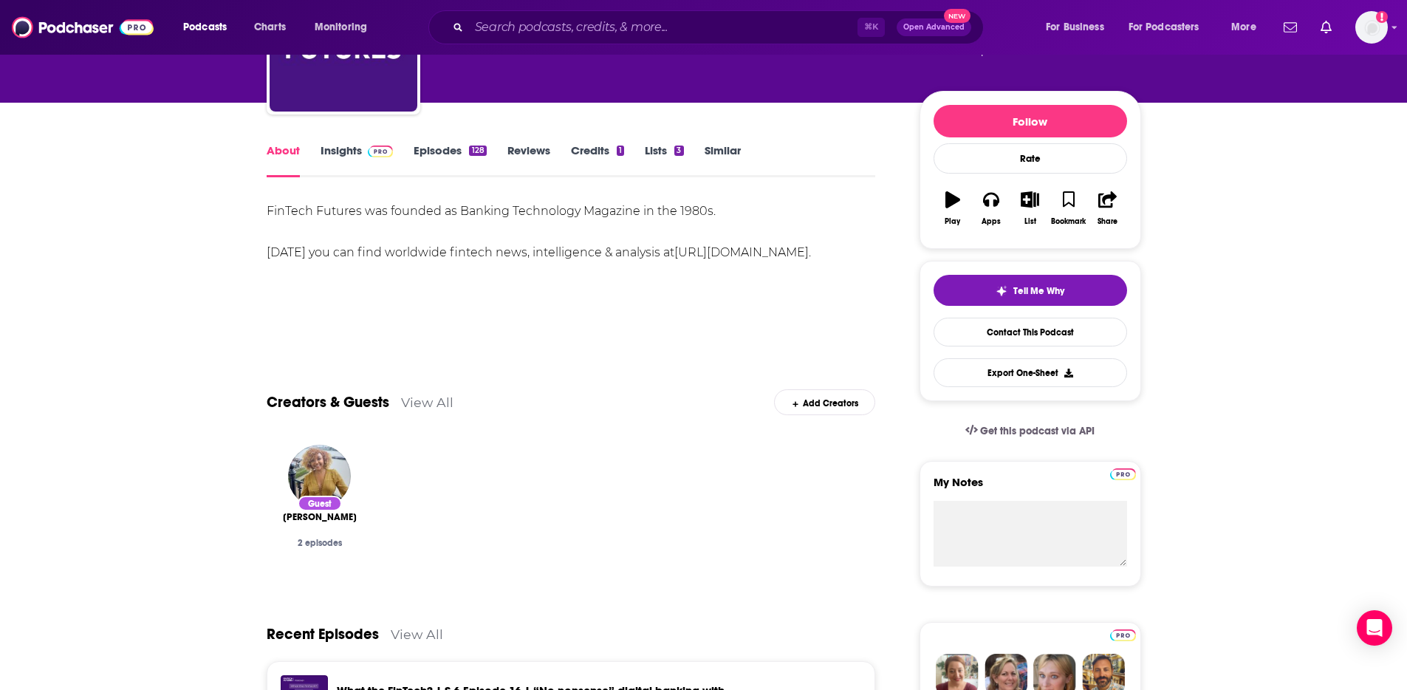
click at [307, 213] on div "FinTech Futures was founded as Banking Technology Magazine in the 1980s. [DATE]…" at bounding box center [571, 232] width 609 height 62
click at [563, 253] on div "FinTech Futures was founded as Banking Technology Magazine in the 1980s. [DATE]…" at bounding box center [571, 232] width 609 height 62
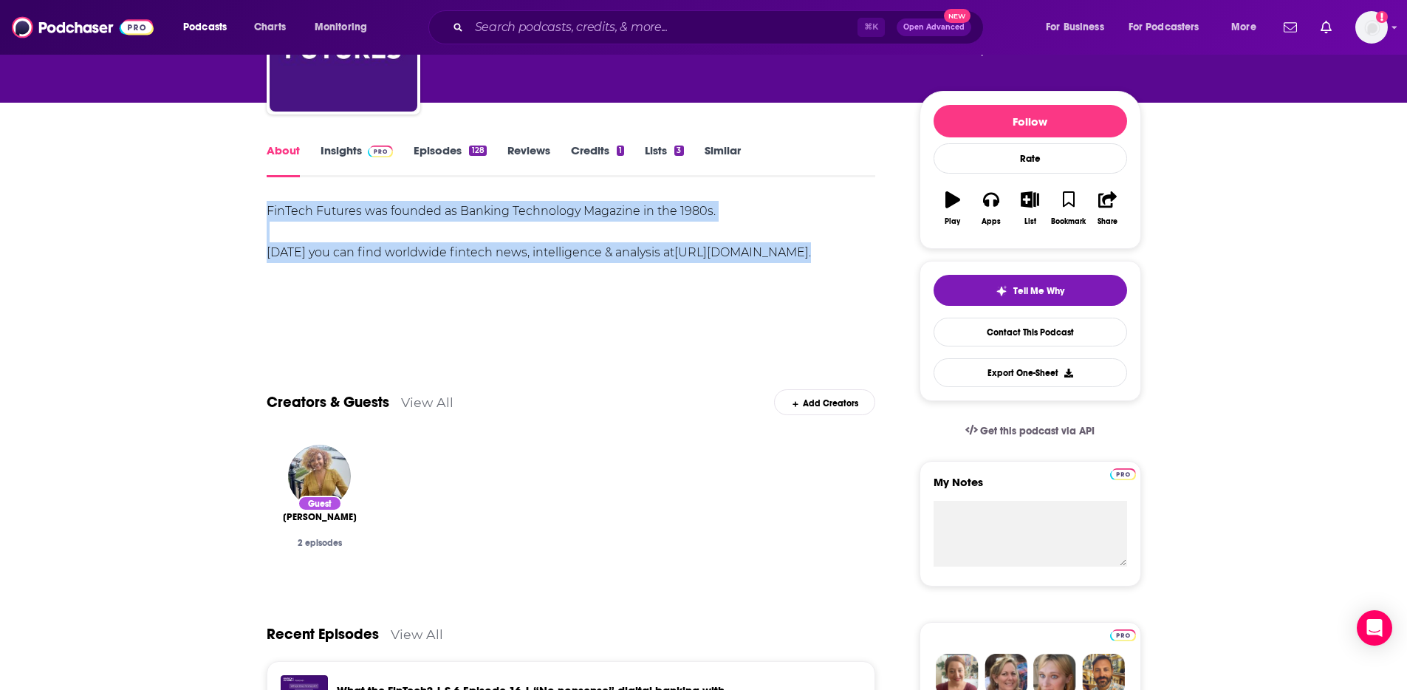
drag, startPoint x: 834, startPoint y: 256, endPoint x: 266, endPoint y: 208, distance: 570.6
click at [267, 208] on div "FinTech Futures was founded as Banking Technology Magazine in the 1980s. [DATE]…" at bounding box center [571, 232] width 609 height 62
click at [408, 217] on div "FinTech Futures was founded as Banking Technology Magazine in the 1980s. [DATE]…" at bounding box center [571, 232] width 609 height 62
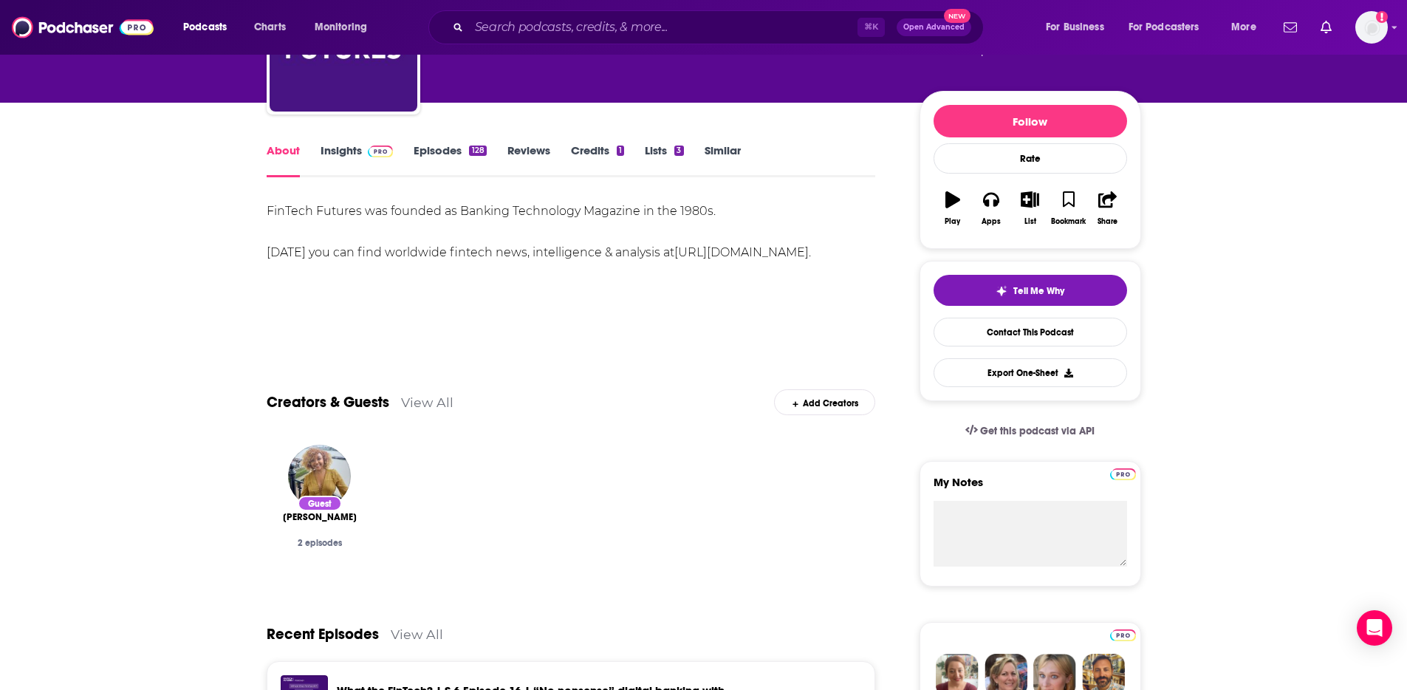
click at [341, 151] on link "Insights" at bounding box center [356, 160] width 73 height 34
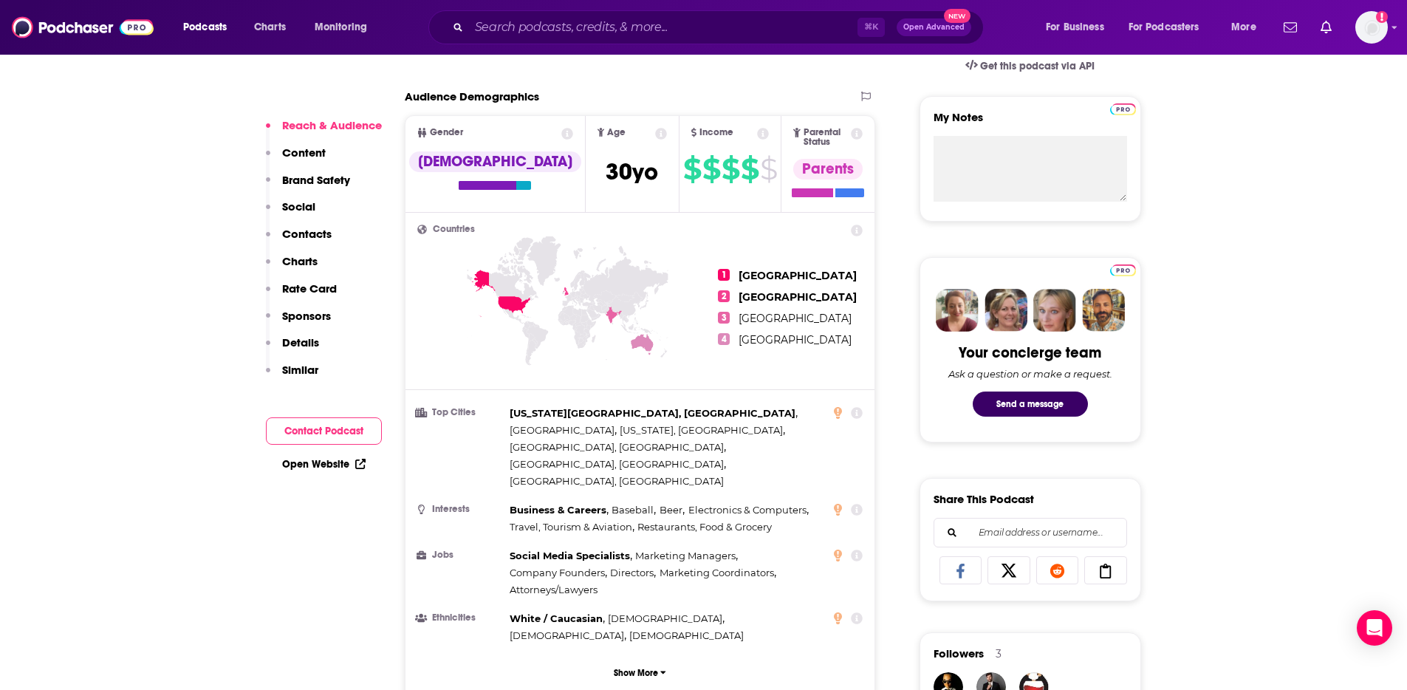
scroll to position [504, 0]
click at [336, 461] on link "Open Website" at bounding box center [323, 464] width 83 height 13
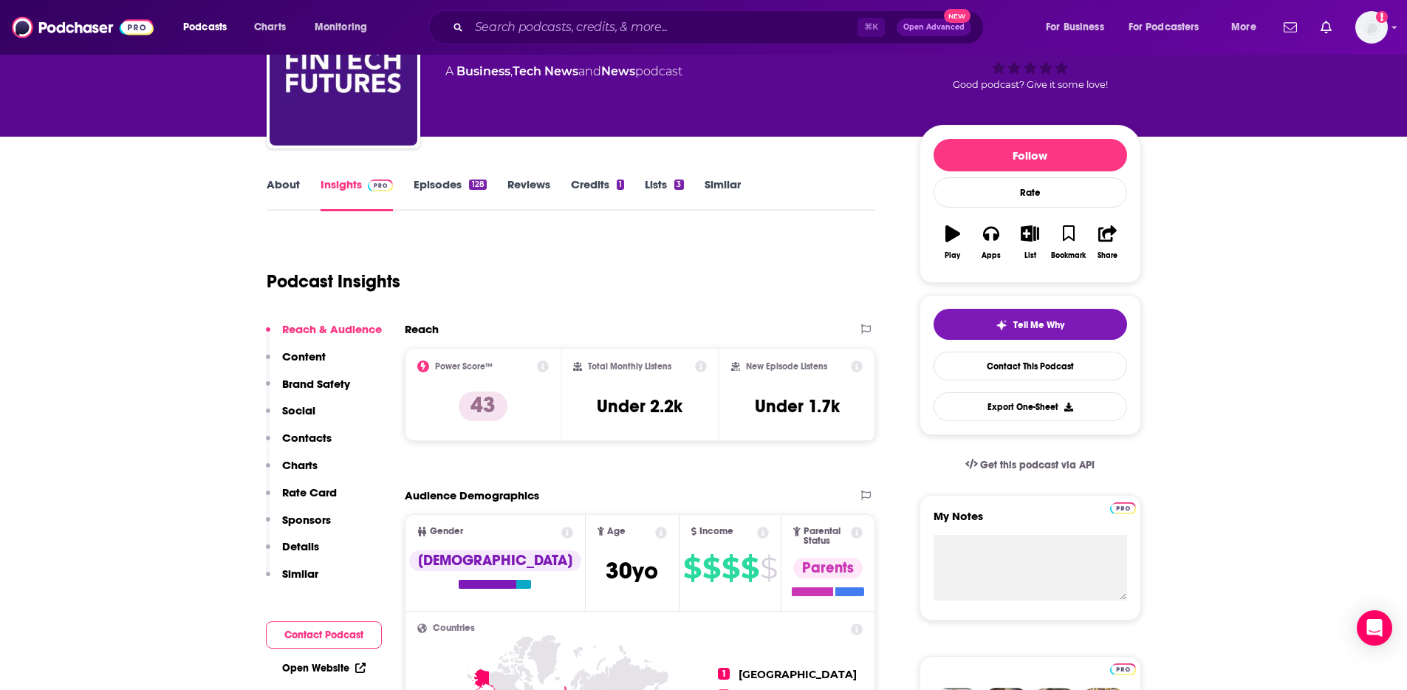
scroll to position [146, 0]
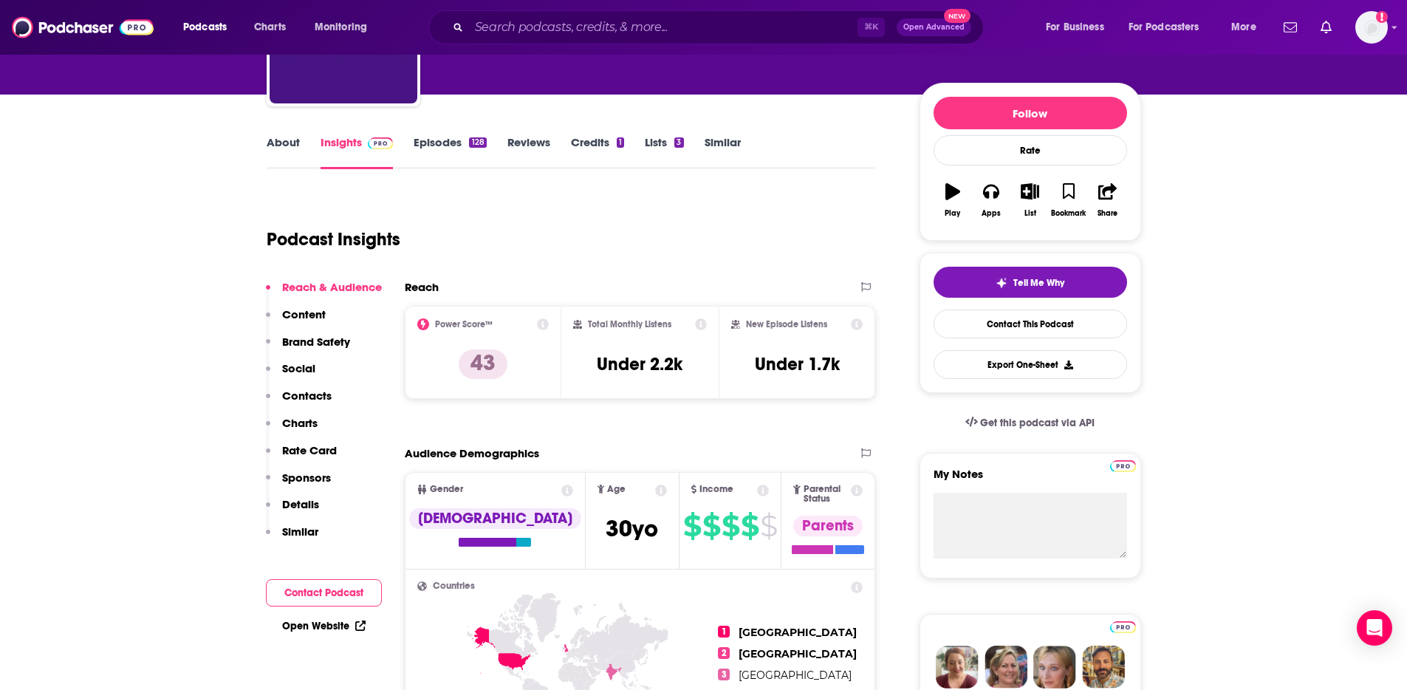
click at [637, 196] on div "Podcast Insights" at bounding box center [565, 230] width 597 height 75
click at [288, 149] on link "About" at bounding box center [283, 152] width 33 height 34
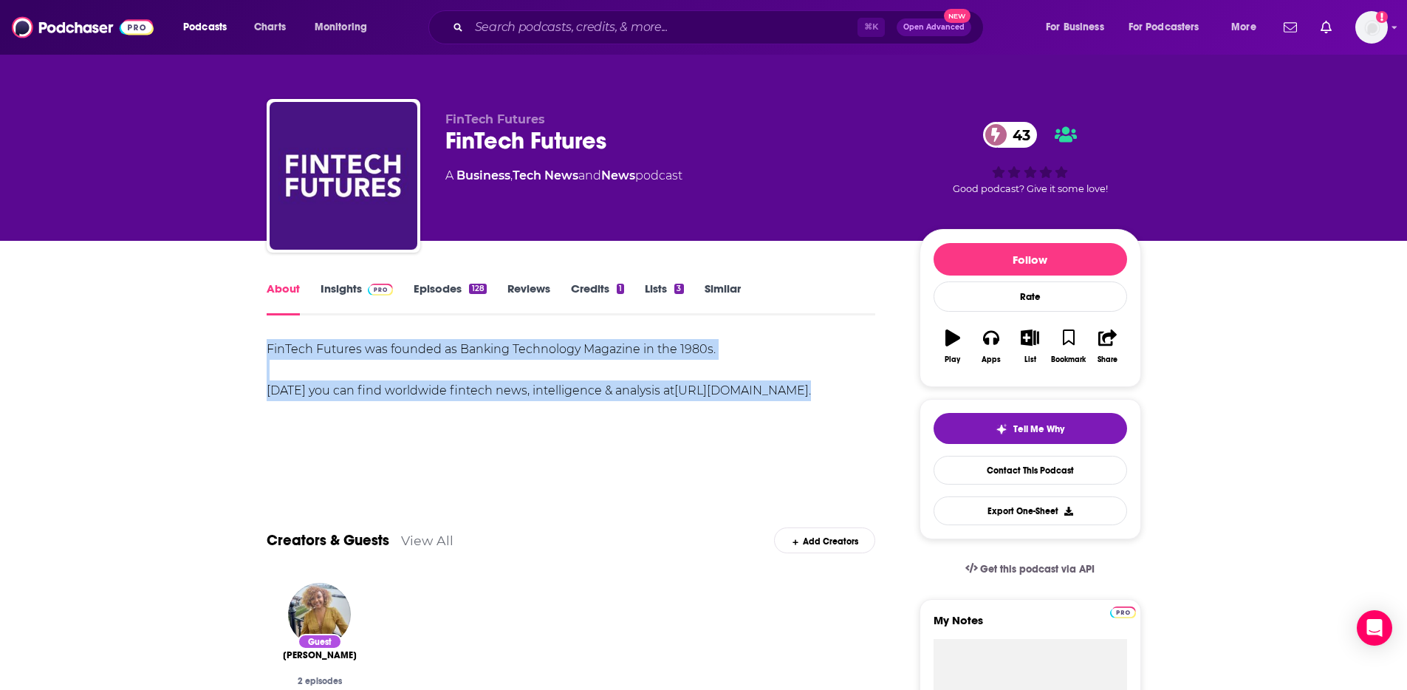
drag, startPoint x: 264, startPoint y: 350, endPoint x: 855, endPoint y: 391, distance: 592.9
click at [337, 284] on link "Insights" at bounding box center [356, 298] width 73 height 34
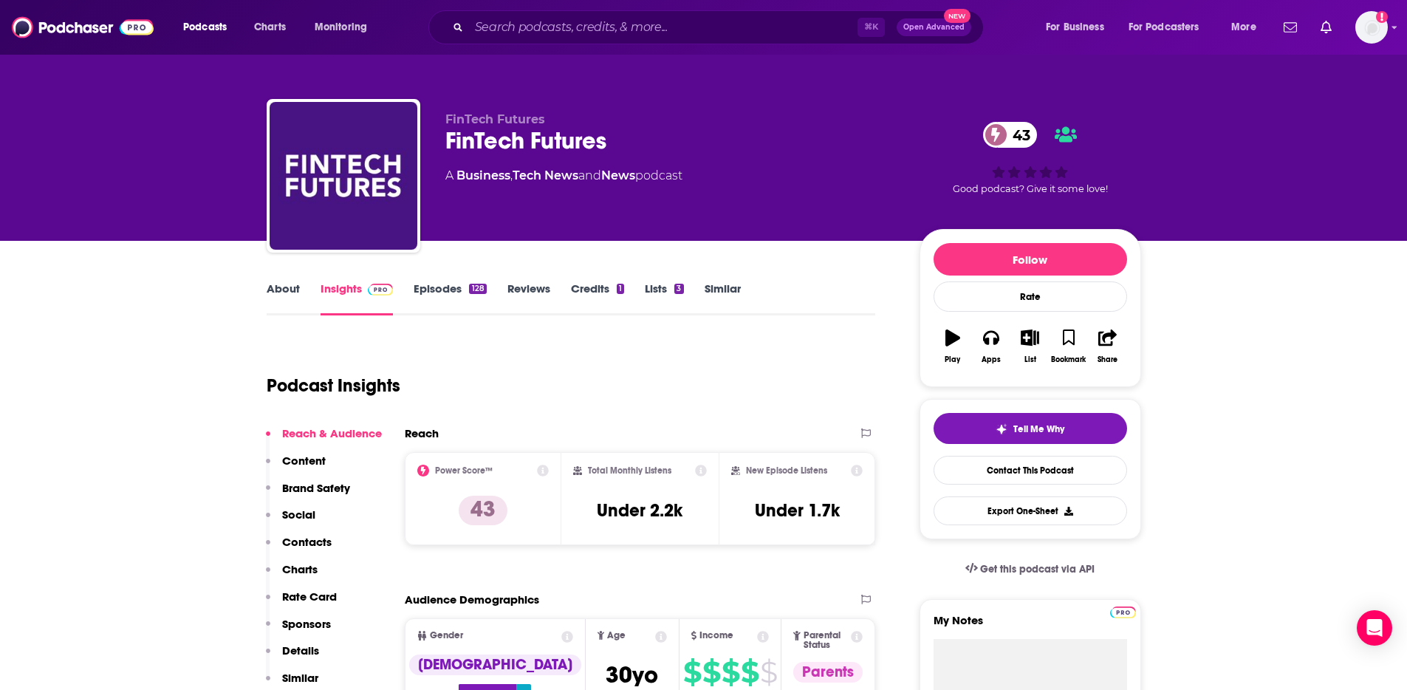
click at [469, 31] on div "⌘ K Open Advanced New" at bounding box center [705, 27] width 555 height 34
click at [560, 46] on div "Podcasts Charts Monitoring ⌘ K Open Advanced New For Business For Podcasters Mo…" at bounding box center [703, 27] width 1407 height 55
click at [560, 32] on input "Search podcasts, credits, & more..." at bounding box center [663, 28] width 388 height 24
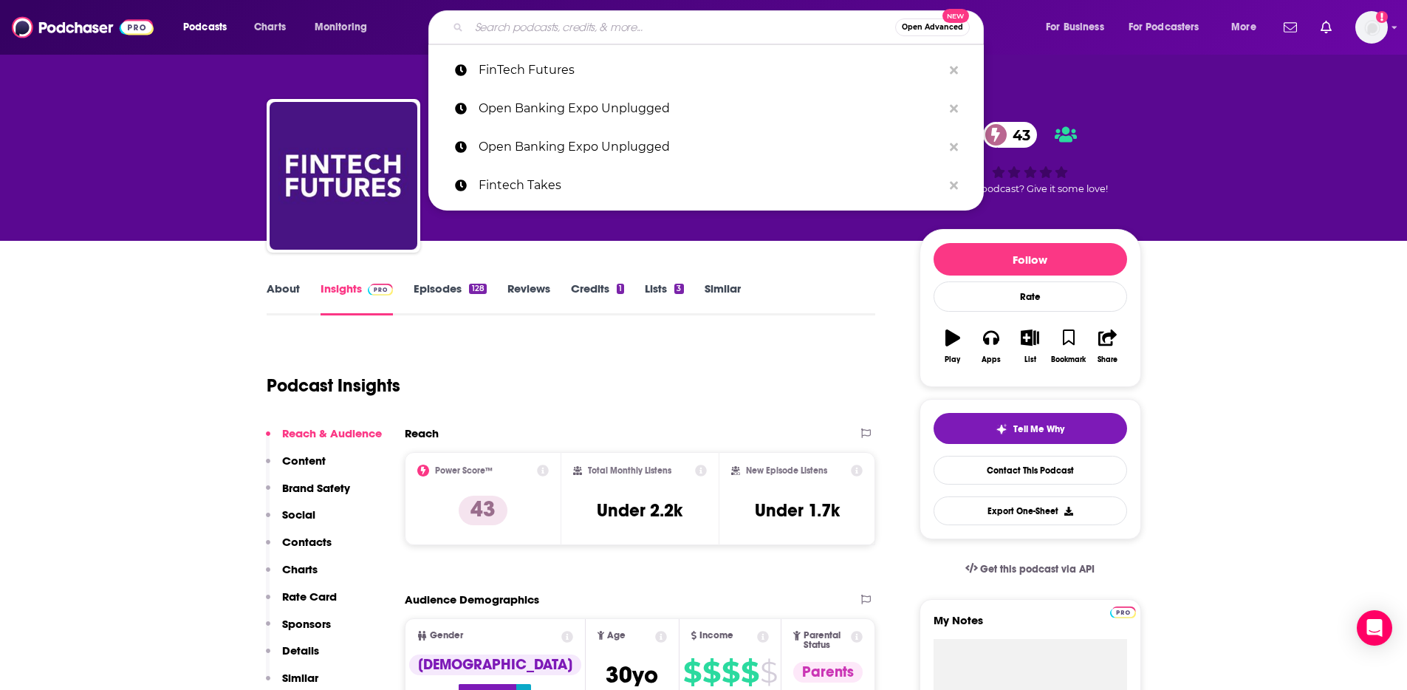
paste input "BAI Banking Strategies"
type input "BAI Banking Strategies"
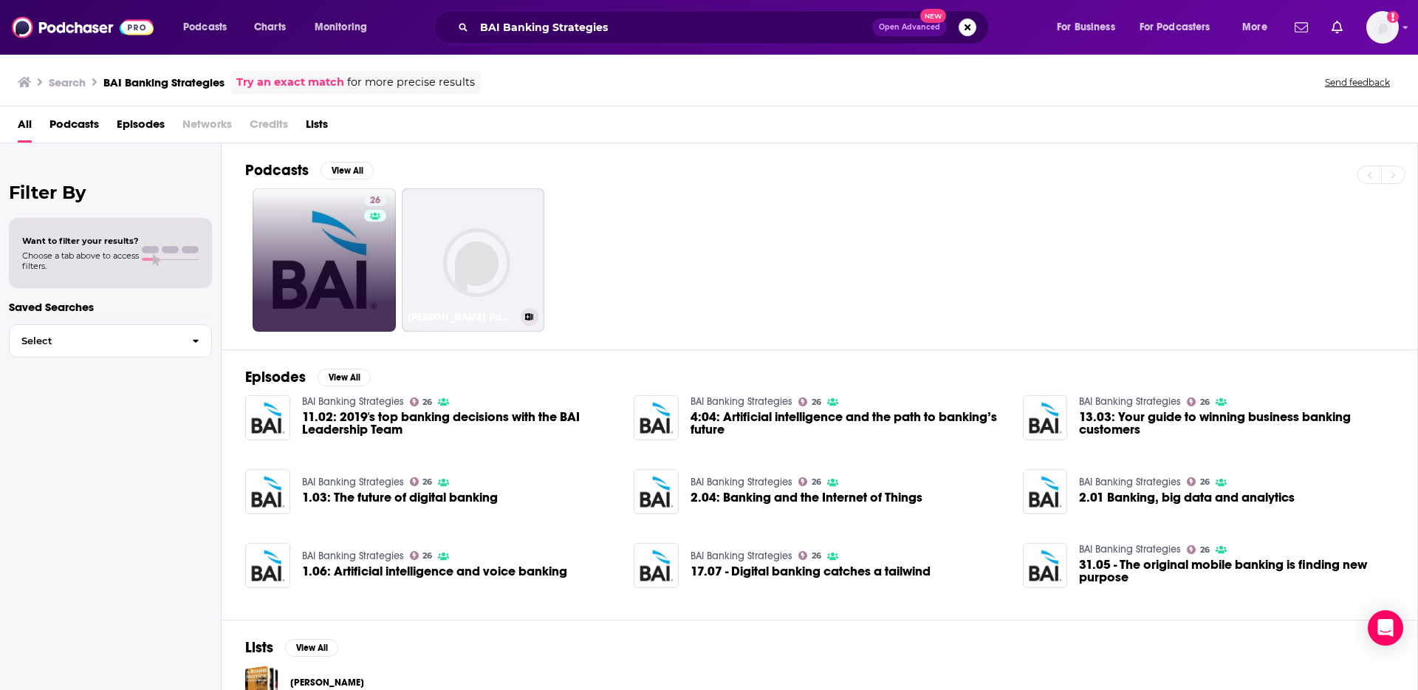
click at [352, 269] on link "26" at bounding box center [324, 259] width 143 height 143
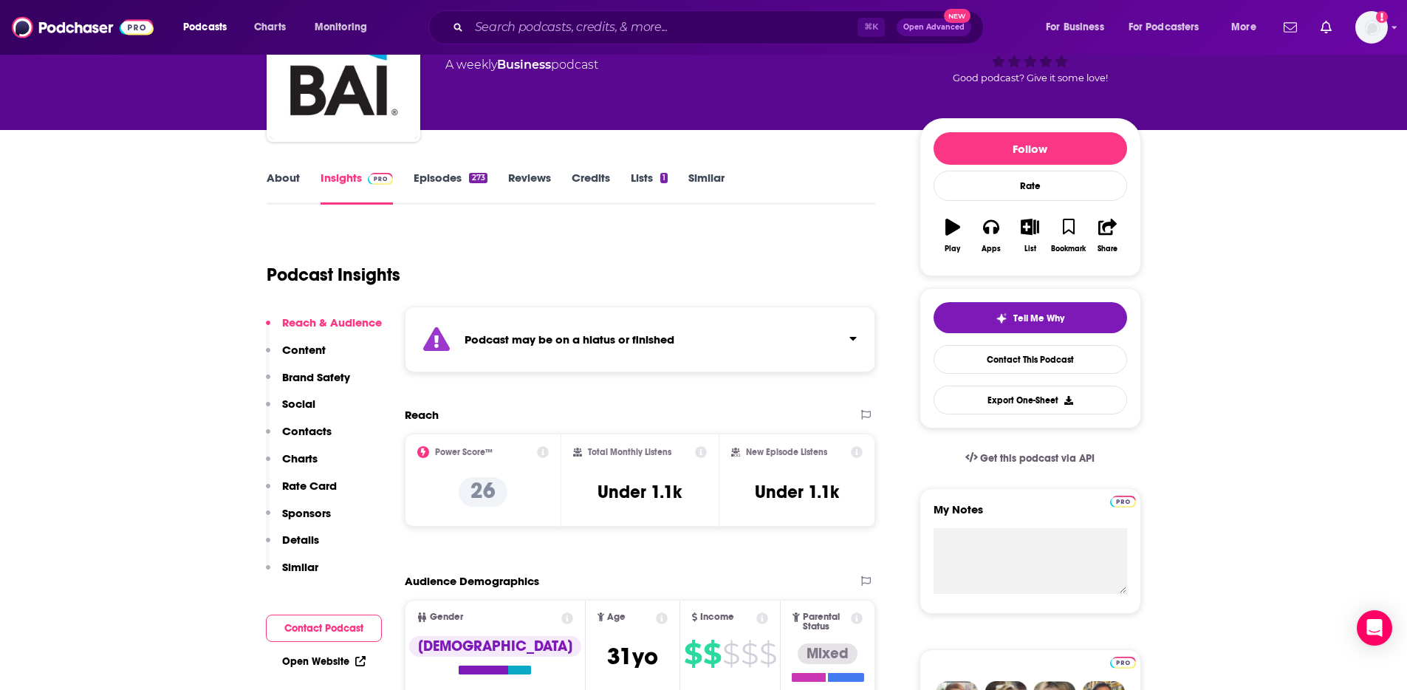
scroll to position [139, 0]
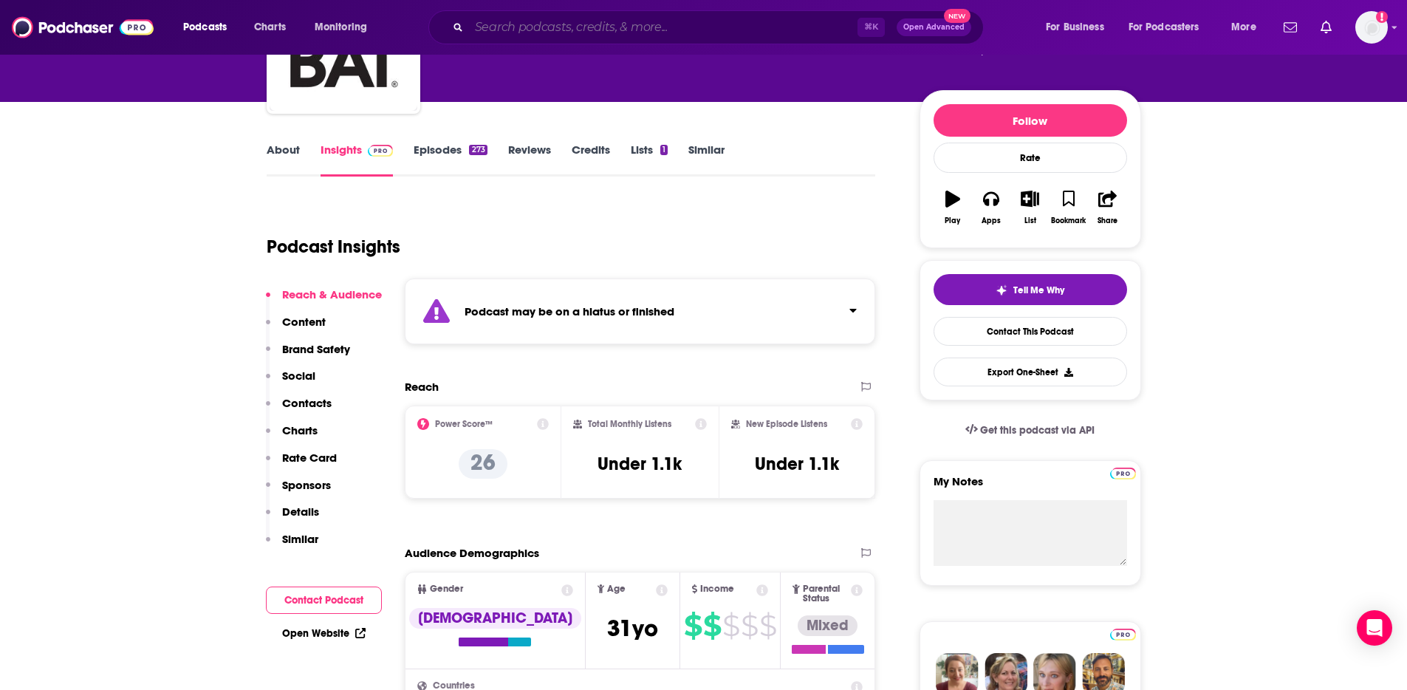
click at [622, 34] on input "Search podcasts, credits, & more..." at bounding box center [663, 28] width 388 height 24
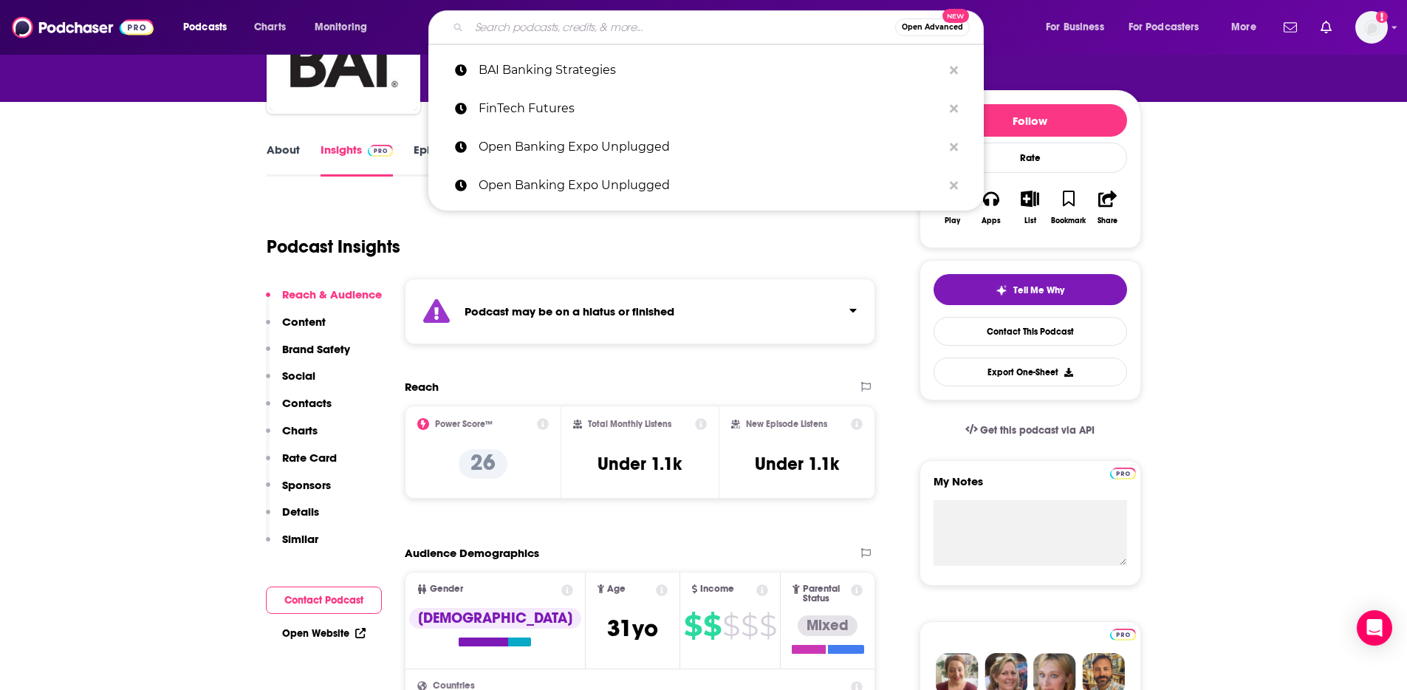
paste input "The Dark Money Files"
type input "The Dark Money Files"
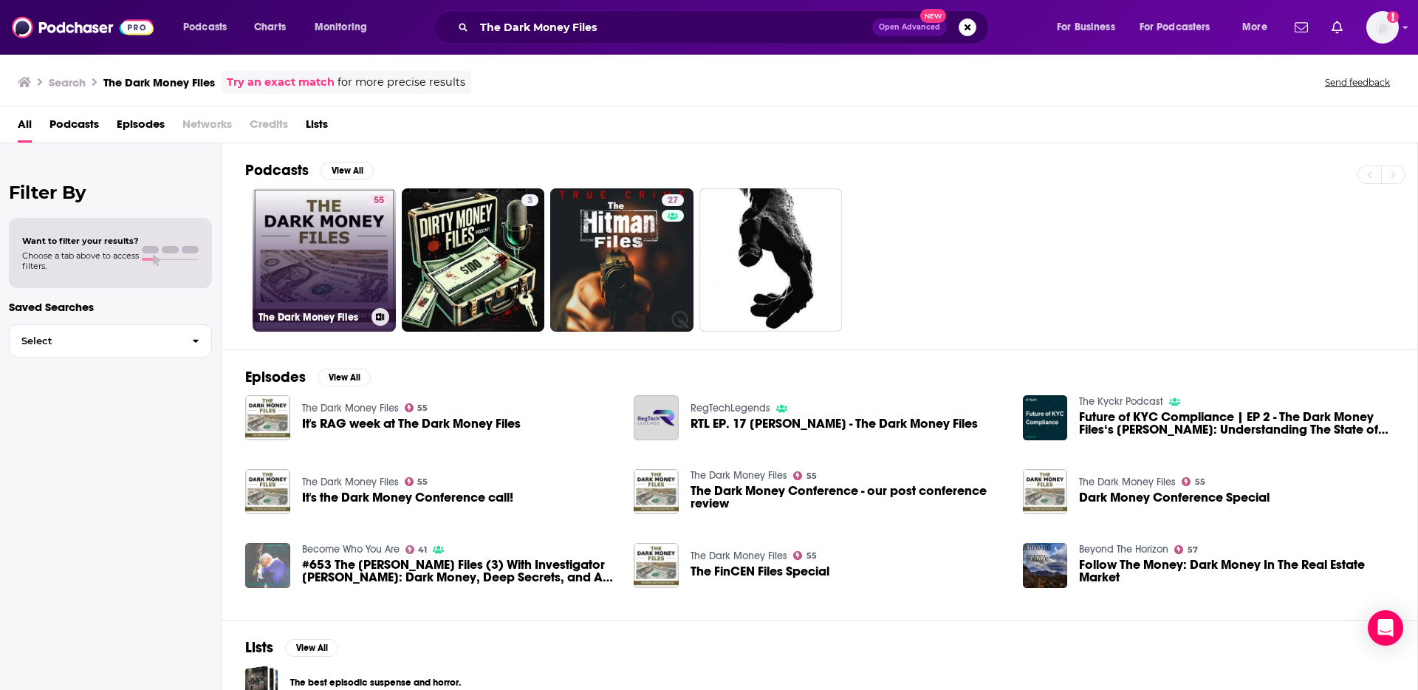
click at [330, 244] on link "55 The Dark Money Files" at bounding box center [324, 259] width 143 height 143
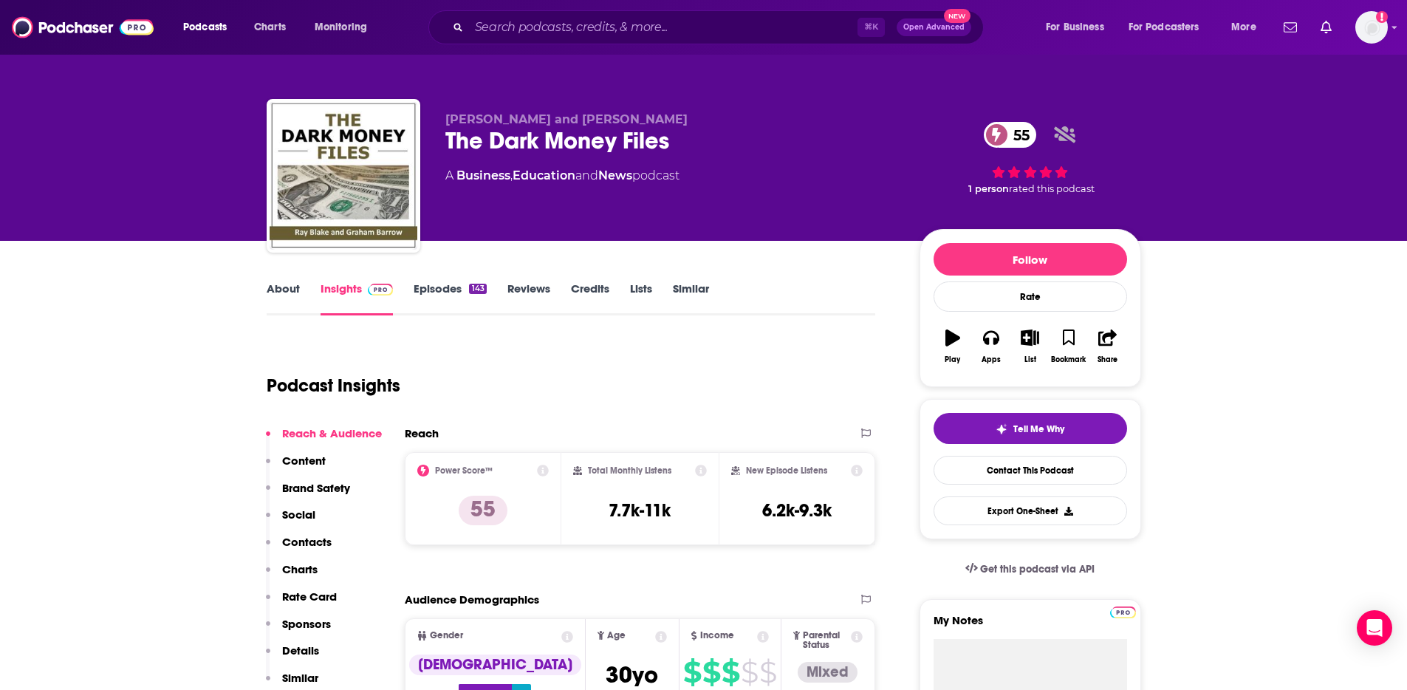
click at [279, 289] on link "About" at bounding box center [283, 298] width 33 height 34
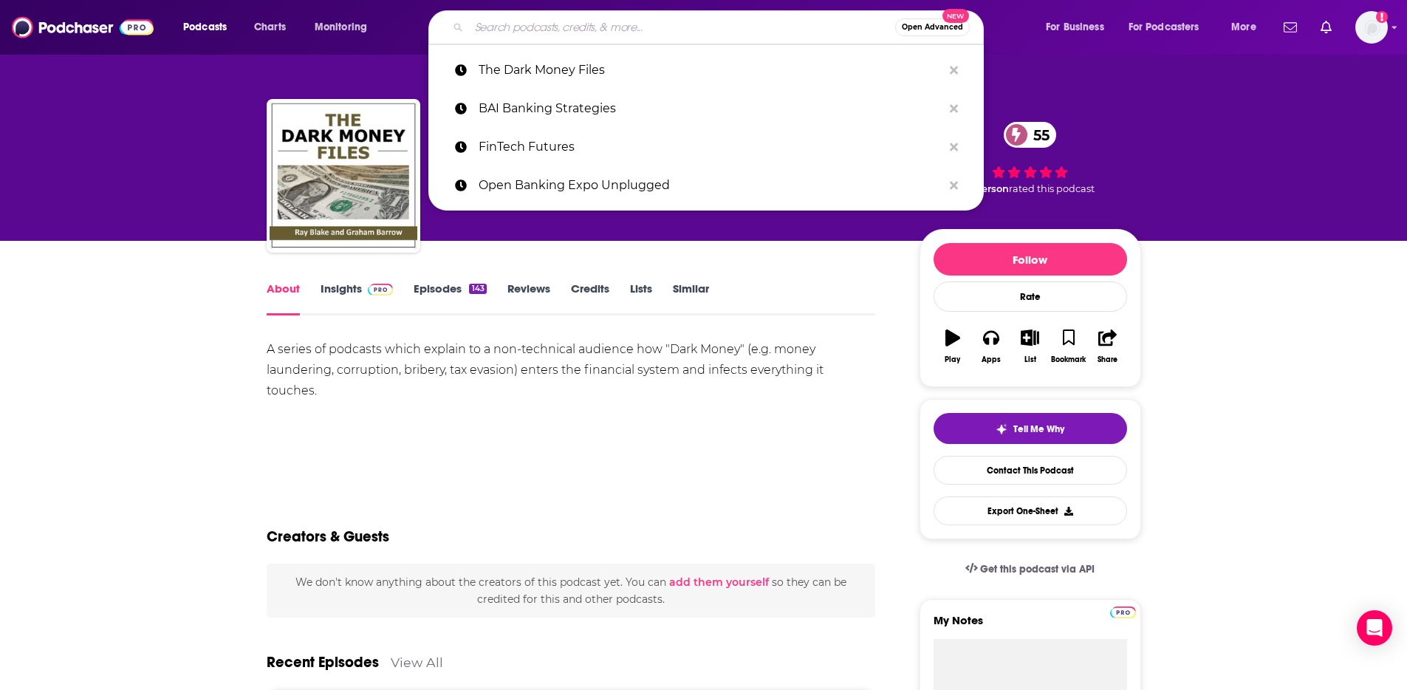
click at [589, 25] on input "Search podcasts, credits, & more..." at bounding box center [682, 28] width 426 height 24
paste input "The CU2.0 Podcast"
type input "The CU2.0 Podcast"
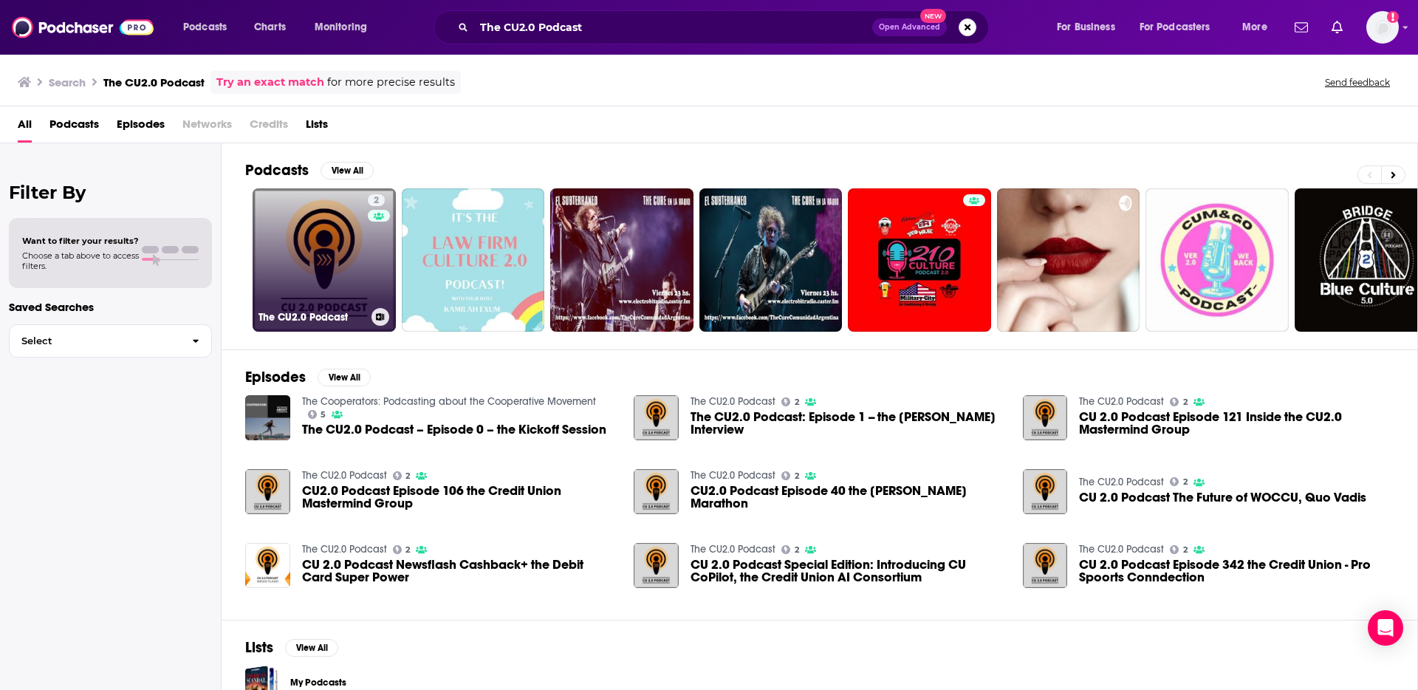
click at [359, 244] on link "2 The CU2.0 Podcast" at bounding box center [324, 259] width 143 height 143
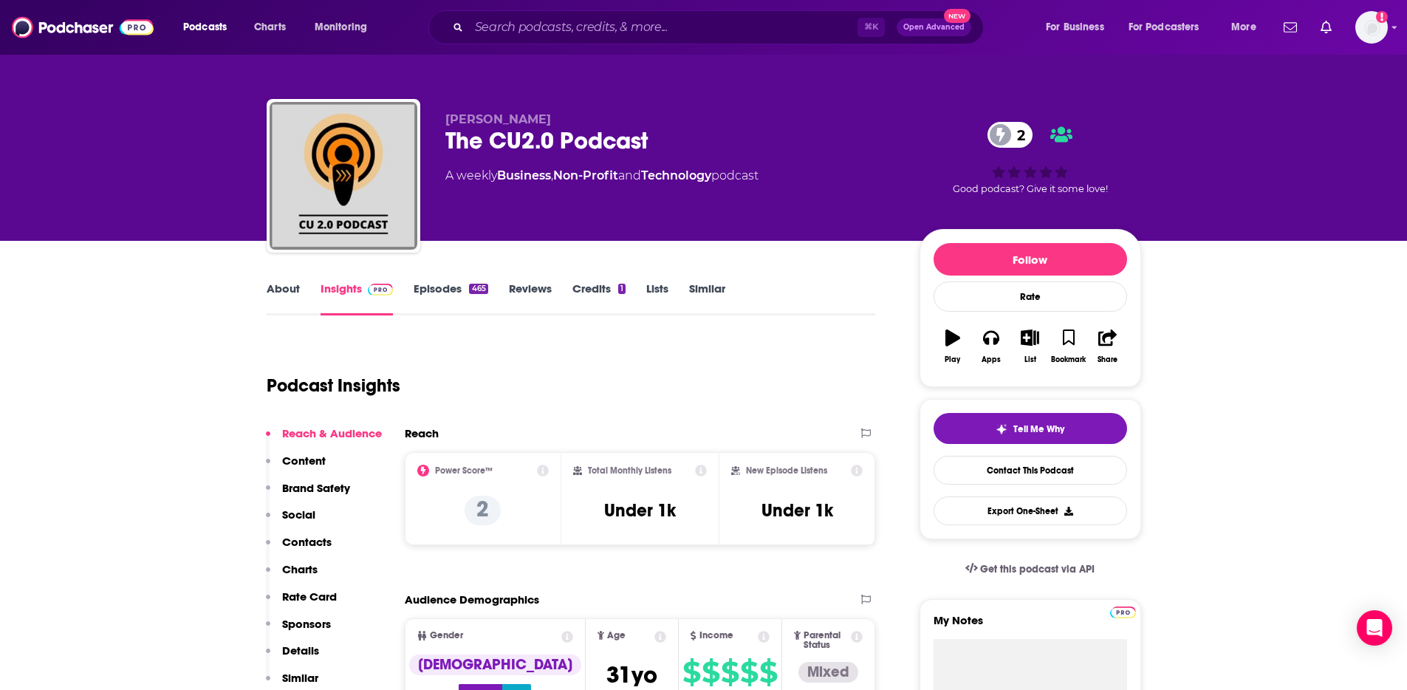
click at [282, 291] on link "About" at bounding box center [283, 298] width 33 height 34
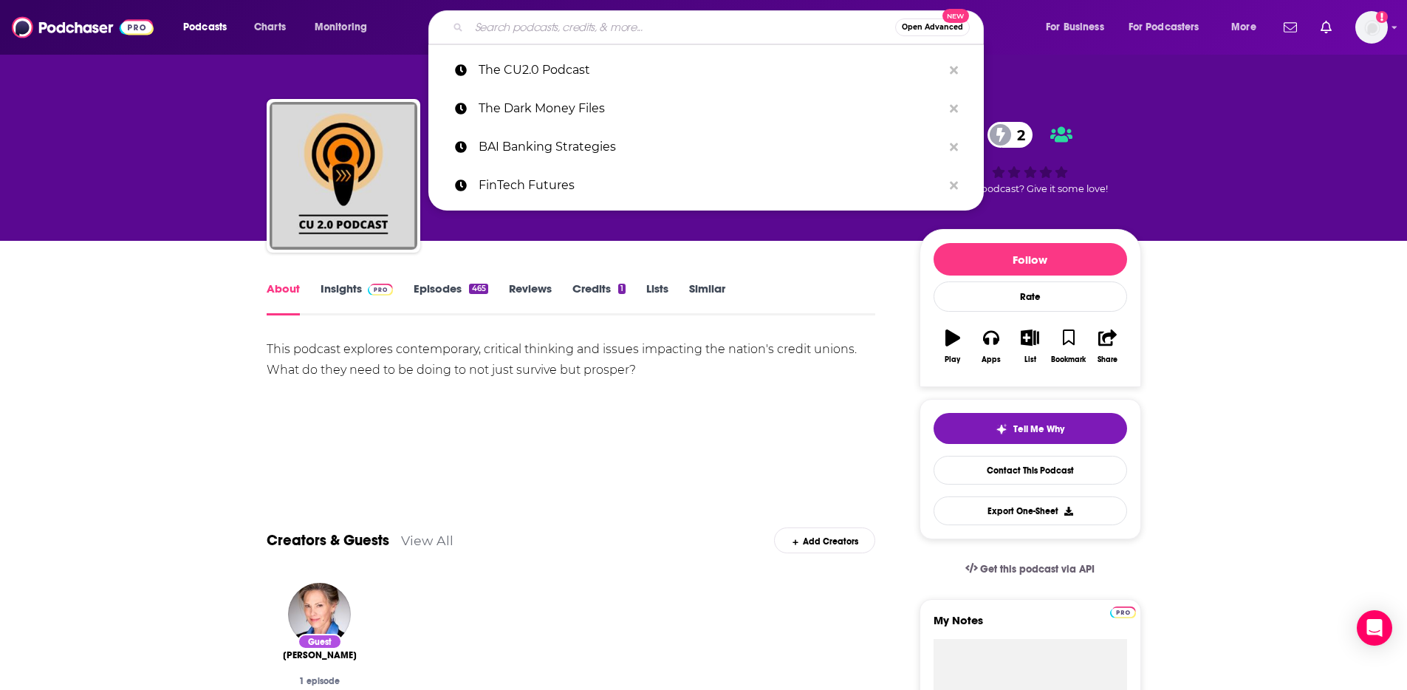
click at [541, 31] on input "Search podcasts, credits, & more..." at bounding box center [682, 28] width 426 height 24
paste input "Private Banking Strategies"
type input "Private Banking Strategies"
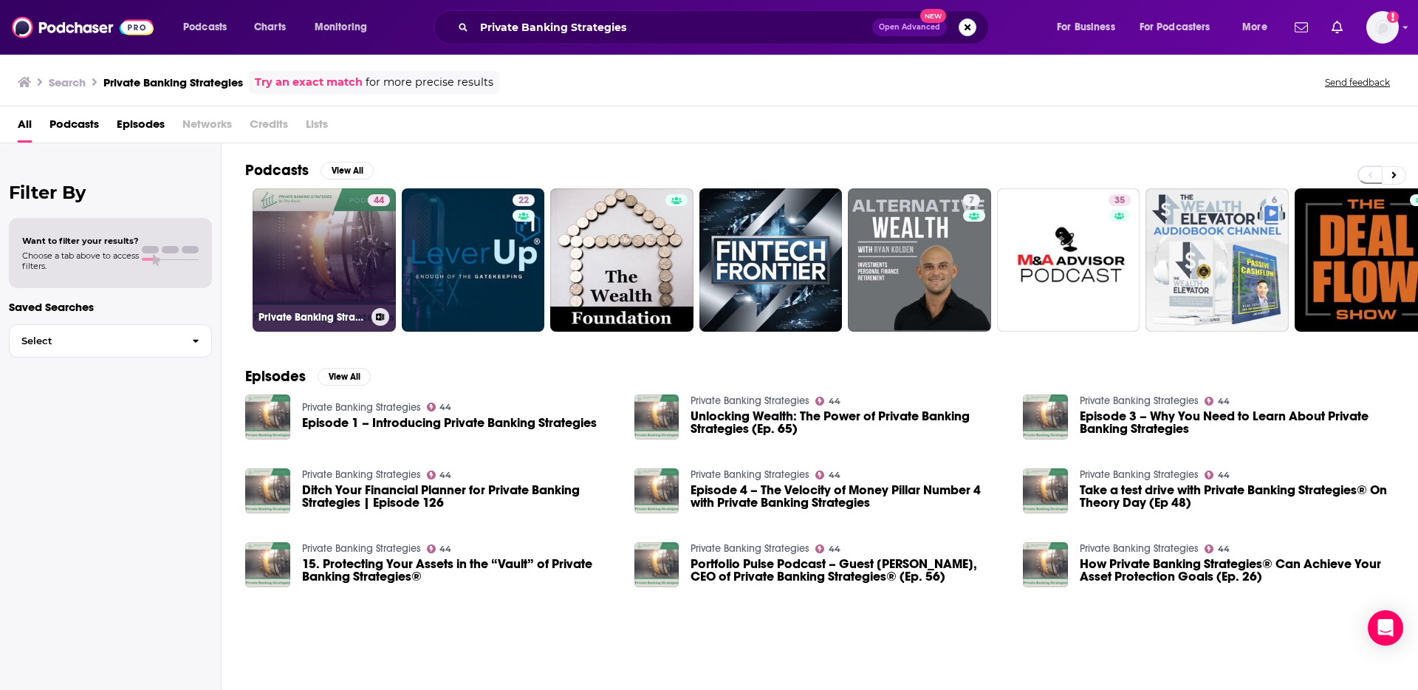
click at [358, 260] on link "44 Private Banking Strategies" at bounding box center [324, 259] width 143 height 143
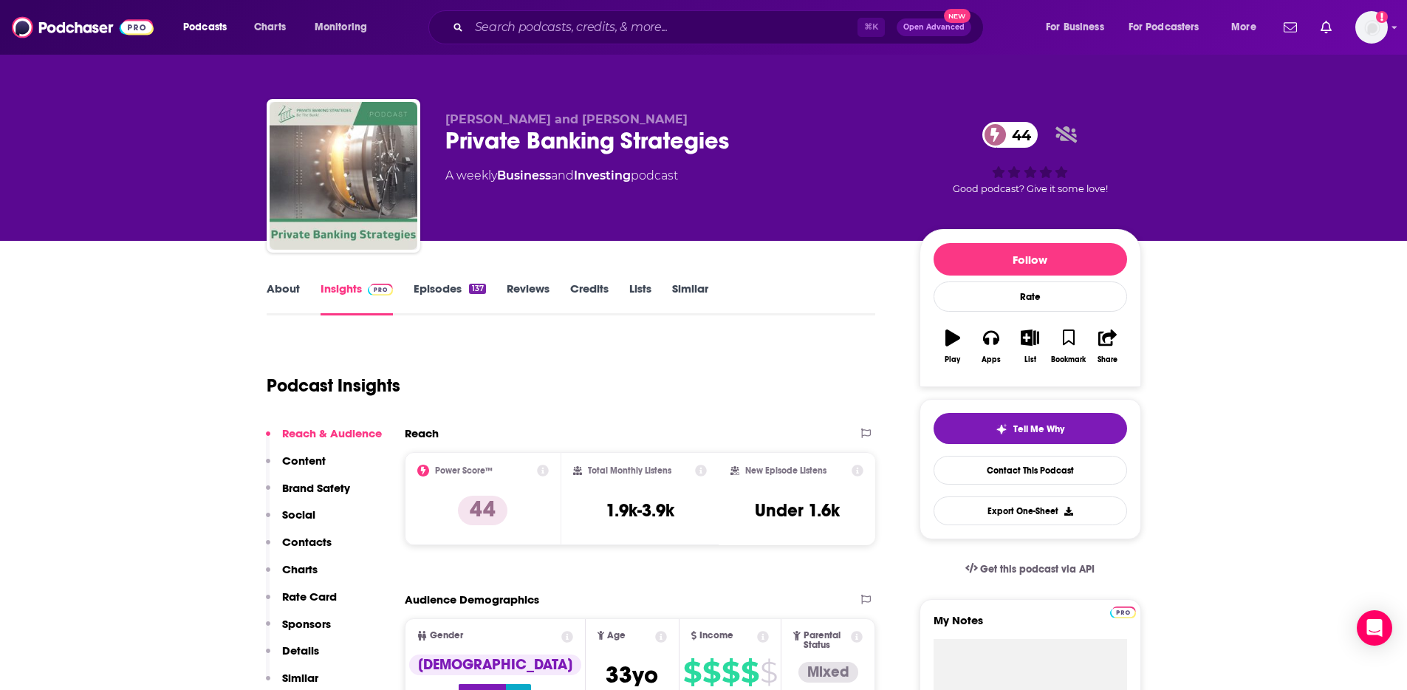
click at [277, 287] on link "About" at bounding box center [283, 298] width 33 height 34
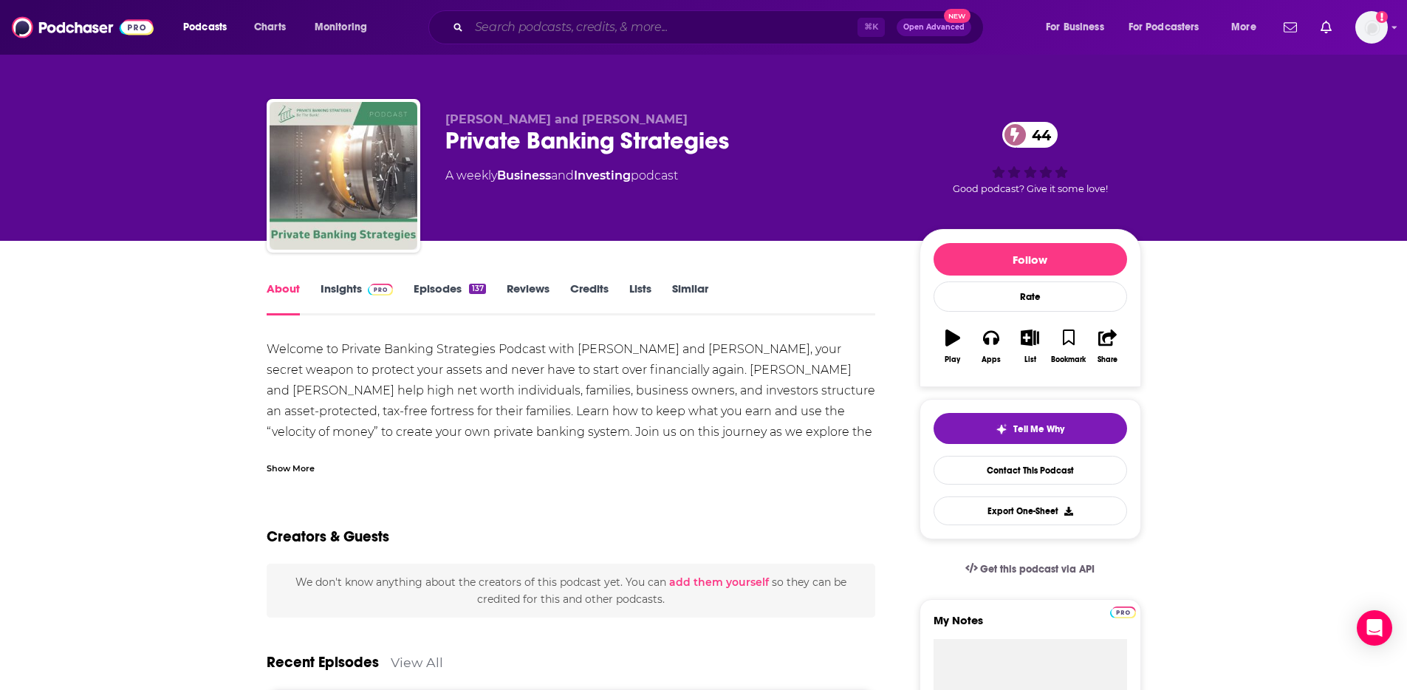
click at [657, 24] on input "Search podcasts, credits, & more..." at bounding box center [663, 28] width 388 height 24
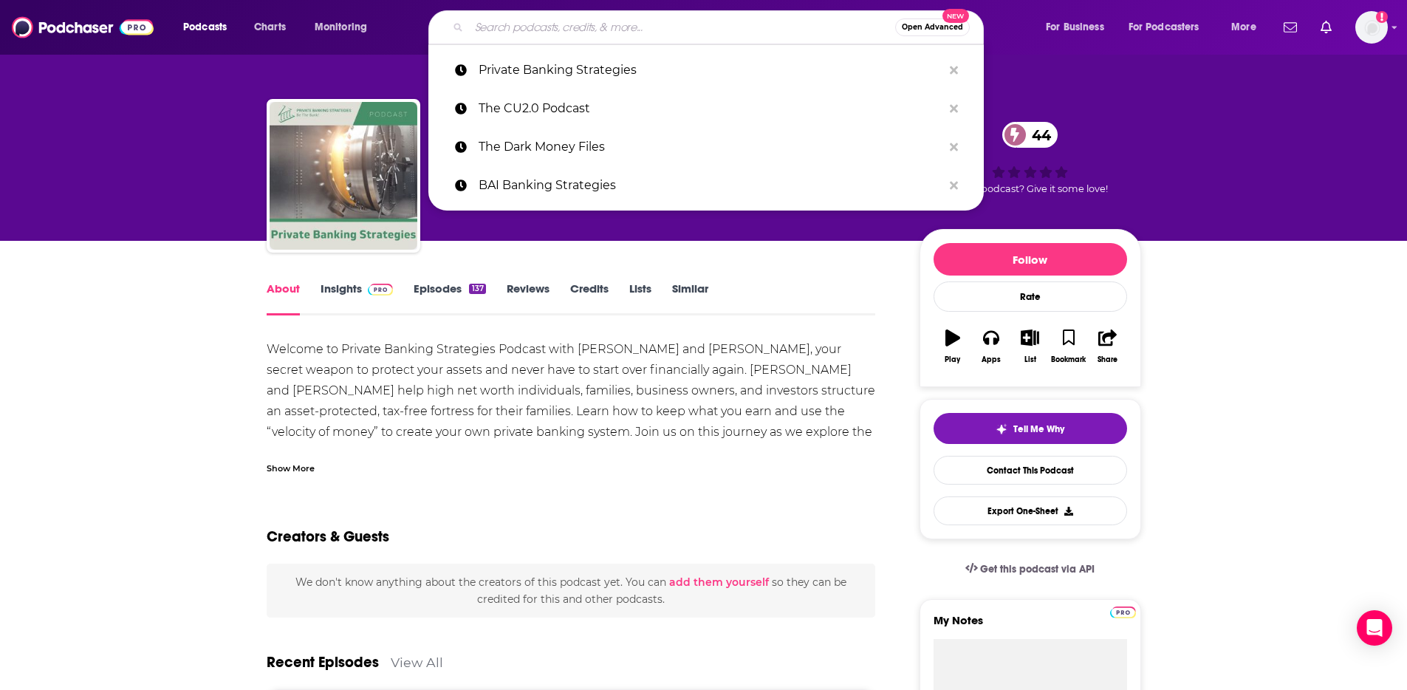
paste input "Independent Banker"
type input "Independent Banker"
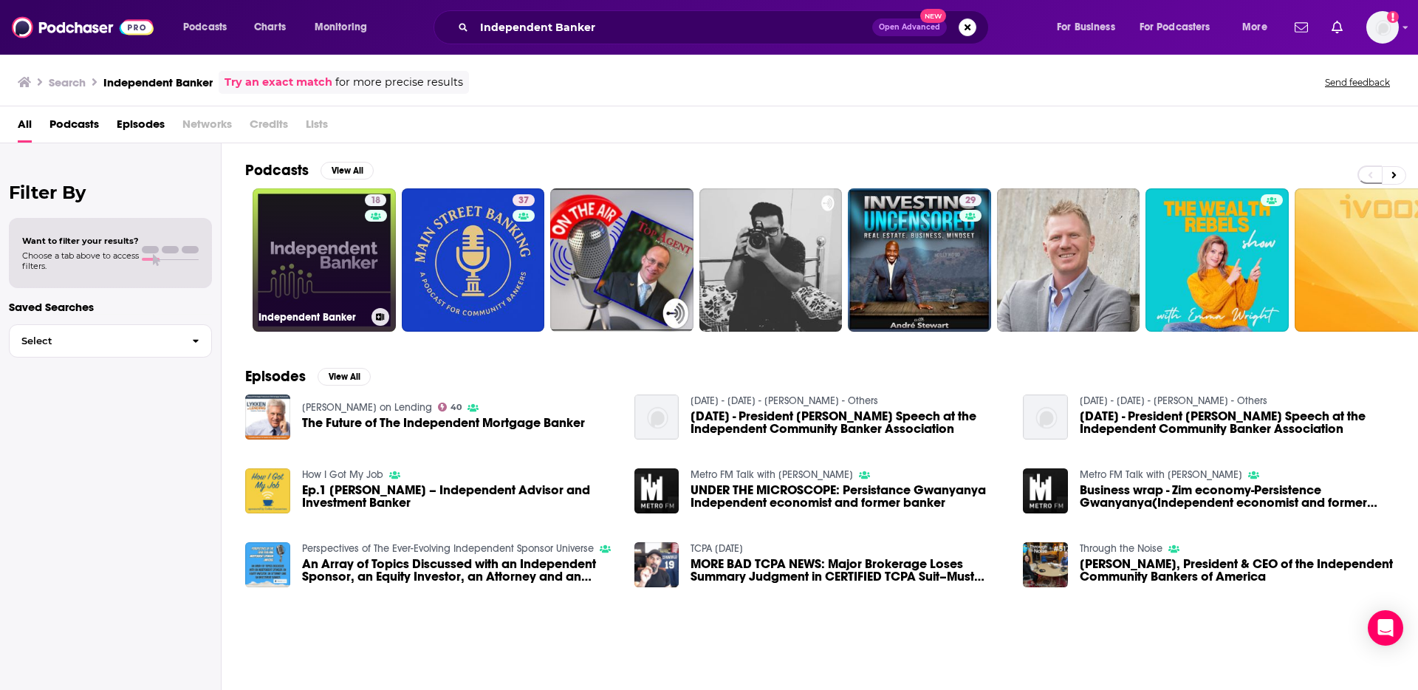
click at [303, 311] on h3 "Independent Banker" at bounding box center [311, 317] width 107 height 13
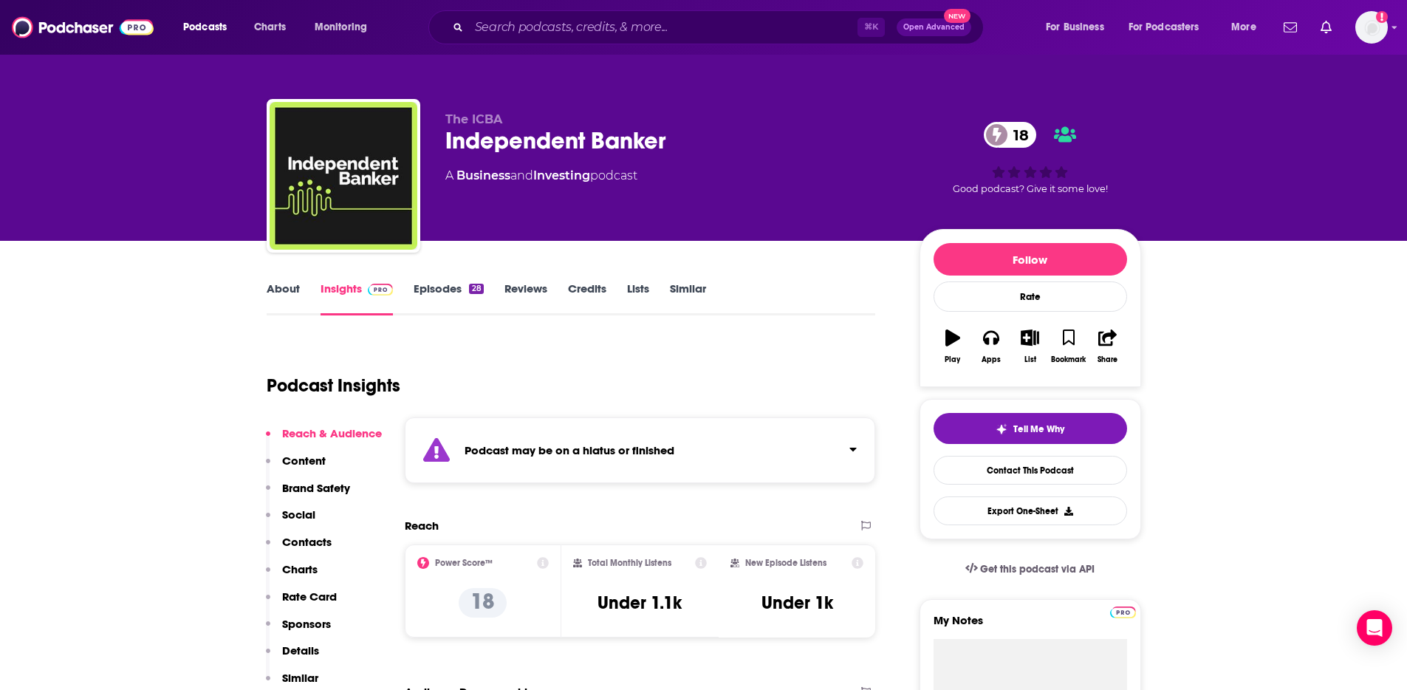
click at [536, 462] on div "Podcast may be on a hiatus or finished" at bounding box center [640, 450] width 471 height 66
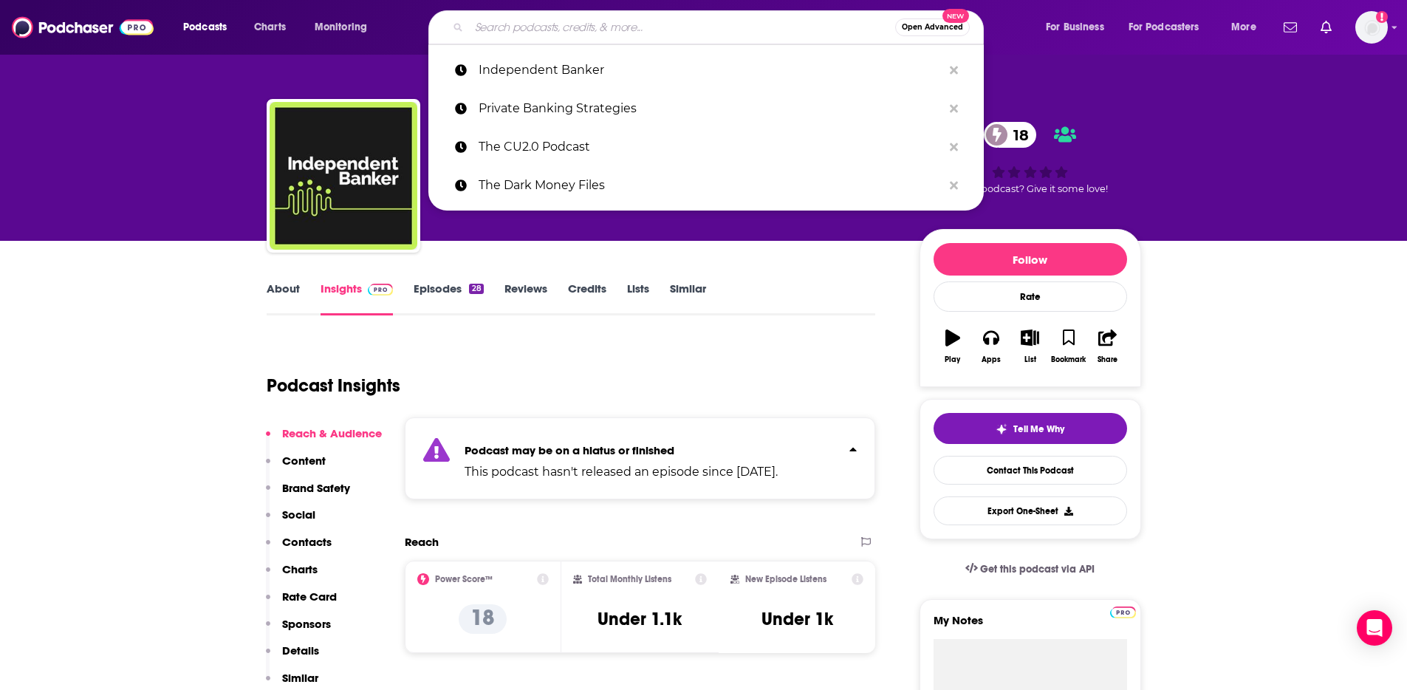
click at [626, 29] on input "Search podcasts, credits, & more..." at bounding box center [682, 28] width 426 height 24
paste input "FDIC Podcast"
type input "FDIC Podcast"
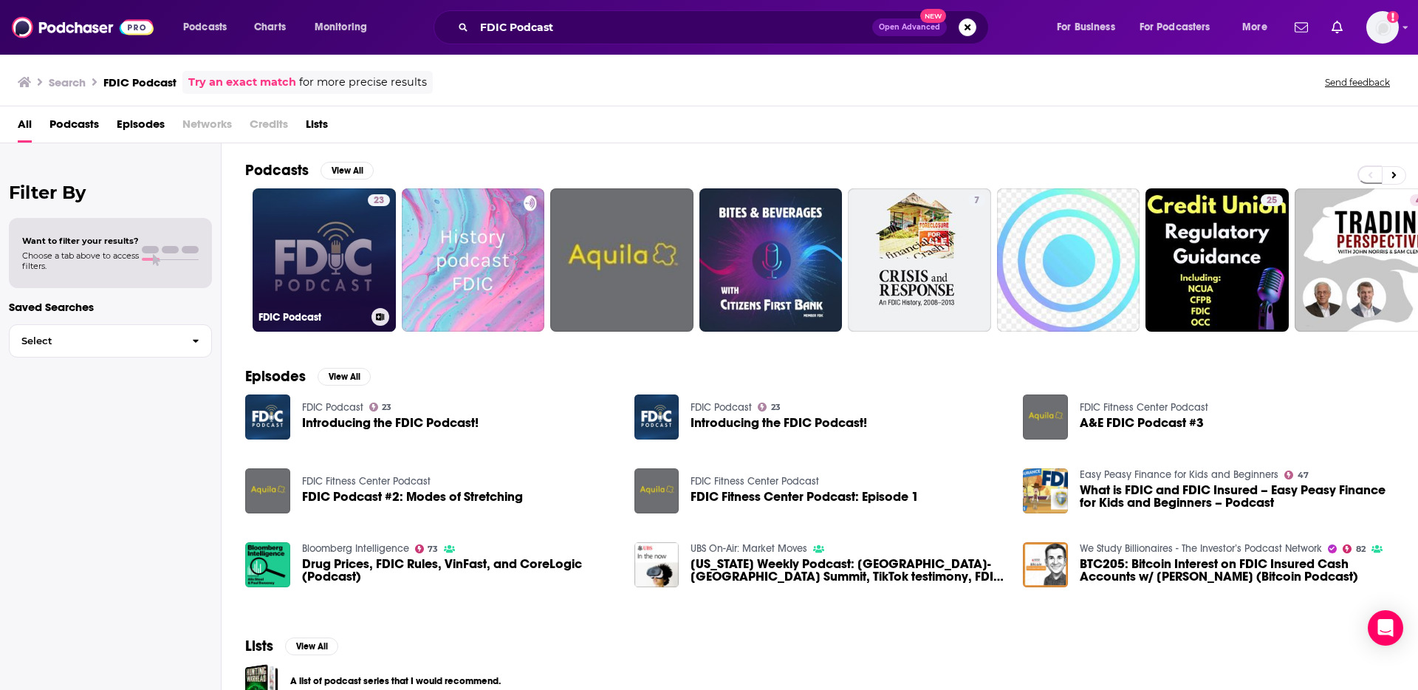
click at [315, 261] on link "23 FDIC Podcast" at bounding box center [324, 259] width 143 height 143
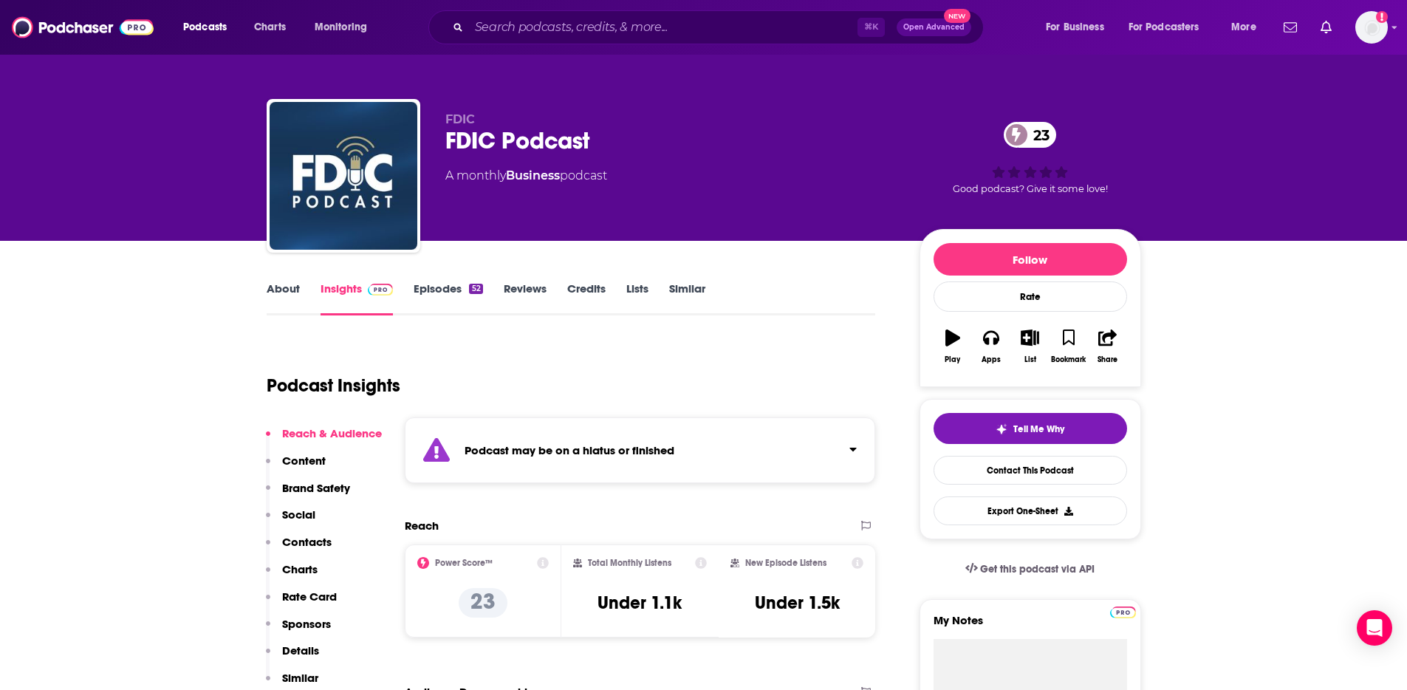
click at [576, 420] on div "Podcast may be on a hiatus or finished" at bounding box center [640, 450] width 471 height 66
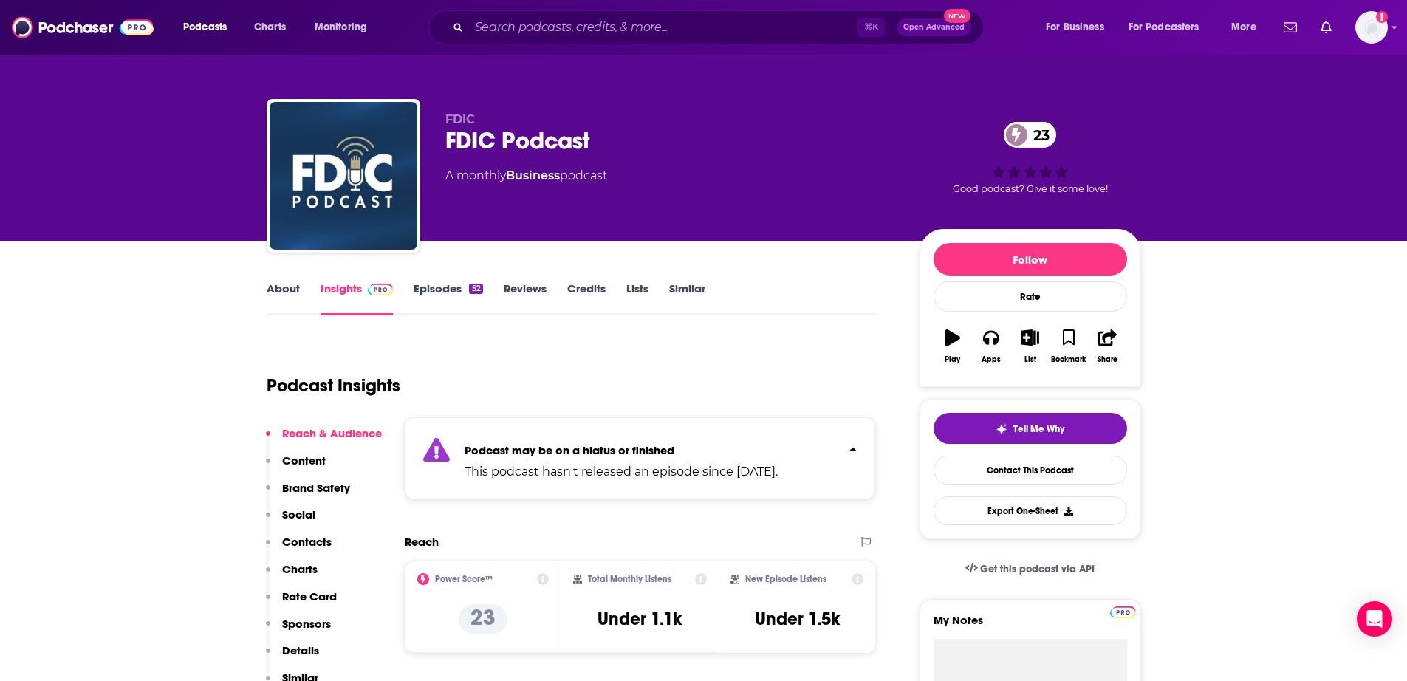
click at [558, 39] on div "⌘ K Open Advanced New" at bounding box center [705, 27] width 555 height 34
click at [520, 16] on input "Search podcasts, credits, & more..." at bounding box center [663, 28] width 388 height 24
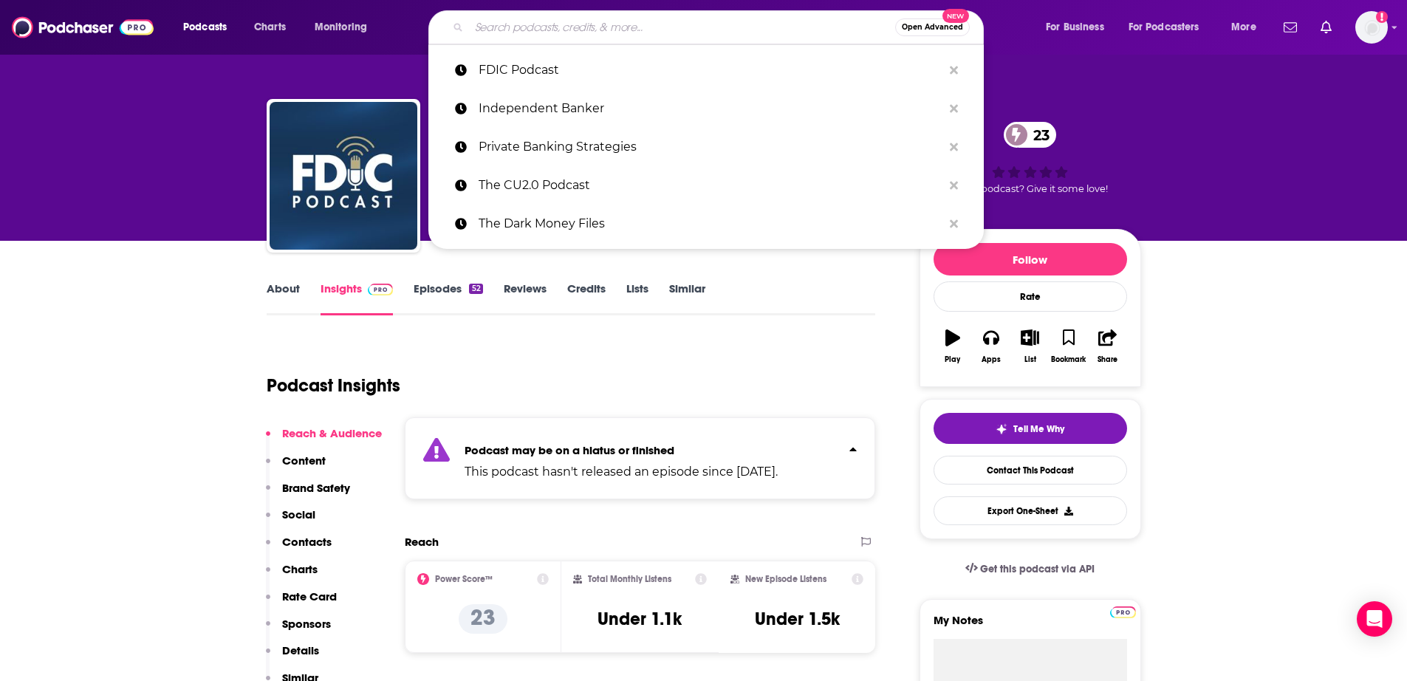
paste input "Banking Transformed"
type input "Banking Transformed"
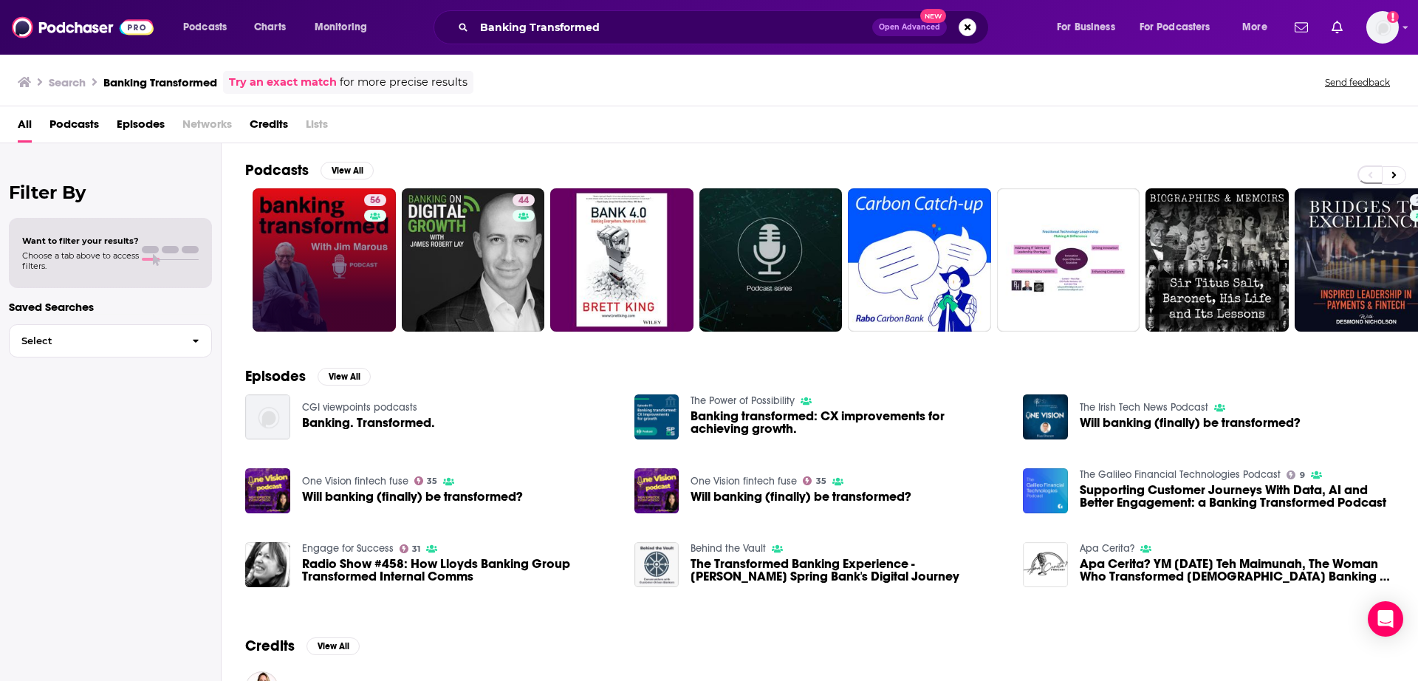
click at [329, 295] on link "56" at bounding box center [324, 259] width 143 height 143
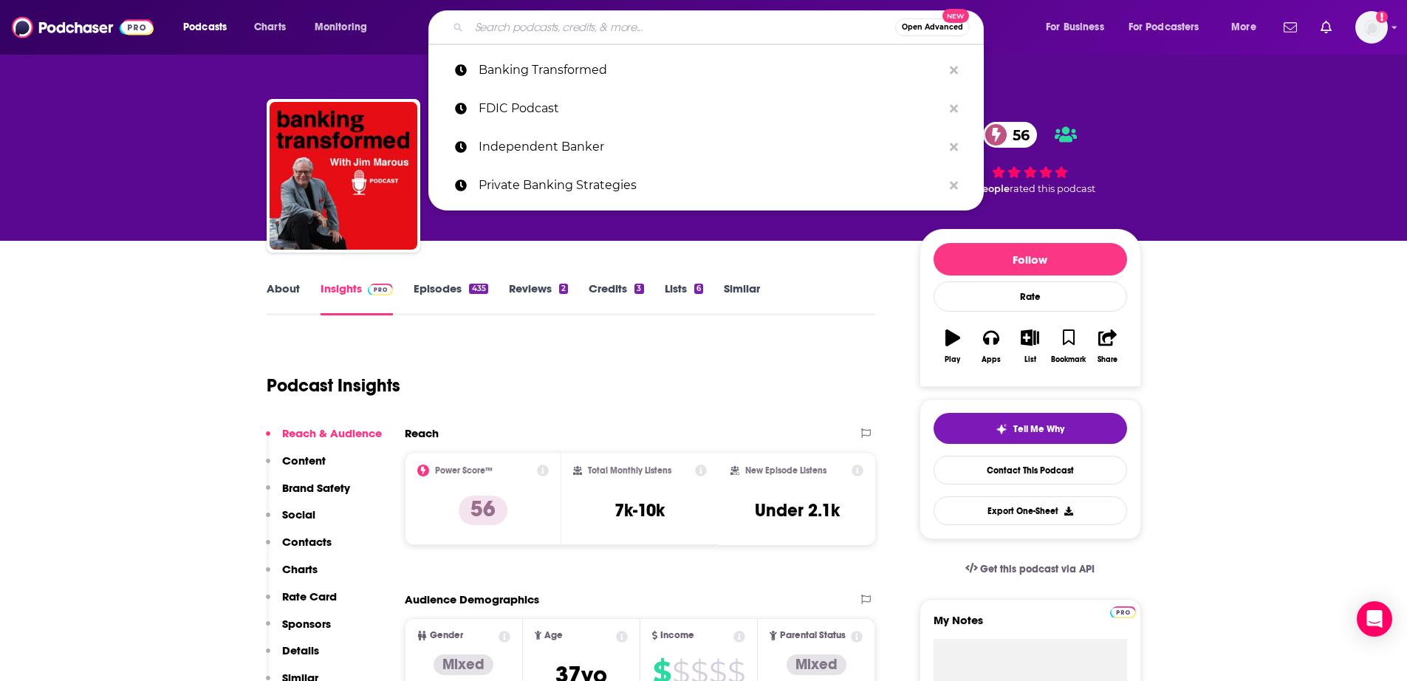
click at [521, 36] on input "Search podcasts, credits, & more..." at bounding box center [682, 28] width 426 height 24
paste input "Open Banking Expo Unplugged"
type input "Open Banking Expo Unplugged"
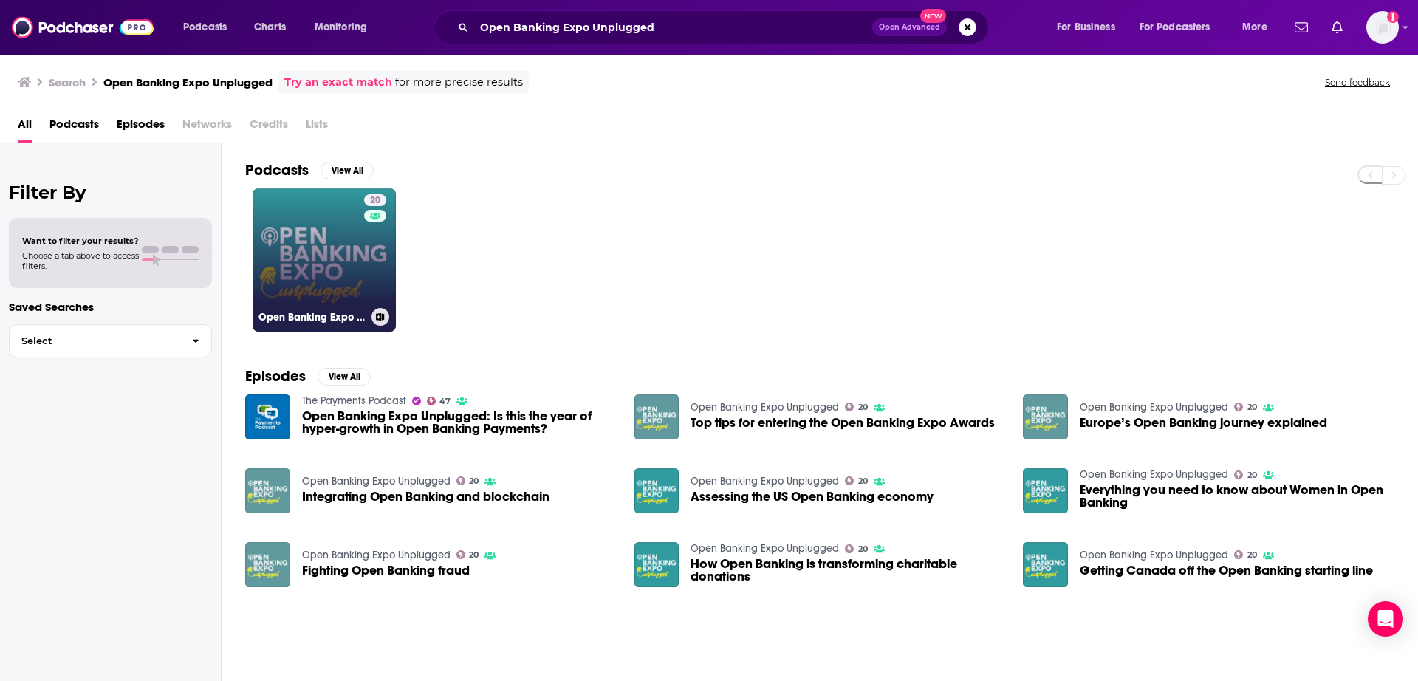
click at [337, 247] on link "20 Open Banking Expo Unplugged" at bounding box center [324, 259] width 143 height 143
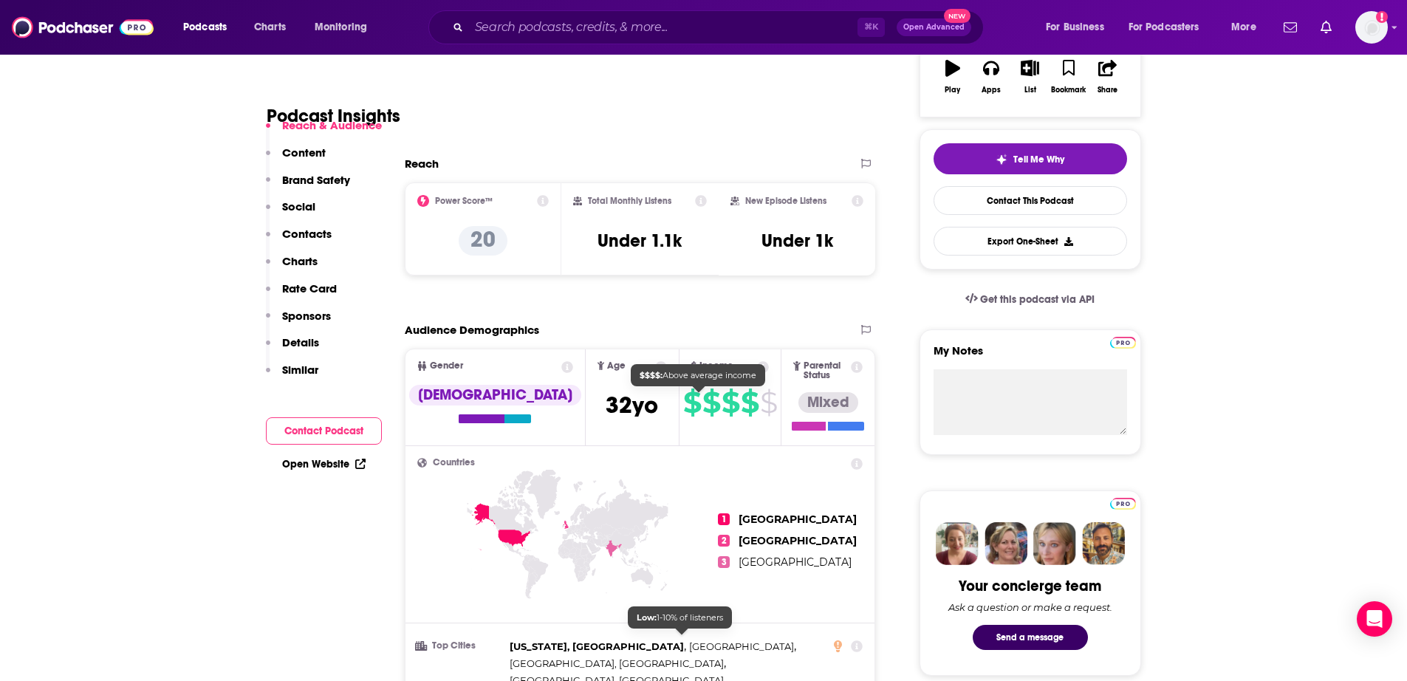
scroll to position [509, 0]
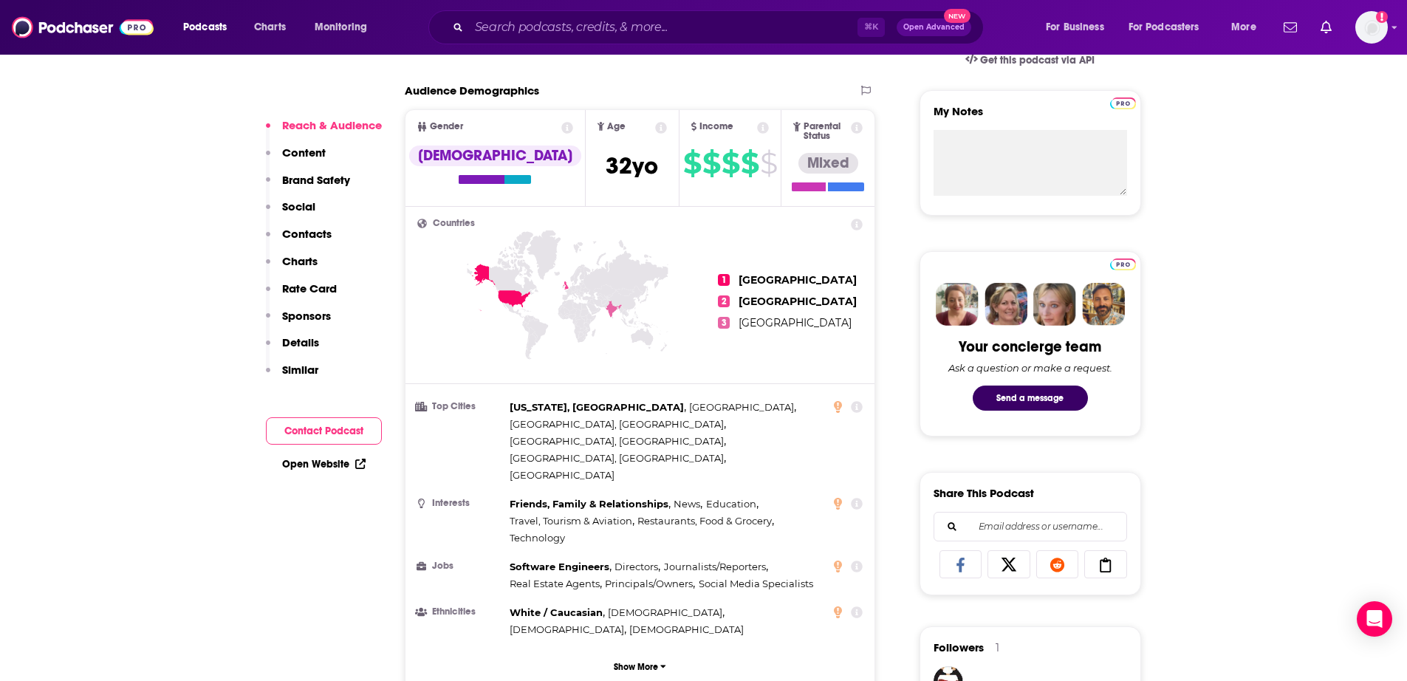
click at [323, 429] on button "Contact Podcast" at bounding box center [324, 430] width 116 height 27
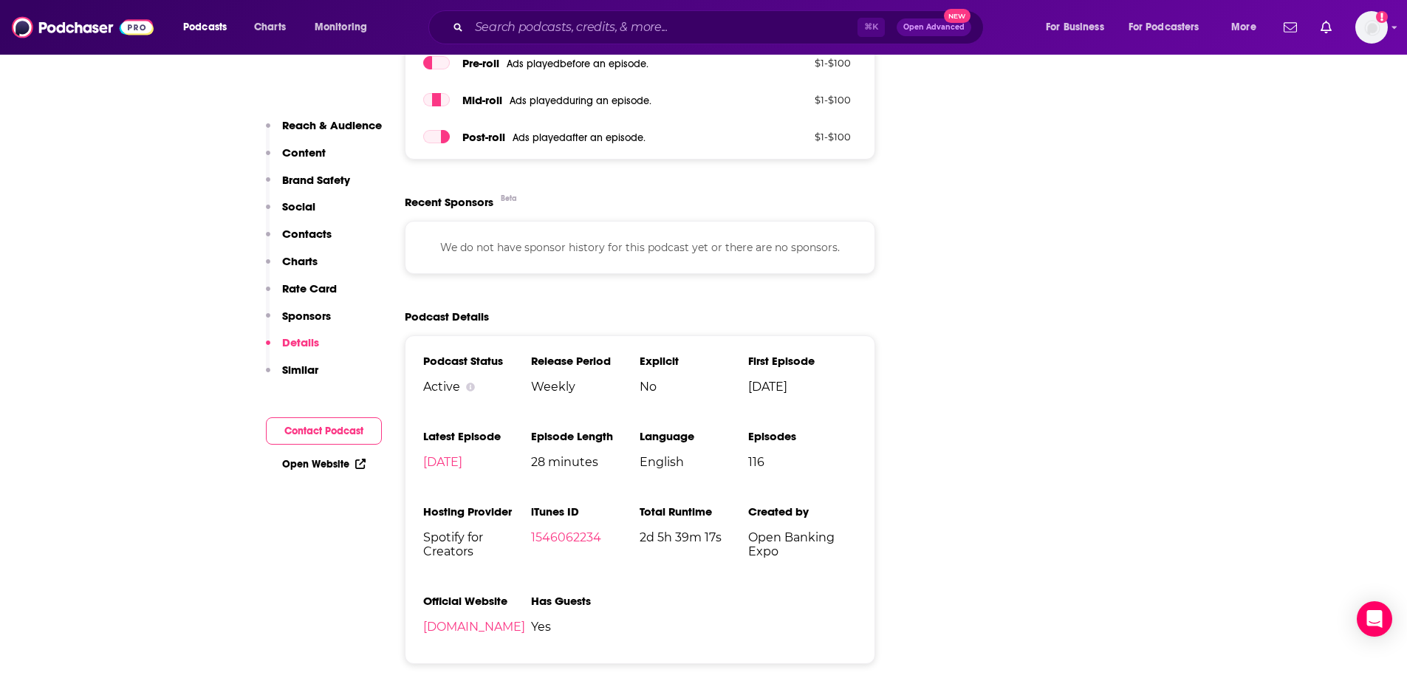
scroll to position [1882, 0]
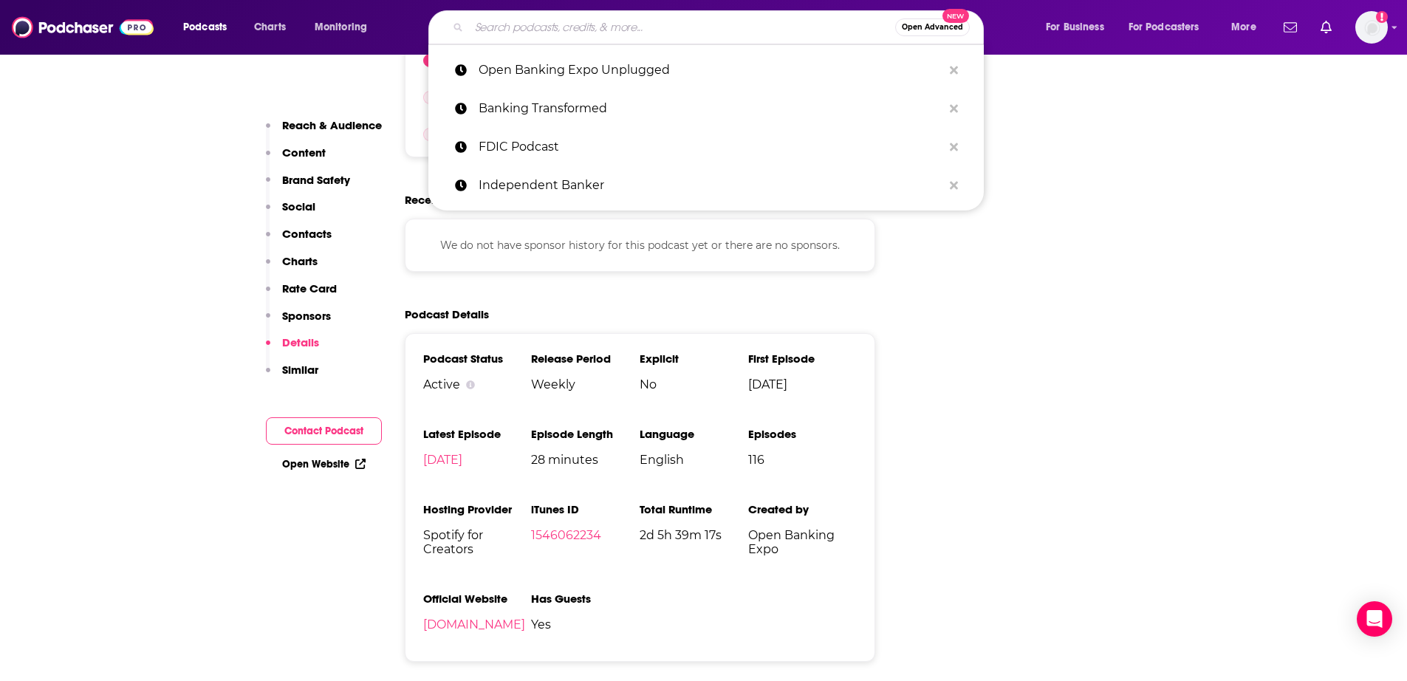
click at [620, 23] on input "Search podcasts, credits, & more..." at bounding box center [682, 28] width 426 height 24
paste input "Private Banking Strategies"
type input "Private Banking Strategies"
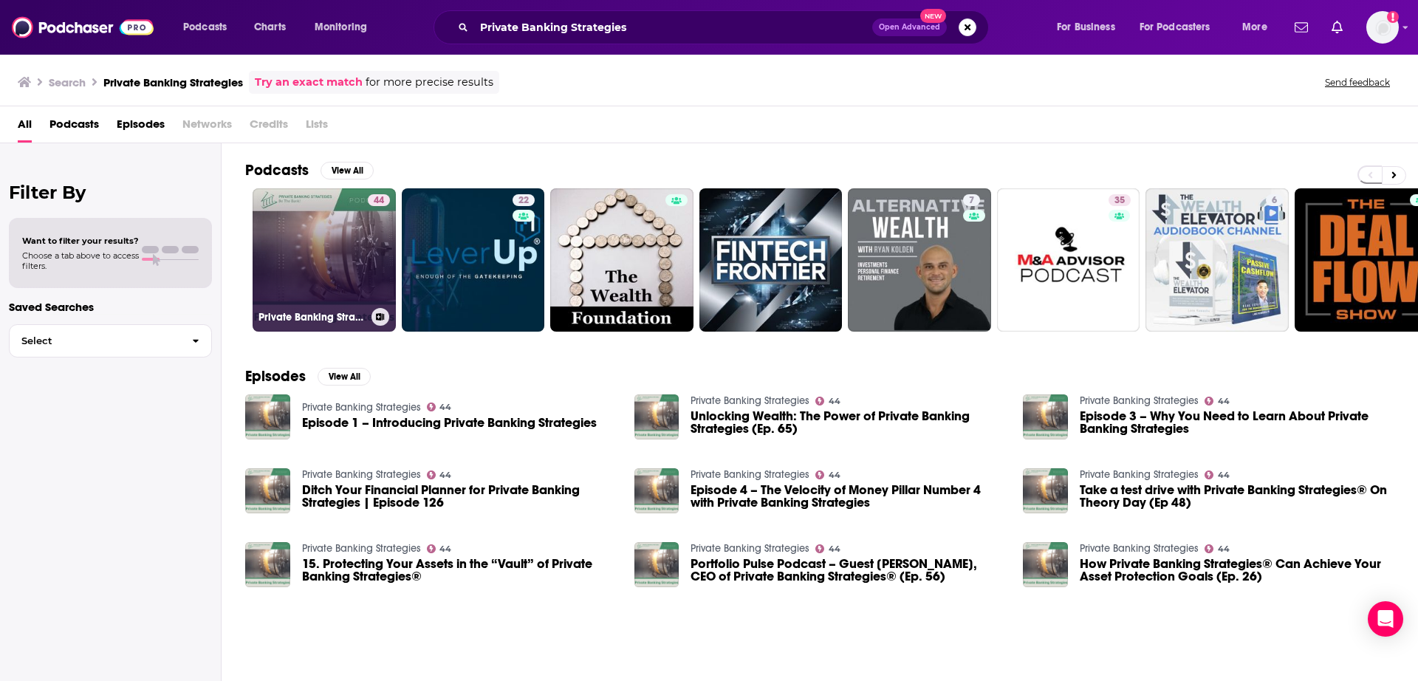
click at [278, 256] on link "44 Private Banking Strategies" at bounding box center [324, 259] width 143 height 143
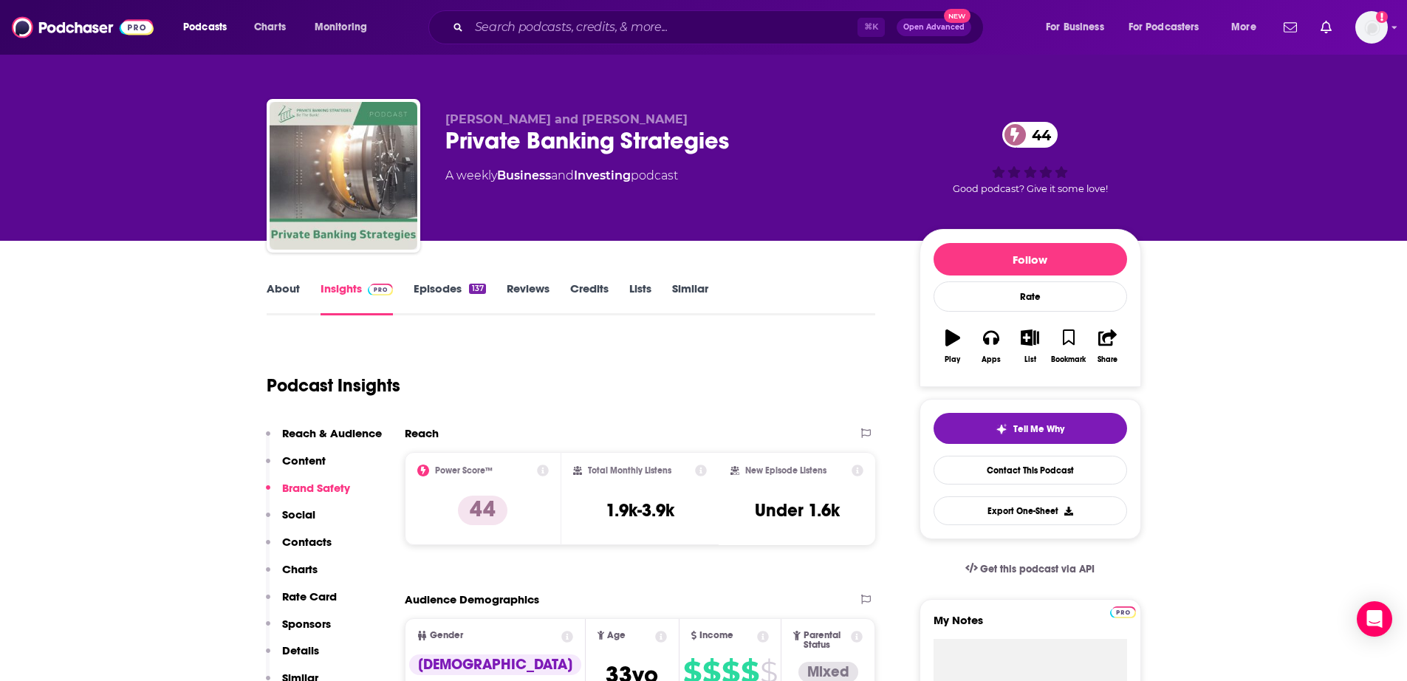
click at [715, 144] on div "Private Banking Strategies 44" at bounding box center [670, 140] width 450 height 29
drag, startPoint x: 750, startPoint y: 137, endPoint x: 451, endPoint y: 135, distance: 298.3
click at [445, 140] on div "Private Banking Strategies 44" at bounding box center [670, 140] width 450 height 29
copy h2 "Private Banking Strategies"
drag, startPoint x: 606, startPoint y: 119, endPoint x: 422, endPoint y: 117, distance: 183.9
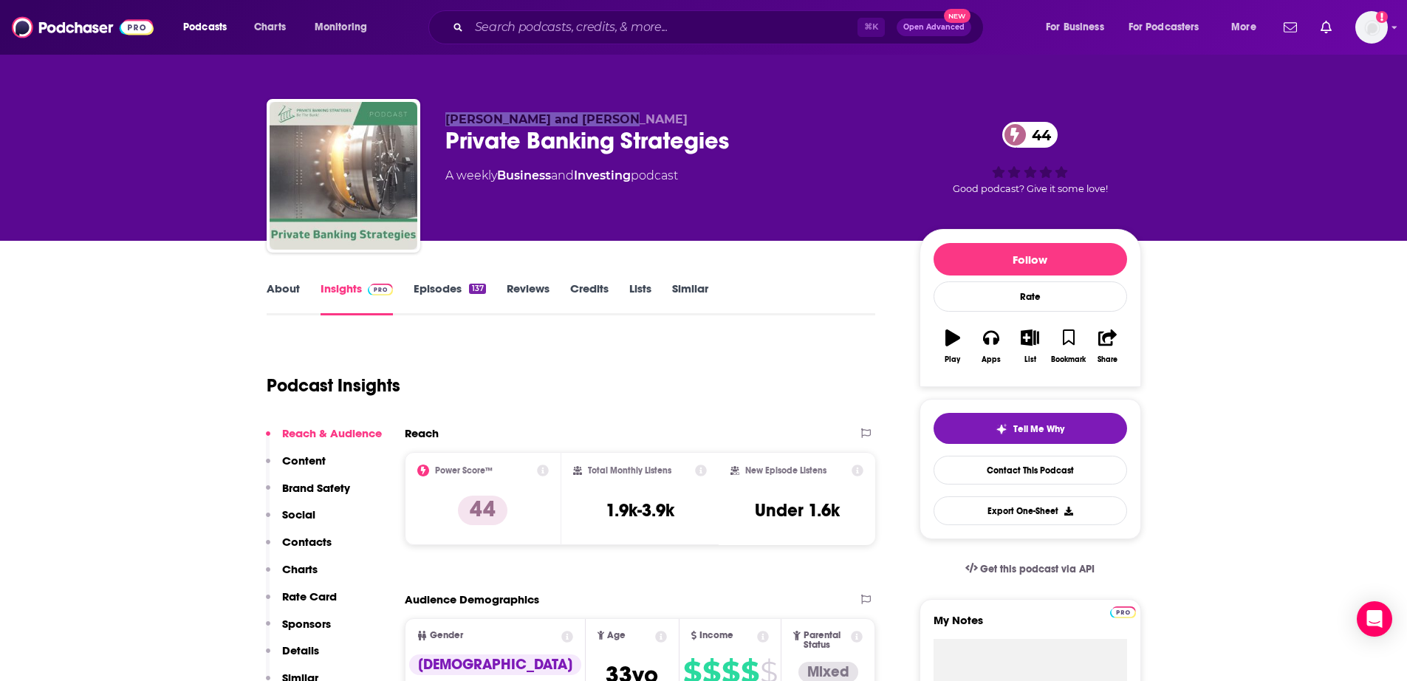
click at [422, 117] on div "Vance Lowe and Seth Hicks Private Banking Strategies 44 A weekly Business and I…" at bounding box center [704, 179] width 874 height 160
copy span "Vance Lowe and Seth Hicks"
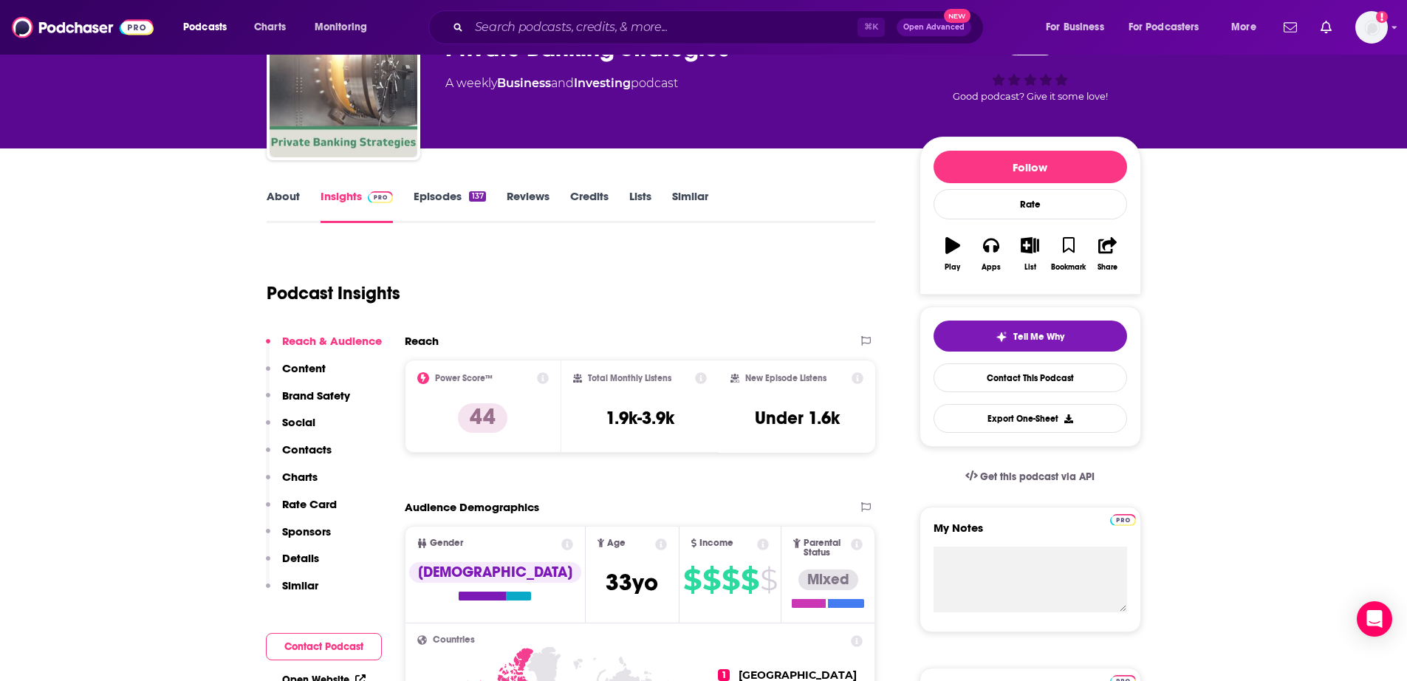
click at [306, 447] on p "Contacts" at bounding box center [306, 449] width 49 height 14
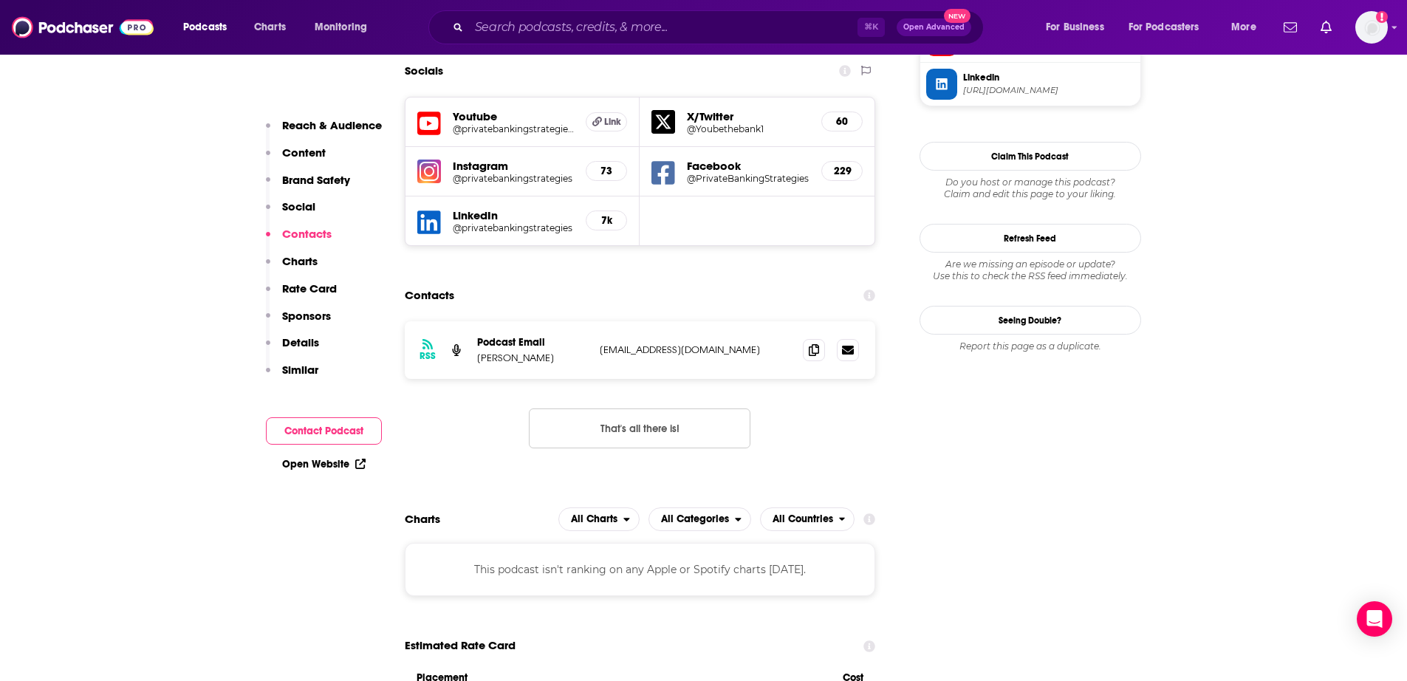
scroll to position [1453, 0]
click at [809, 320] on div "RSS Podcast Email Christine Shaw podcast@topadvisorm.com podcast@topadvisorm.com" at bounding box center [640, 349] width 471 height 58
click at [812, 343] on icon at bounding box center [814, 349] width 10 height 12
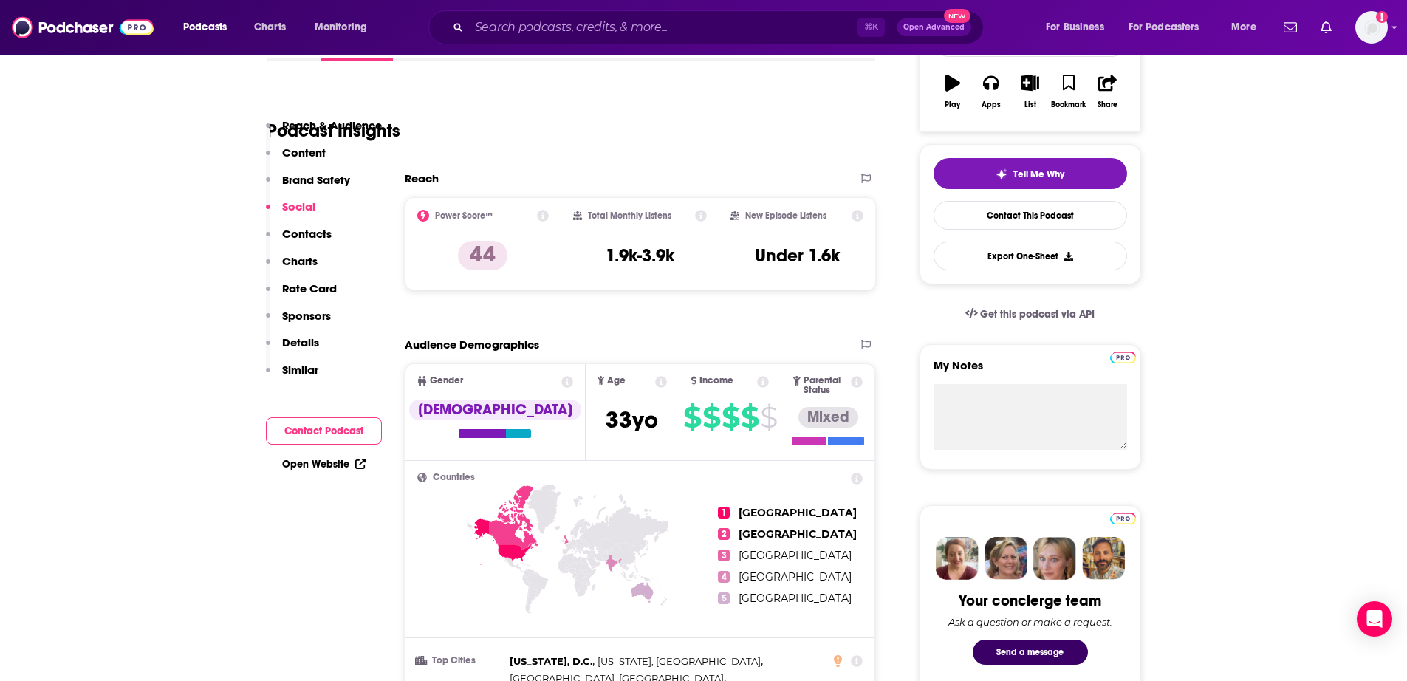
scroll to position [0, 0]
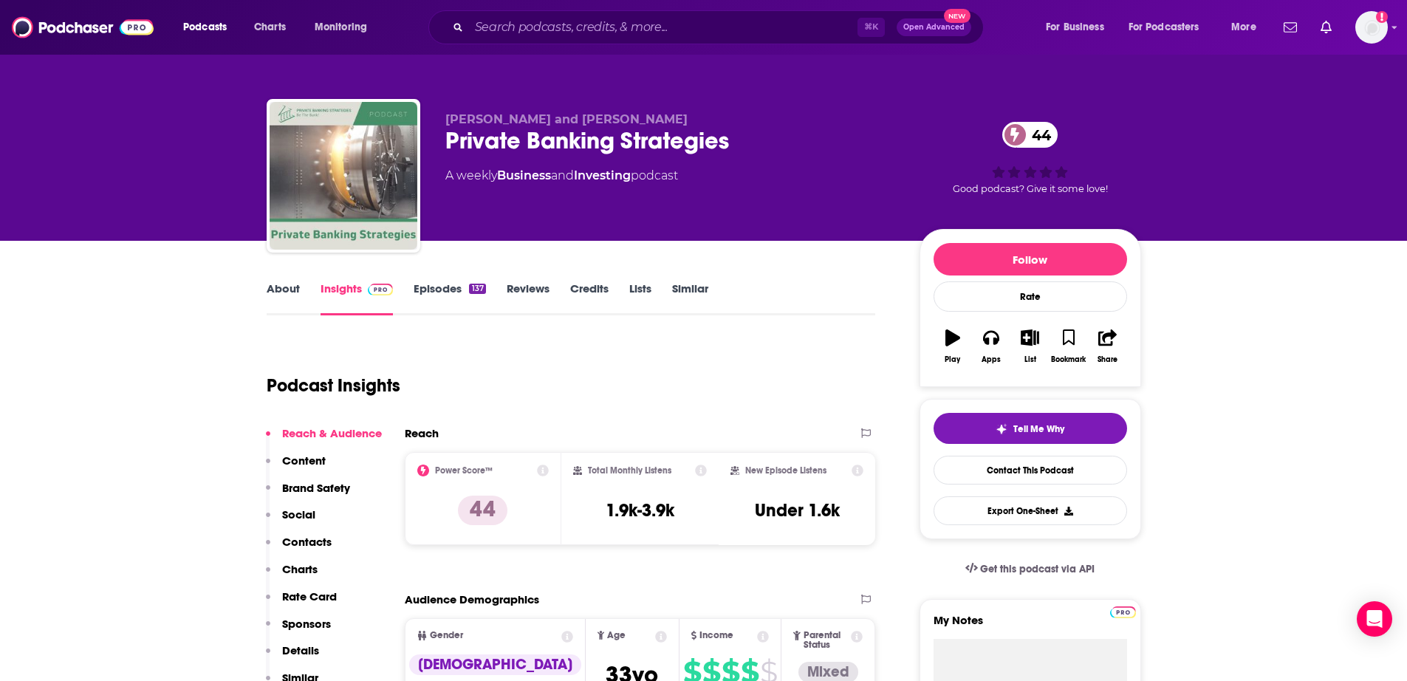
click at [278, 291] on link "About" at bounding box center [283, 298] width 33 height 34
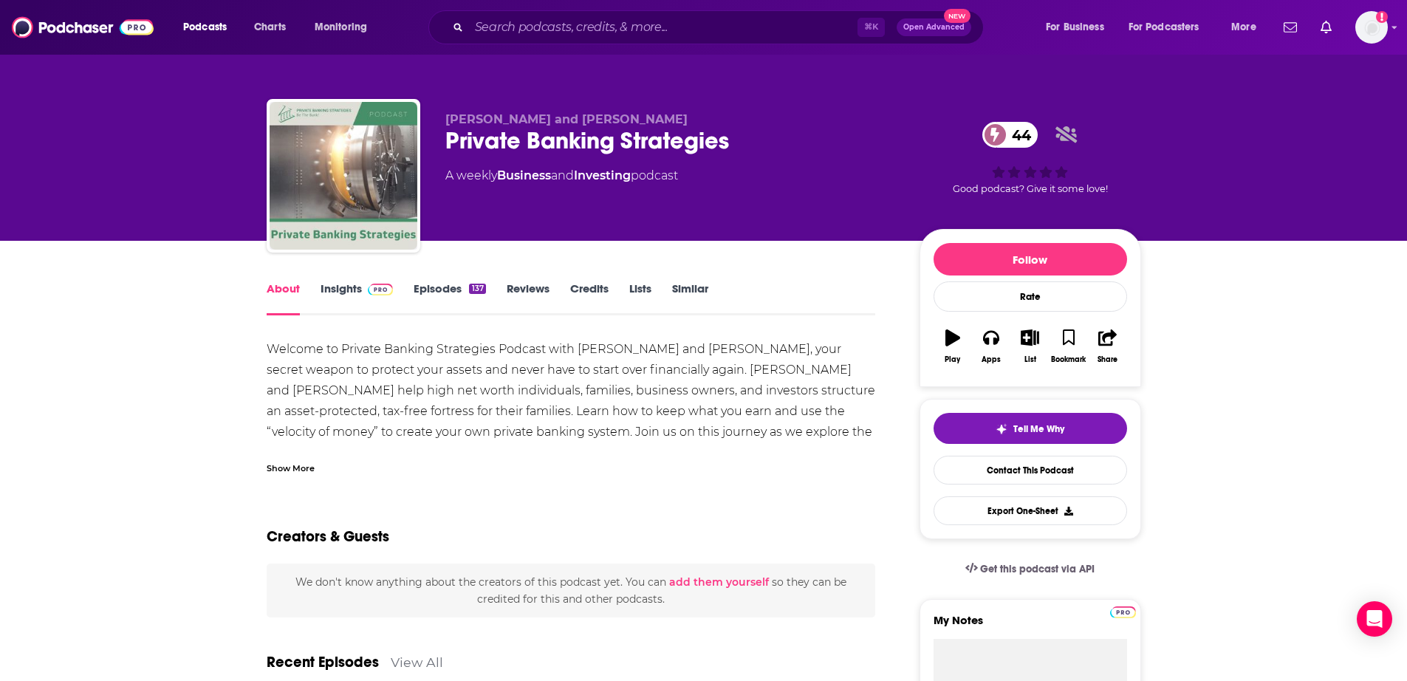
click at [304, 472] on div "Show More" at bounding box center [291, 467] width 48 height 14
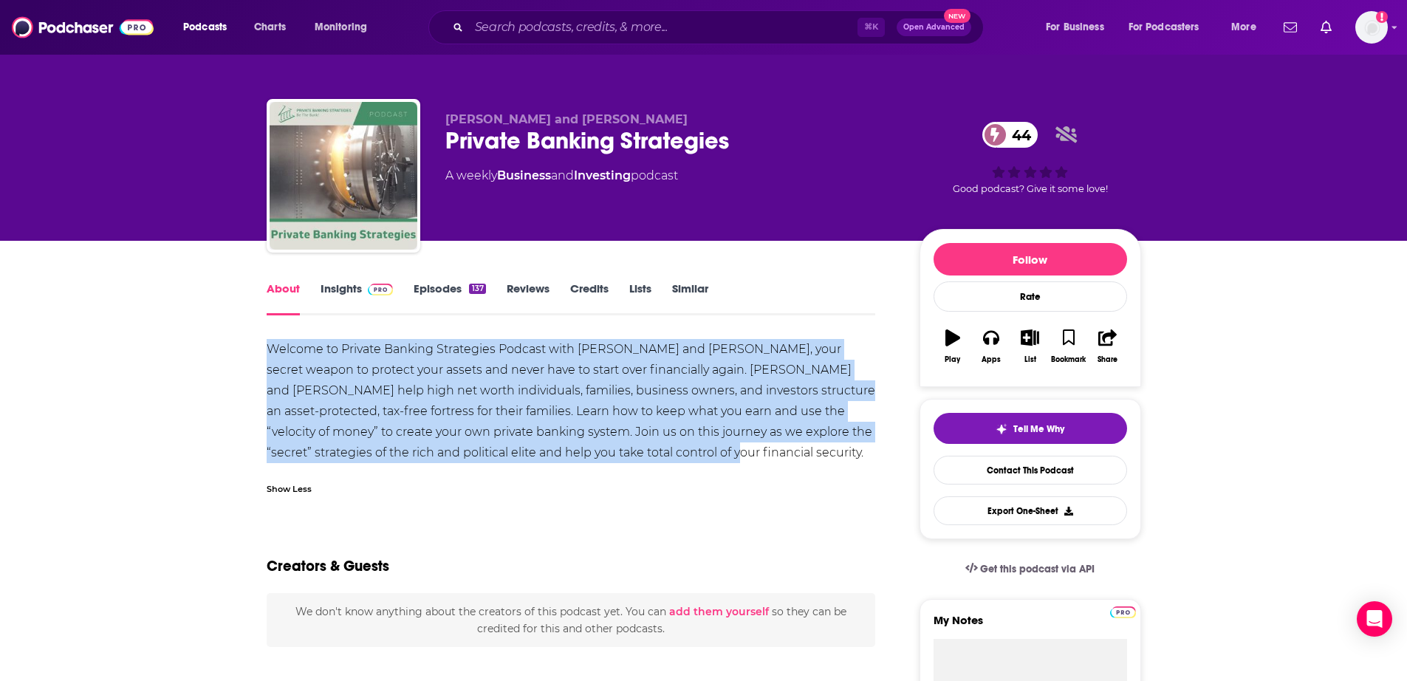
drag, startPoint x: 691, startPoint y: 456, endPoint x: 247, endPoint y: 330, distance: 462.1
copy div "Welcome to Private Banking Strategies Podcast with Vance Lowe and Seth Hicks, y…"
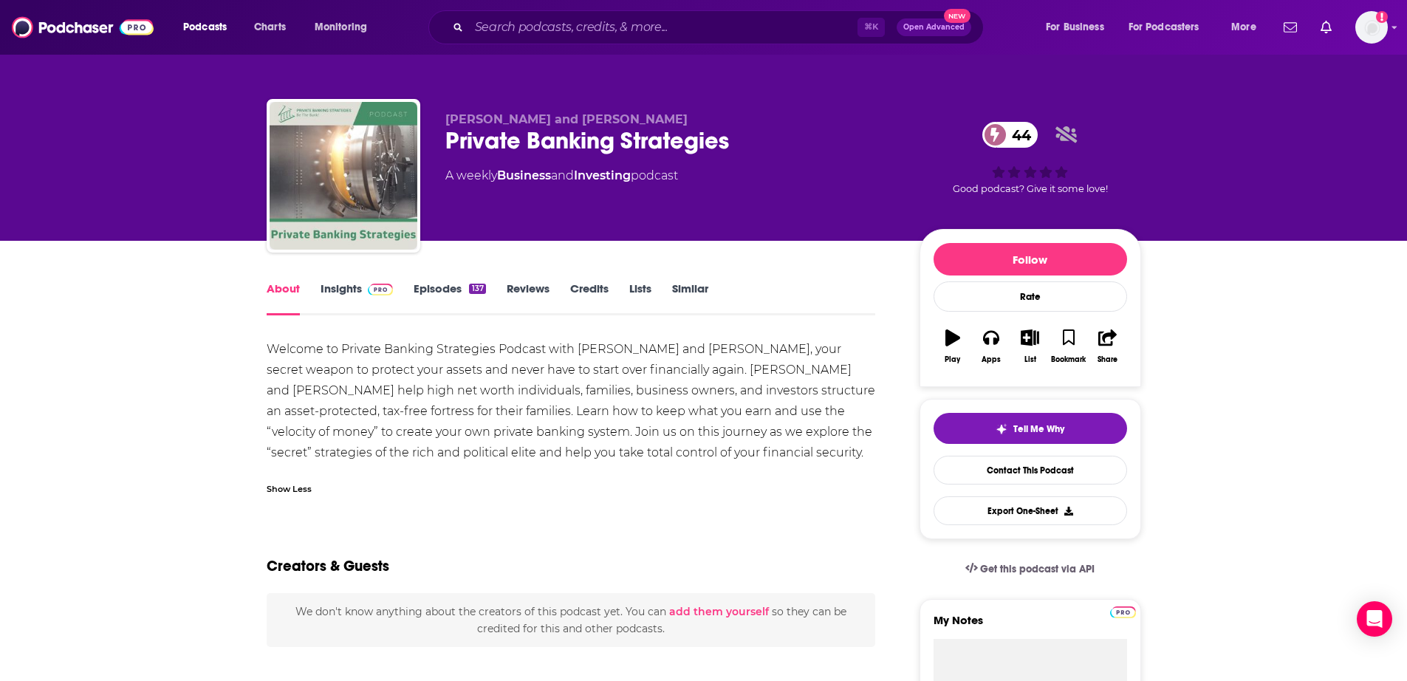
click at [631, 40] on div "⌘ K Open Advanced New" at bounding box center [705, 27] width 555 height 34
click at [631, 32] on input "Search podcasts, credits, & more..." at bounding box center [663, 28] width 388 height 24
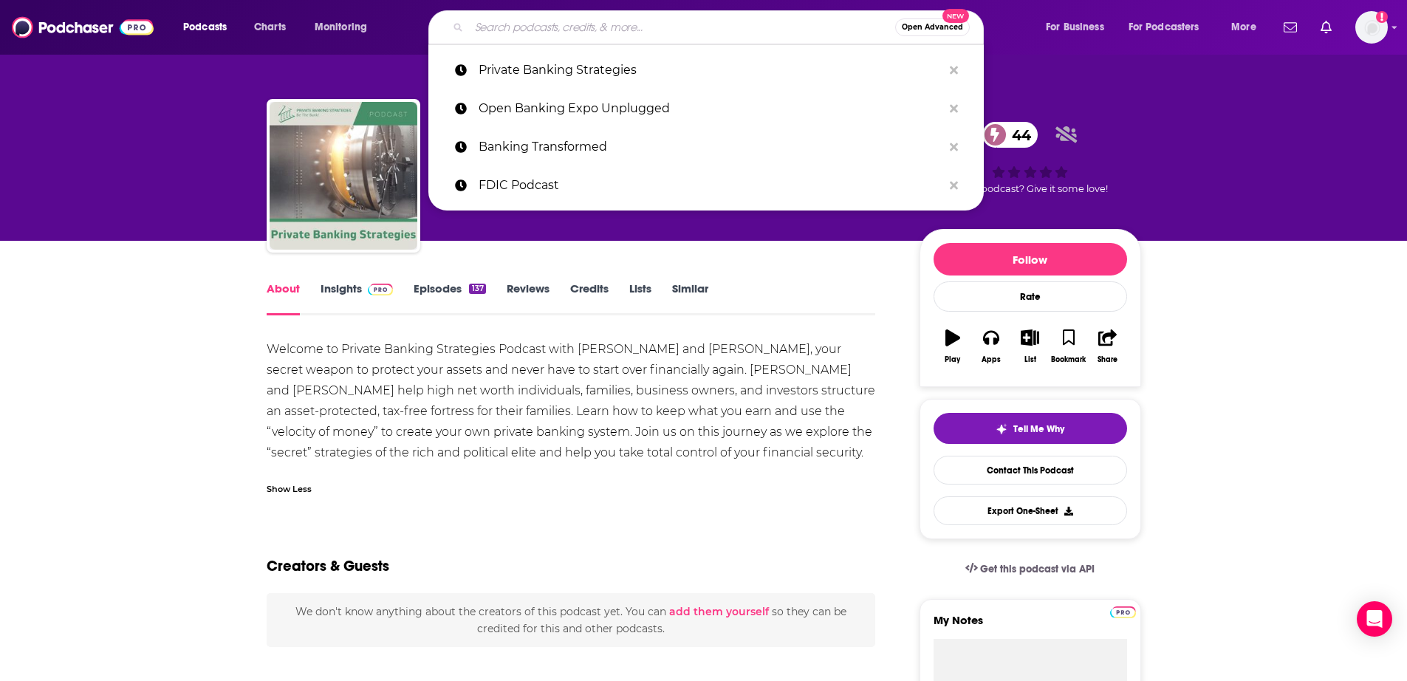
paste input "Independent Banker"
type input "Independent Banker"
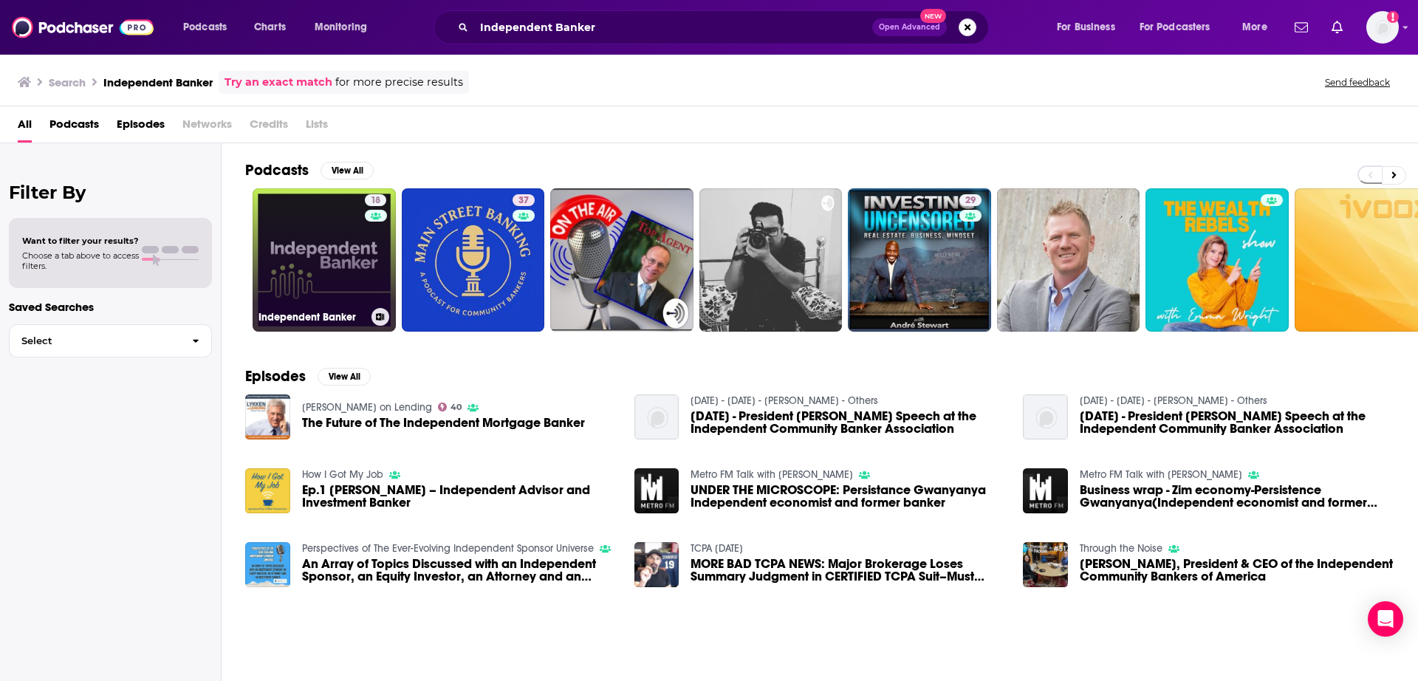
click at [365, 235] on div "18" at bounding box center [377, 251] width 25 height 114
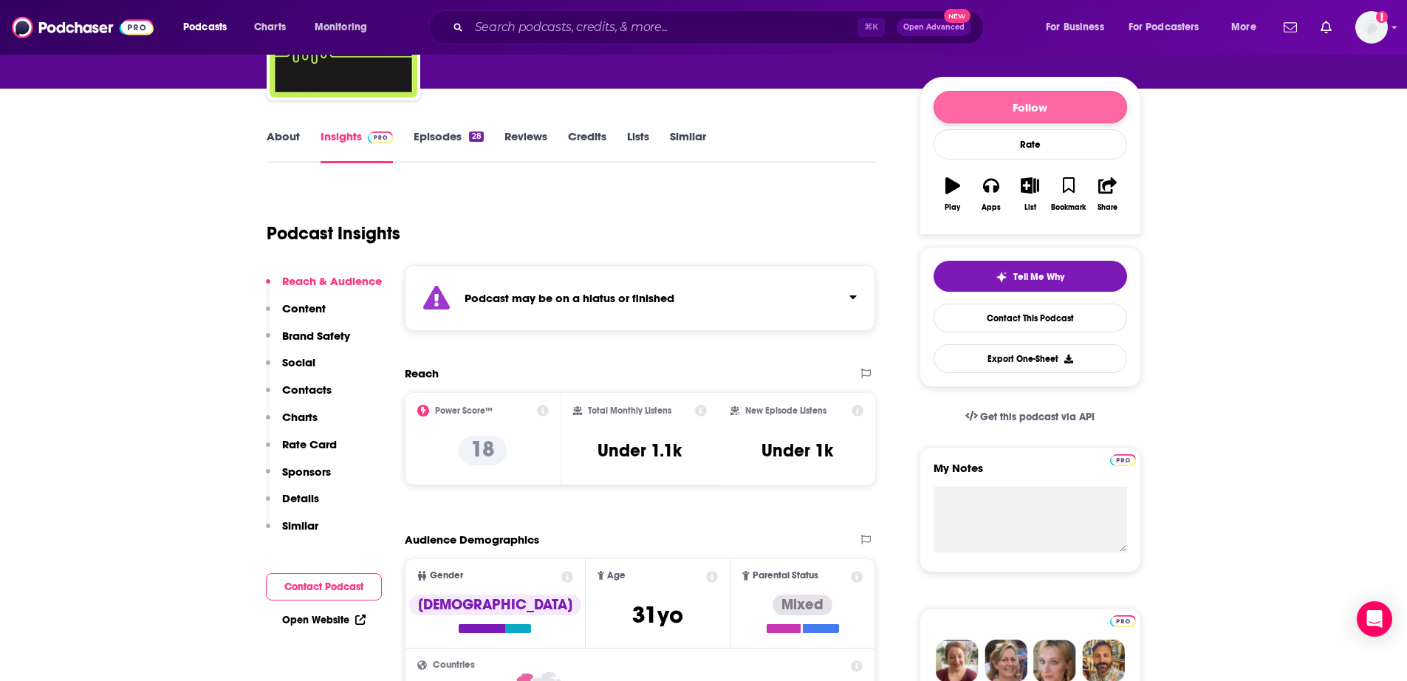
scroll to position [154, 0]
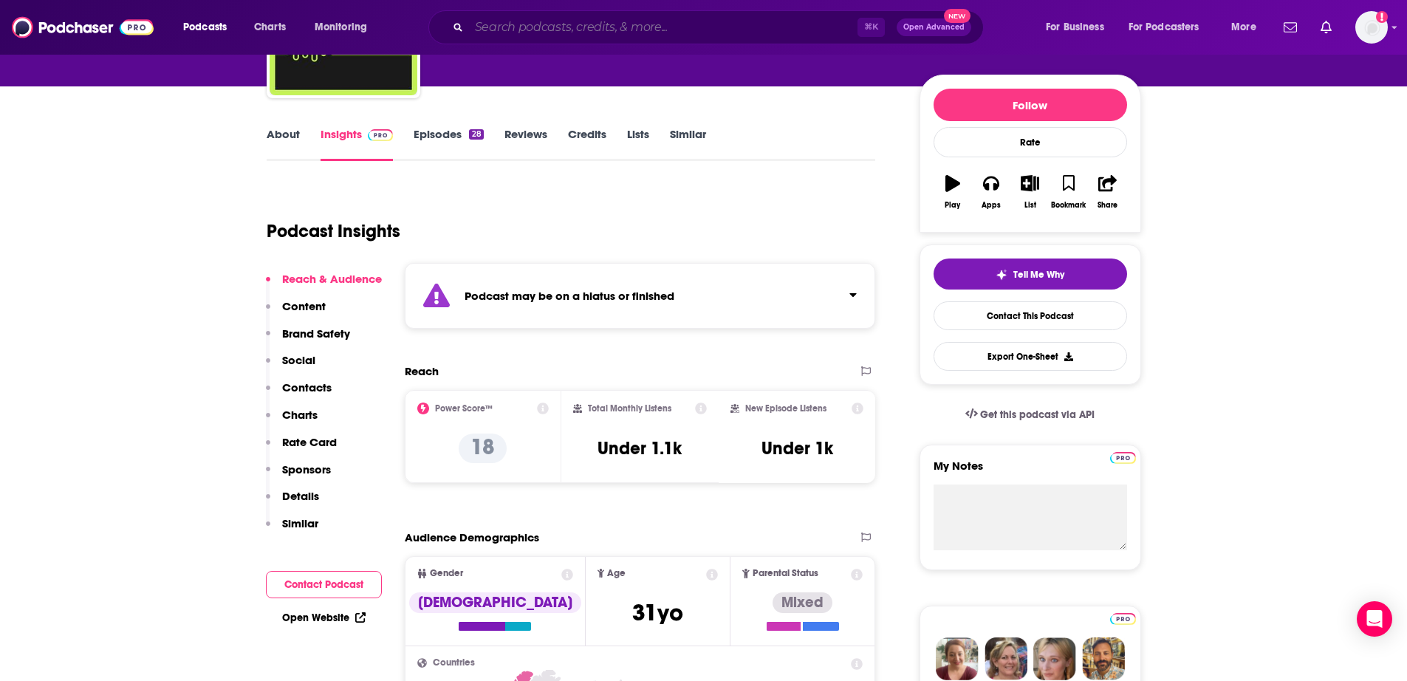
click at [529, 31] on input "Search podcasts, credits, & more..." at bounding box center [663, 28] width 388 height 24
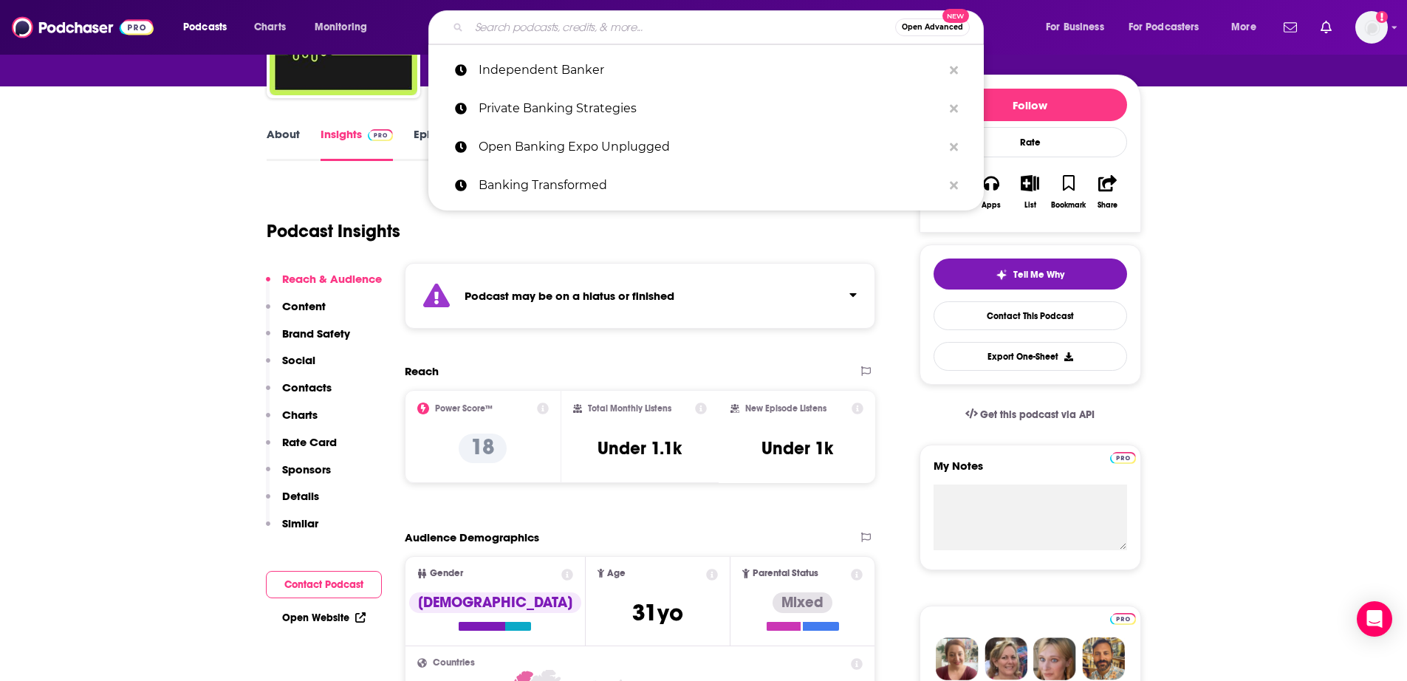
paste input "FDIC Podcast"
type input "FDIC Podcast"
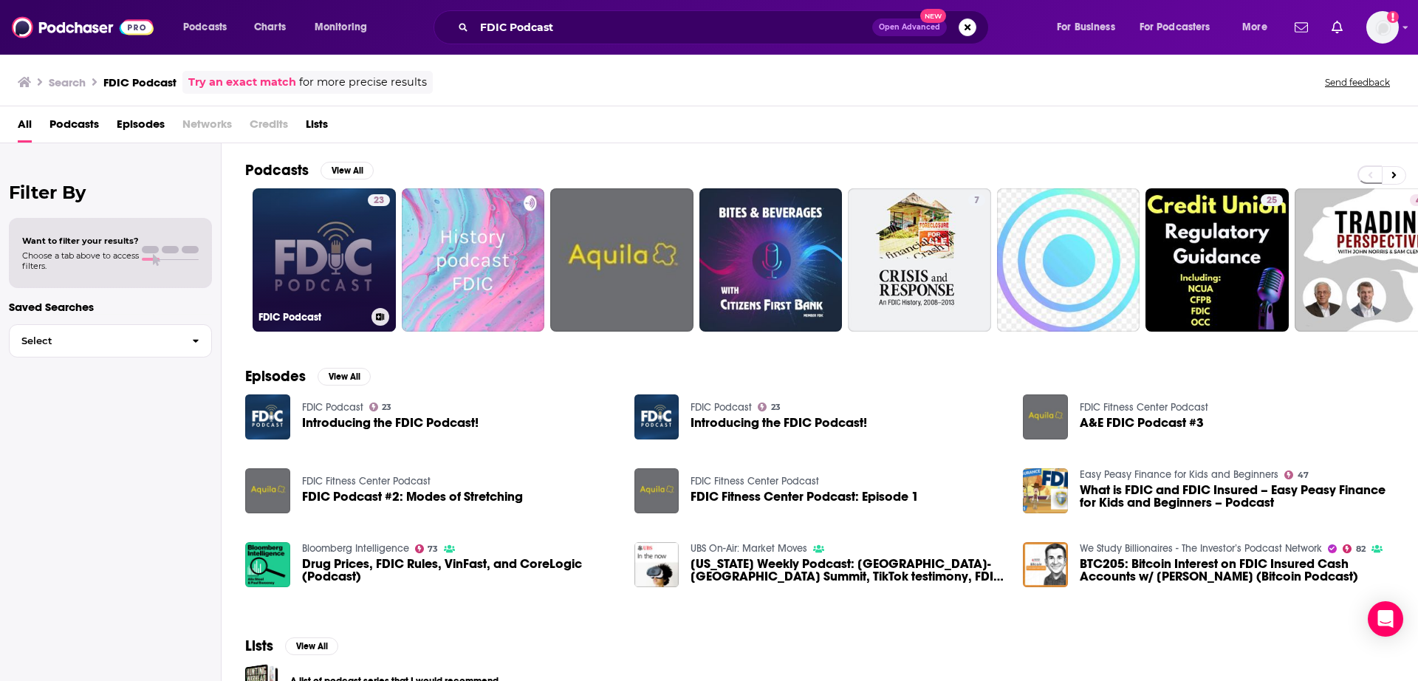
click at [290, 284] on link "23 FDIC Podcast" at bounding box center [324, 259] width 143 height 143
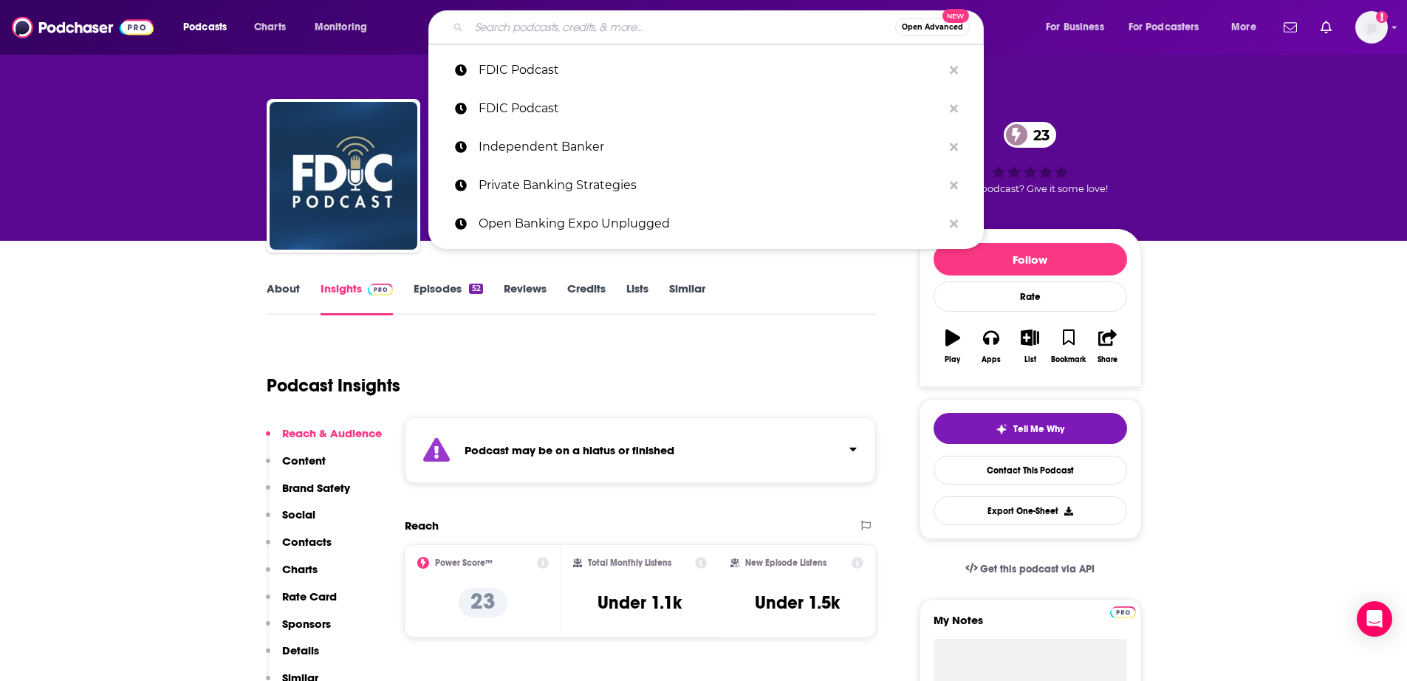
click at [599, 30] on input "Search podcasts, credits, & more..." at bounding box center [682, 28] width 426 height 24
paste input "UXDA | Financial UX Design Podcast"
type input "UXDA | Financial UX Design Podcast"
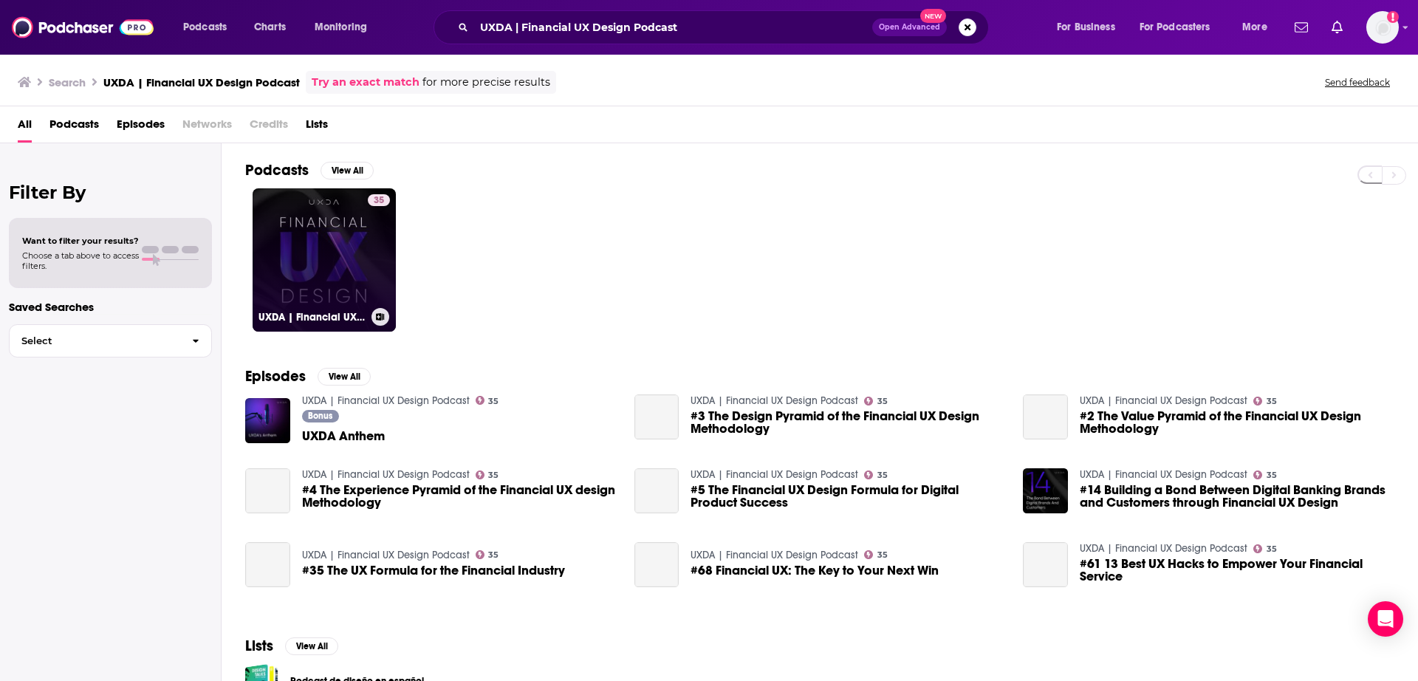
click at [360, 270] on link "35 UXDA | Financial UX Design Podcast" at bounding box center [324, 259] width 143 height 143
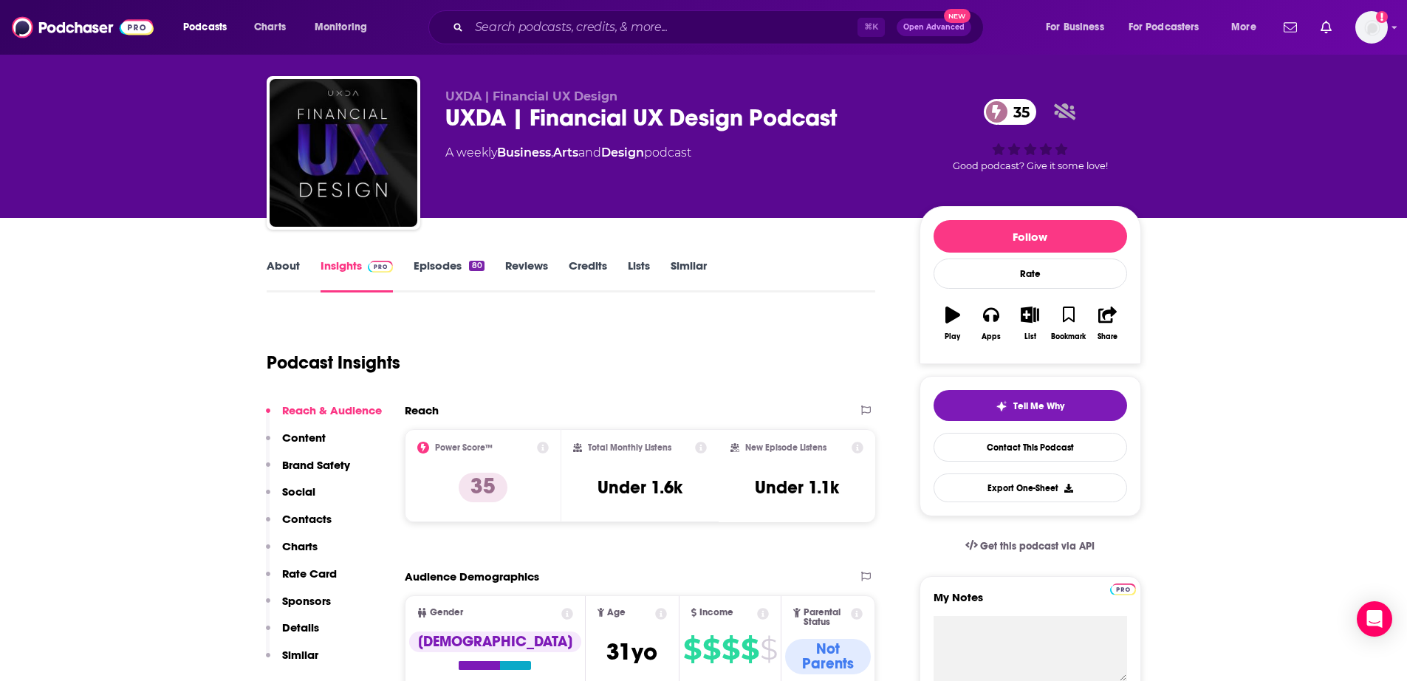
scroll to position [4, 0]
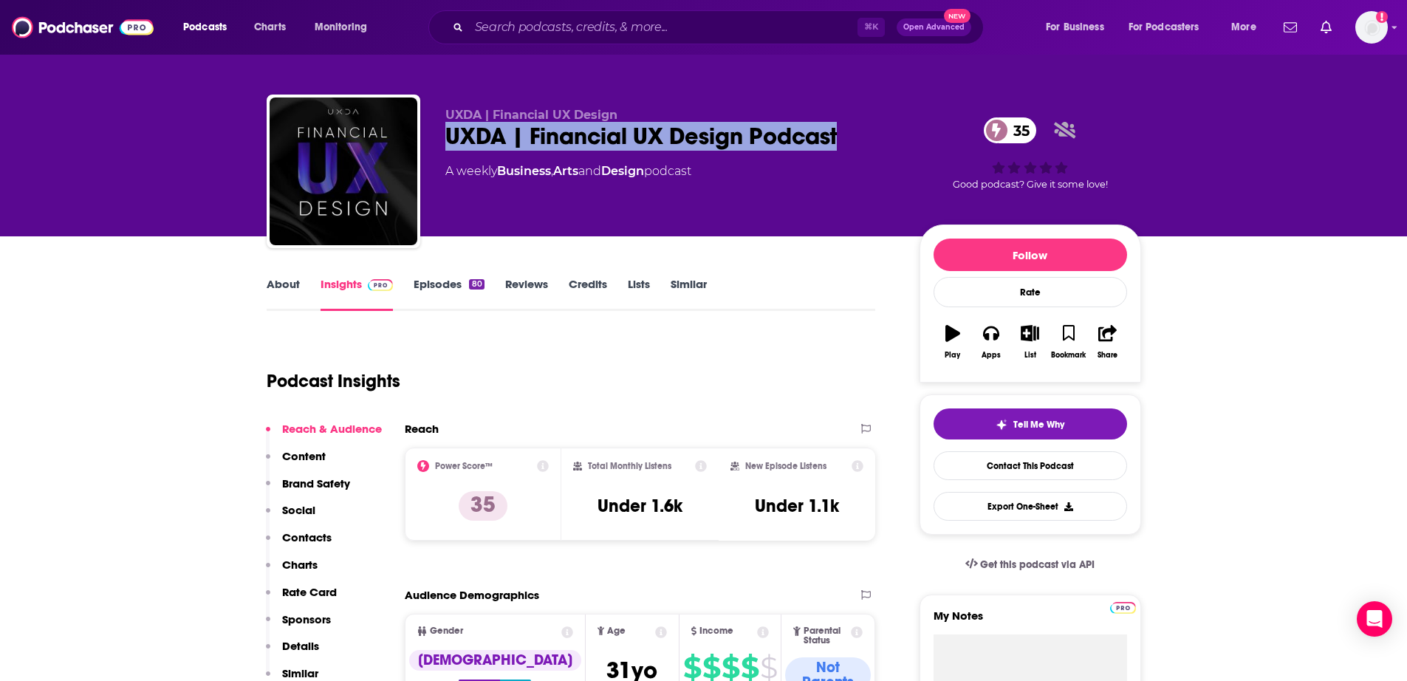
drag, startPoint x: 850, startPoint y: 137, endPoint x: 444, endPoint y: 137, distance: 406.2
click at [444, 137] on div "UXDA | Financial UX Design UXDA | Financial UX Design Podcast 35 A weekly Busin…" at bounding box center [704, 175] width 874 height 160
copy h2 "UXDA | Financial UX Design Podcast"
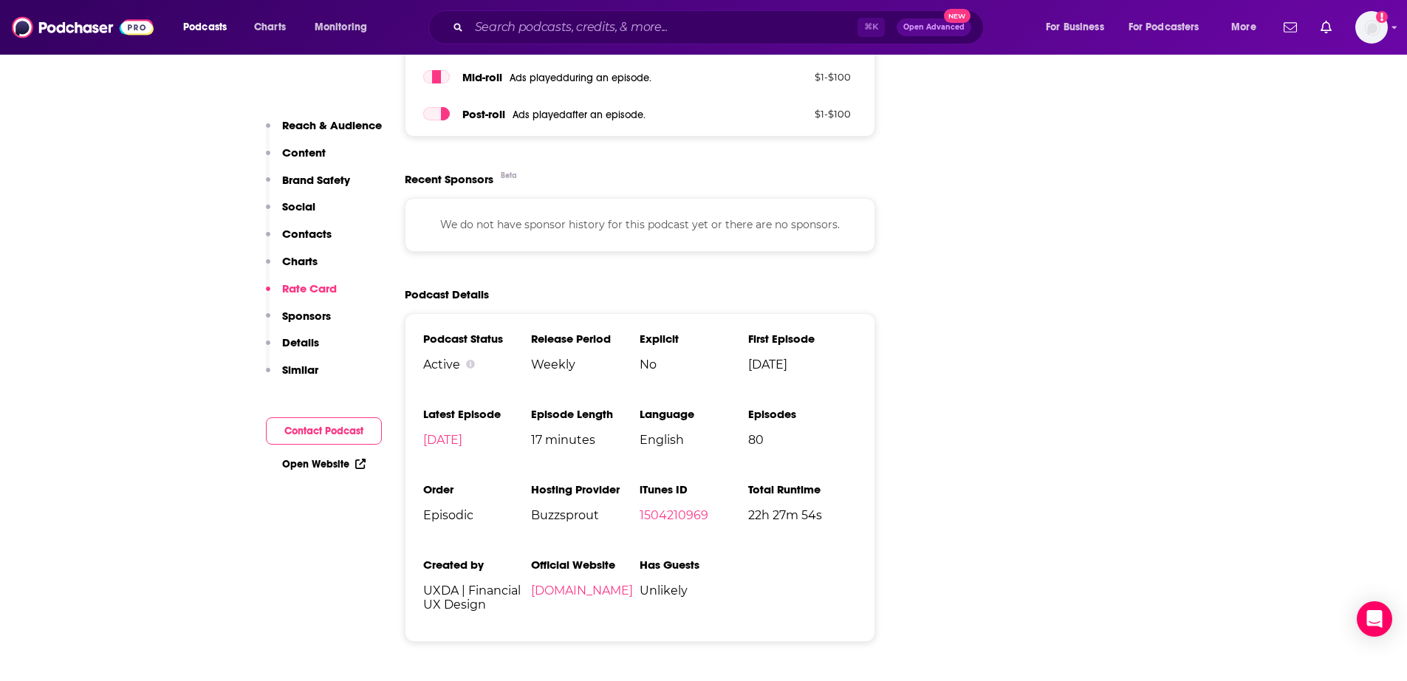
scroll to position [2026, 0]
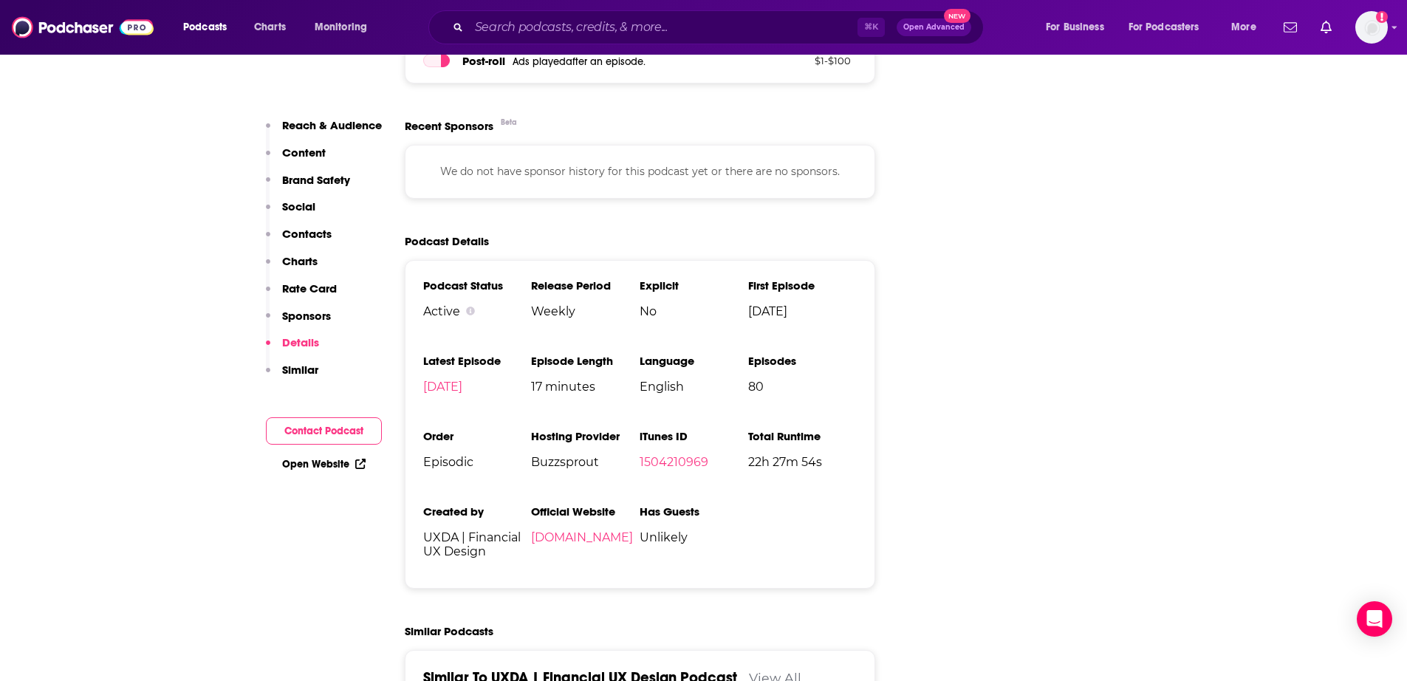
click at [309, 237] on p "Contacts" at bounding box center [306, 234] width 49 height 14
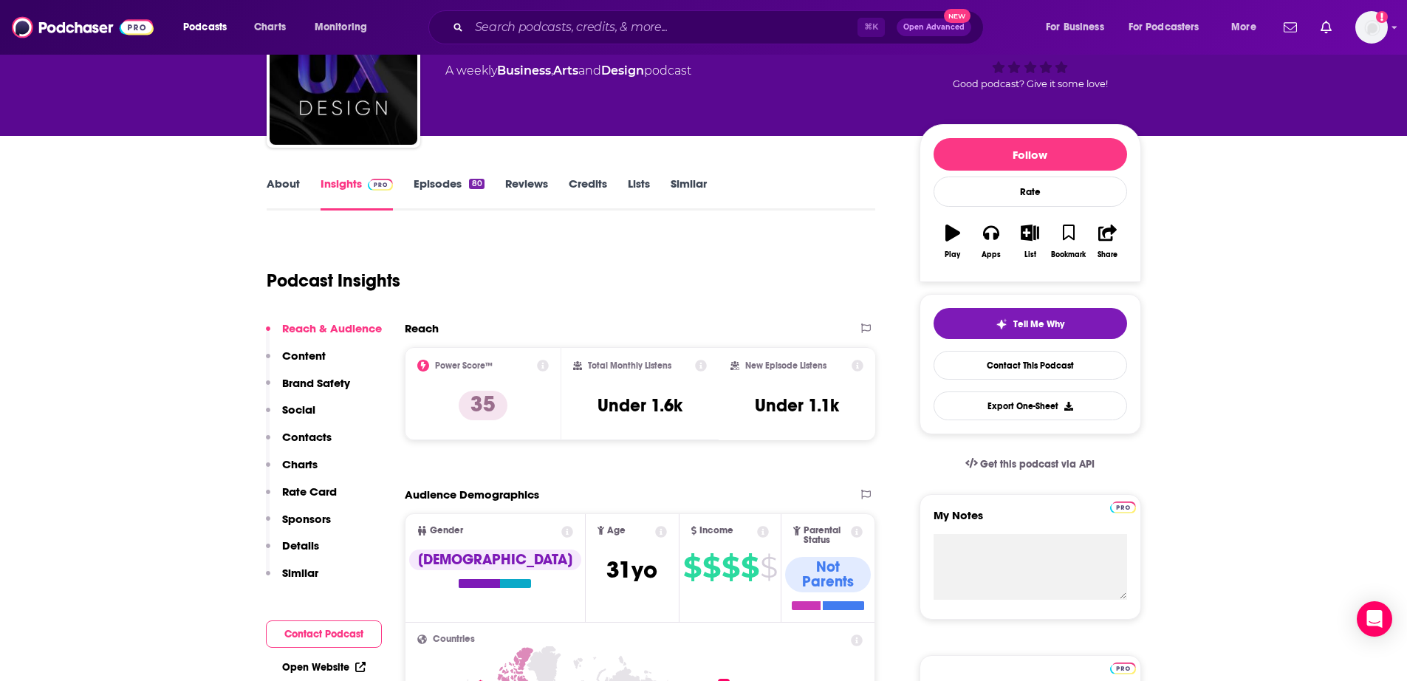
scroll to position [0, 0]
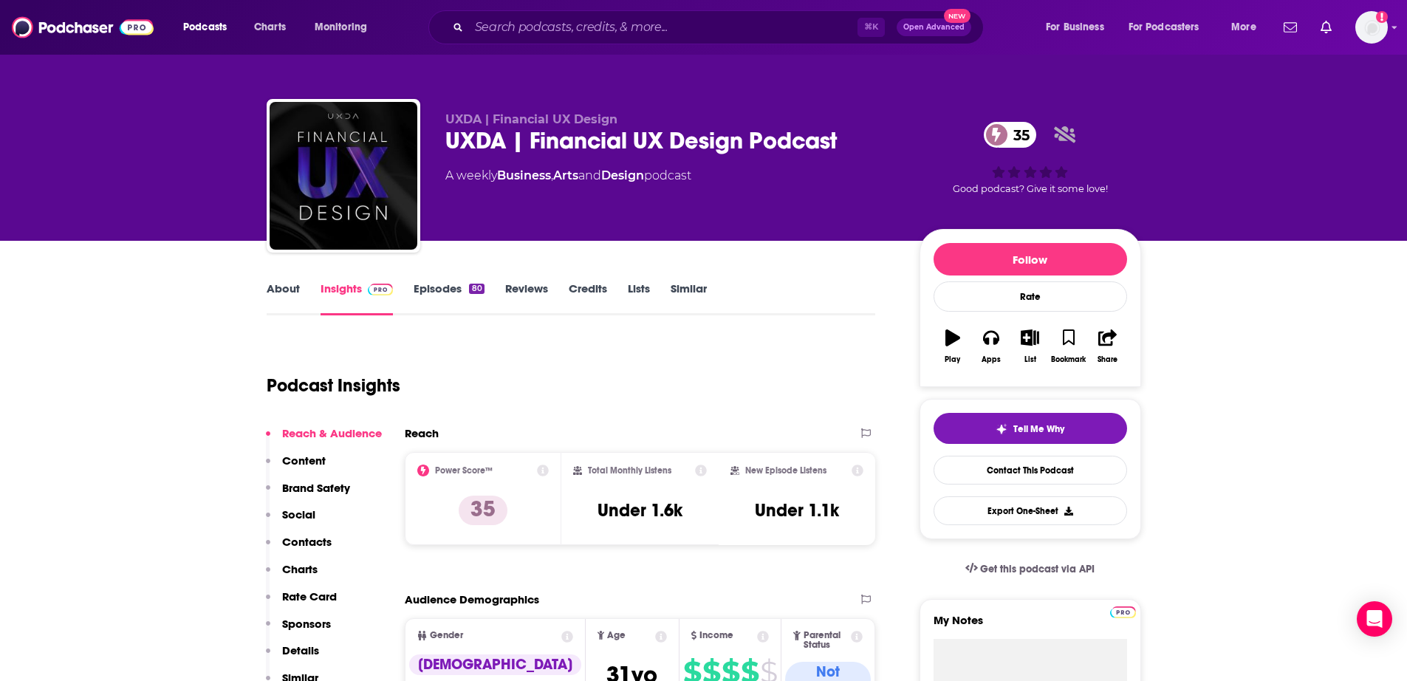
click at [618, 113] on p "UXDA | Financial UX Design" at bounding box center [670, 119] width 450 height 14
drag, startPoint x: 548, startPoint y: 123, endPoint x: 436, endPoint y: 116, distance: 111.7
click at [436, 116] on div "UXDA | Financial UX Design UXDA | Financial UX Design Podcast 35 A weekly Busin…" at bounding box center [704, 179] width 874 height 160
copy span "UXDA | Financial UX Design"
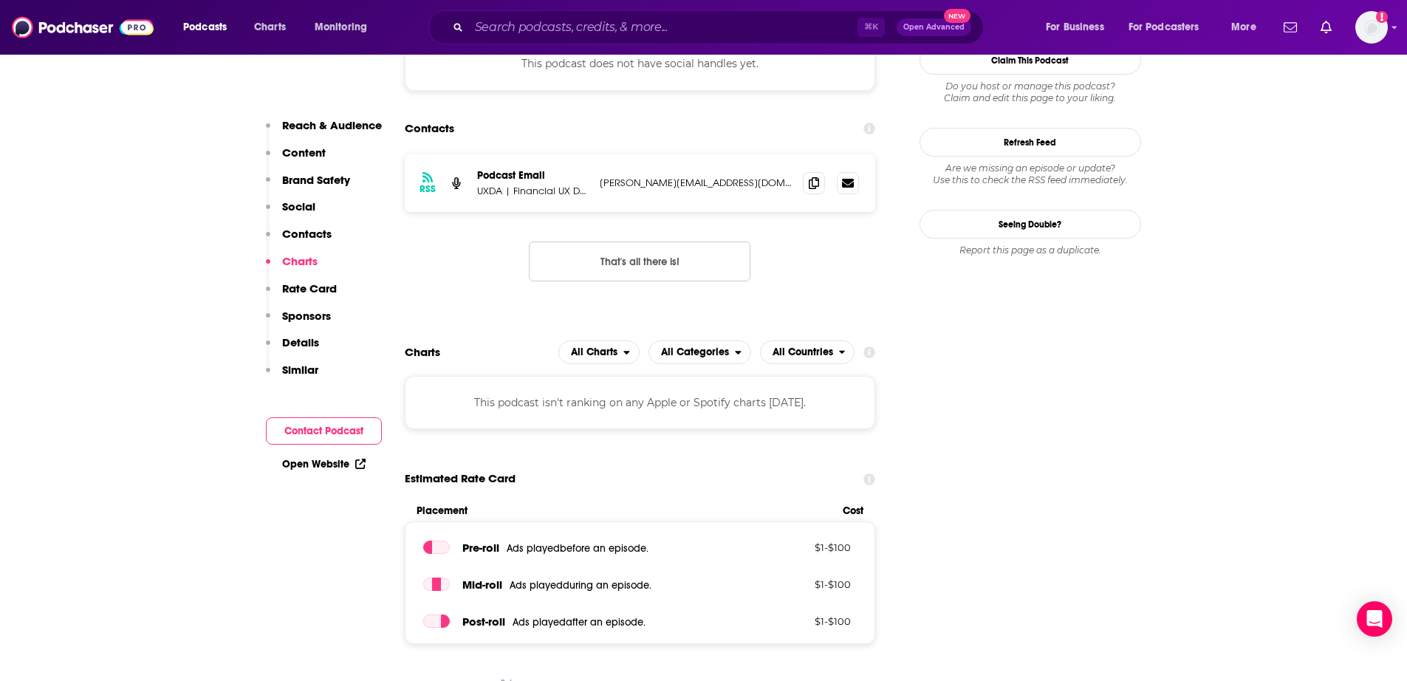
scroll to position [1365, 0]
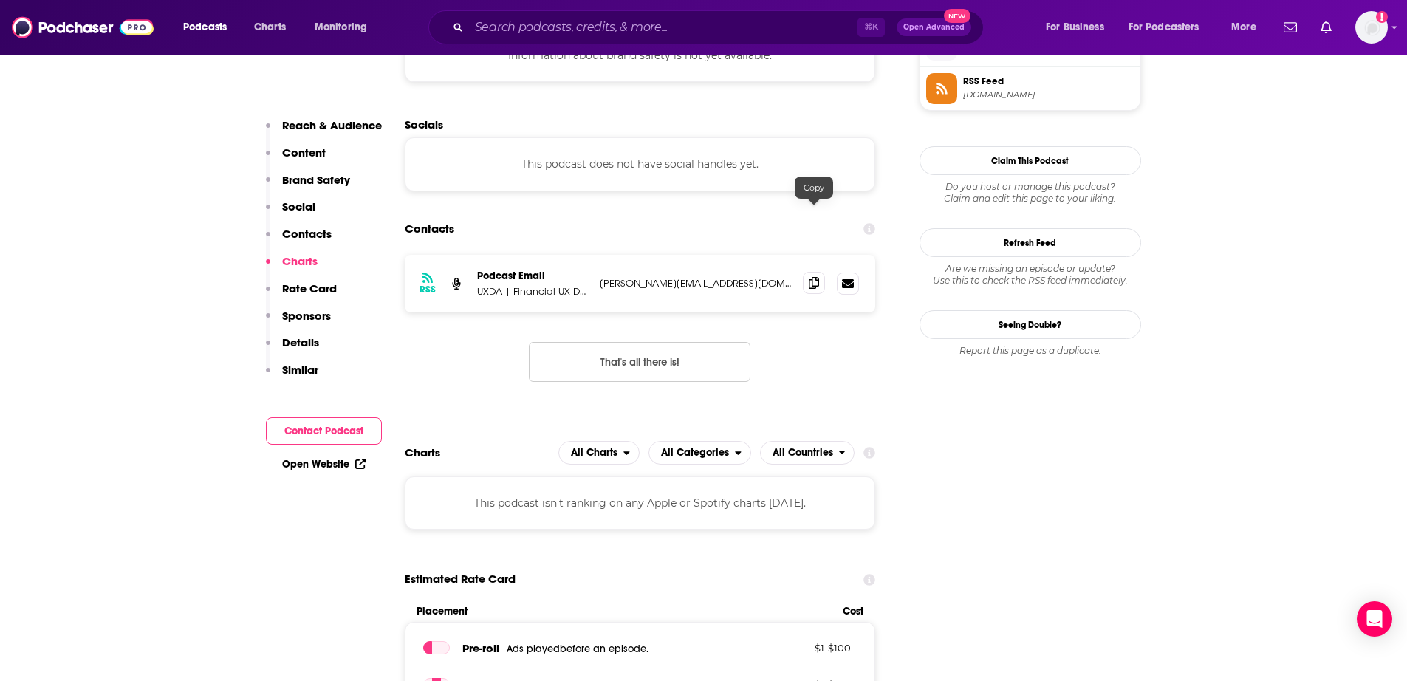
click at [811, 277] on icon at bounding box center [814, 283] width 10 height 12
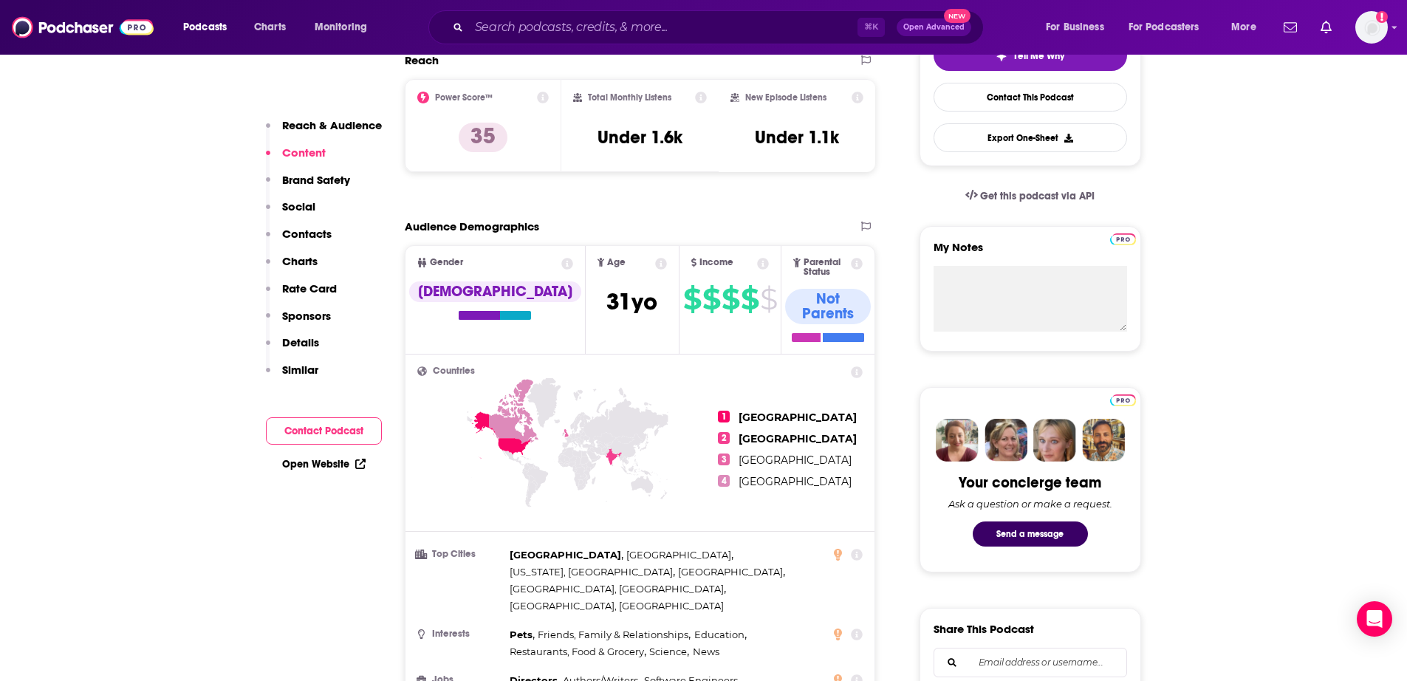
scroll to position [0, 0]
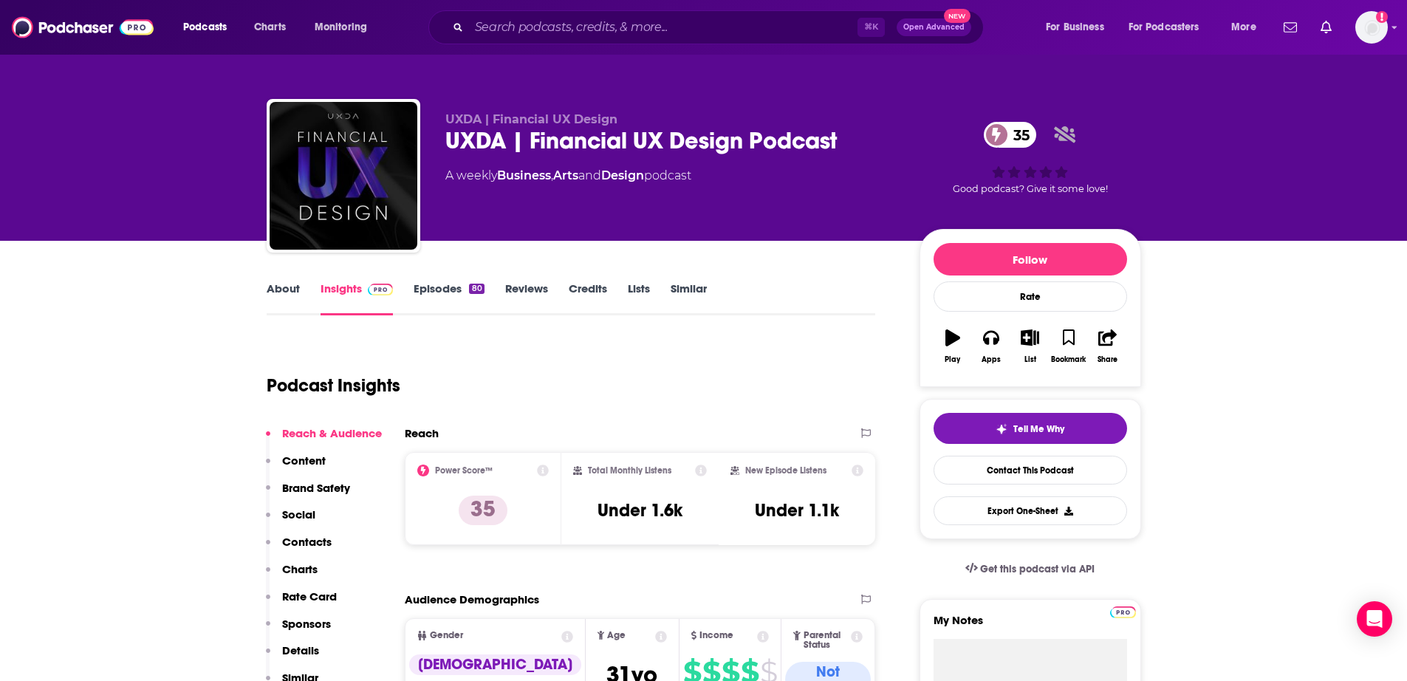
click at [269, 289] on link "About" at bounding box center [283, 298] width 33 height 34
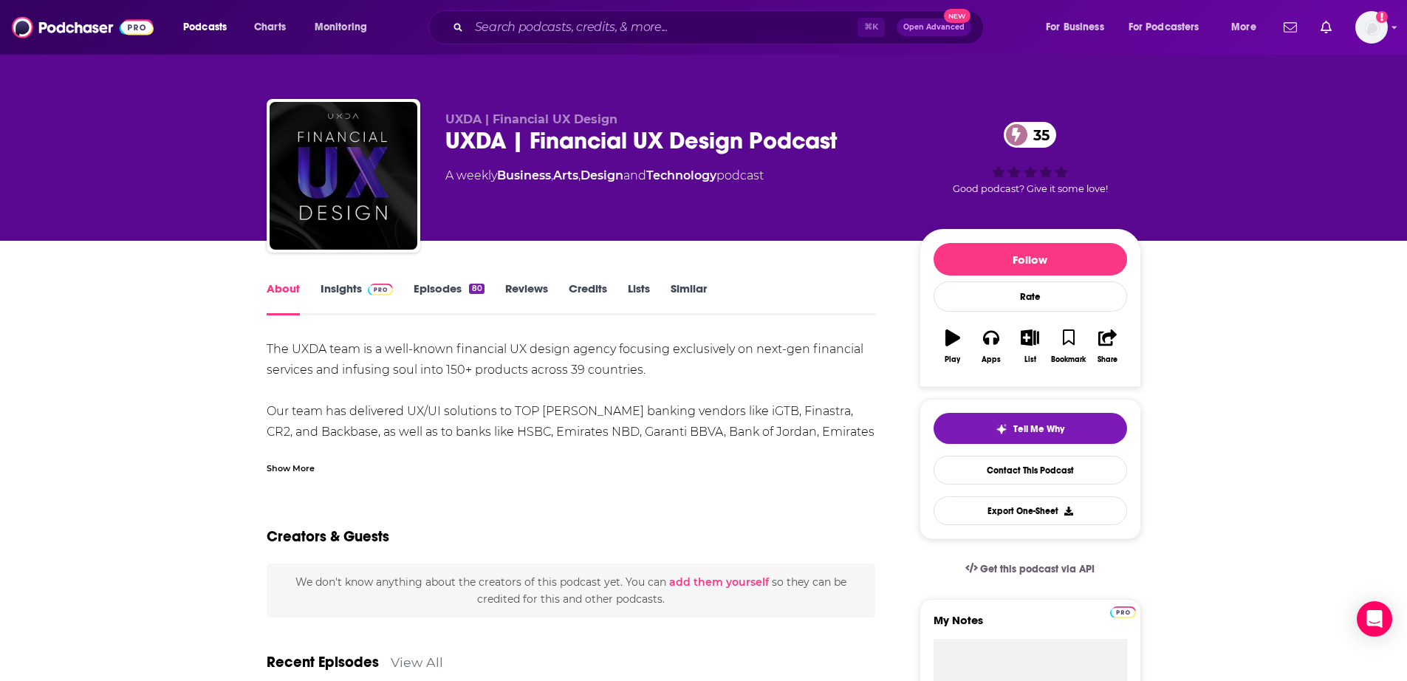
click at [287, 467] on div "Show More" at bounding box center [291, 467] width 48 height 14
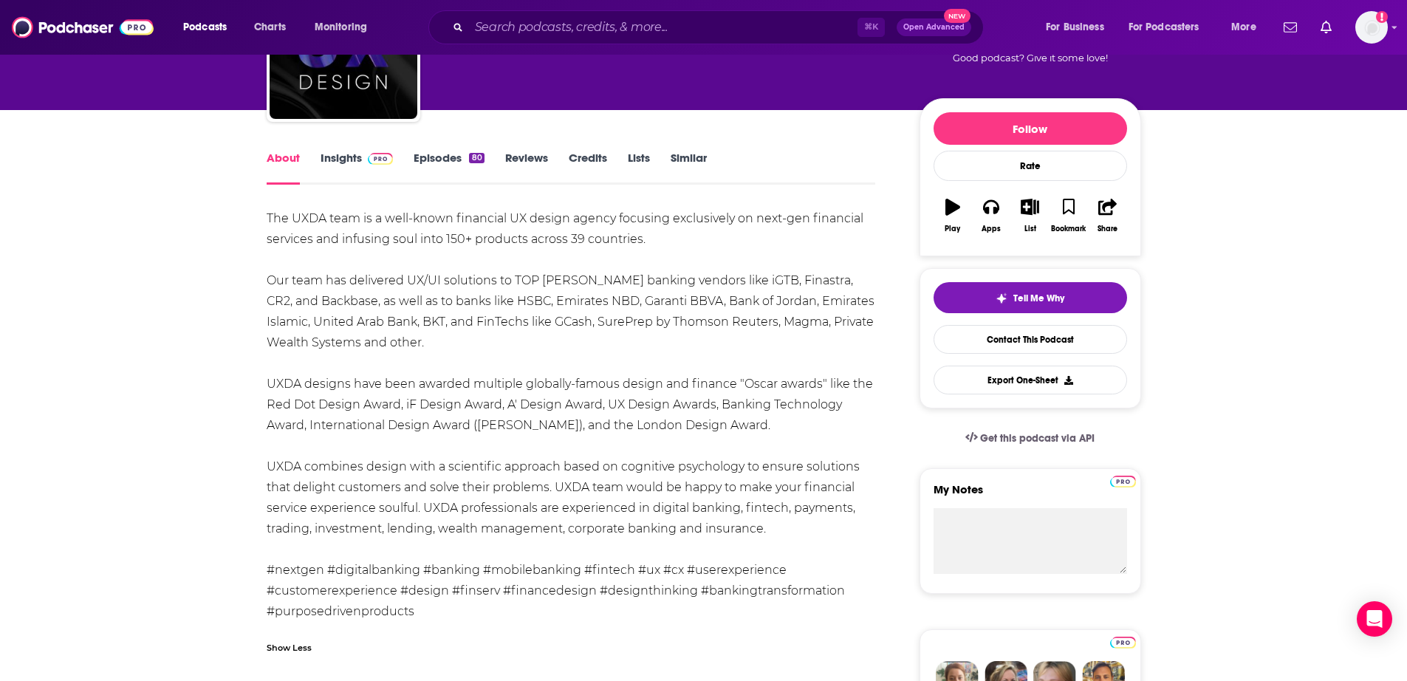
scroll to position [134, 0]
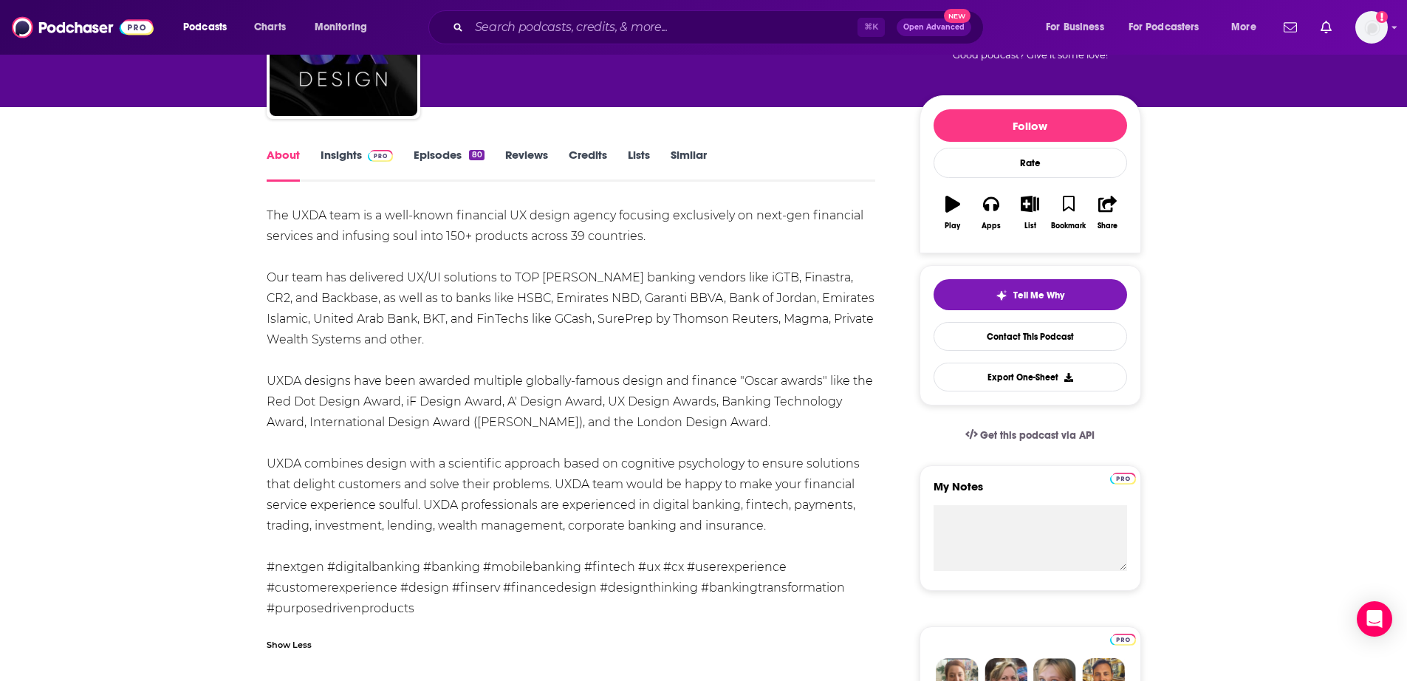
drag, startPoint x: 774, startPoint y: 528, endPoint x: 258, endPoint y: 462, distance: 520.5
copy div "UXDA combines design with a scientific approach based on cognitive psychology t…"
click at [337, 156] on link "Insights" at bounding box center [356, 165] width 73 height 34
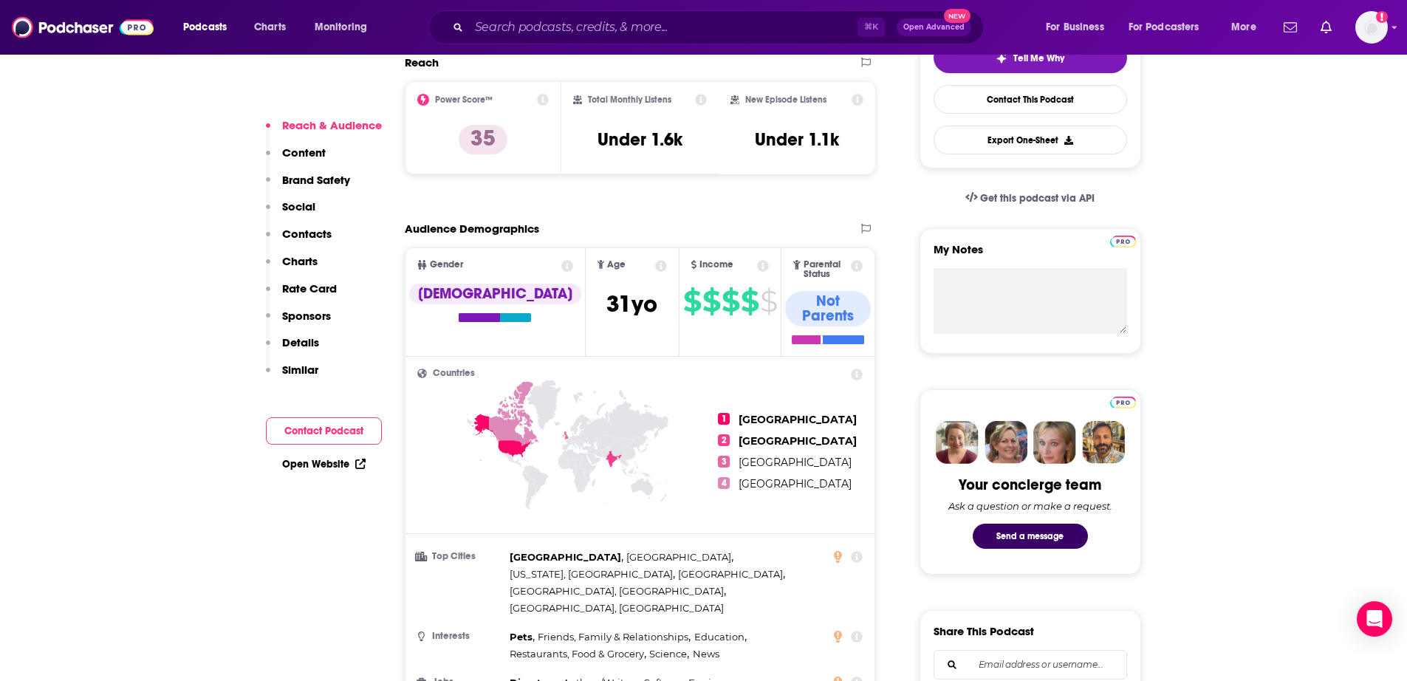
scroll to position [732, 0]
